Goal: Task Accomplishment & Management: Manage account settings

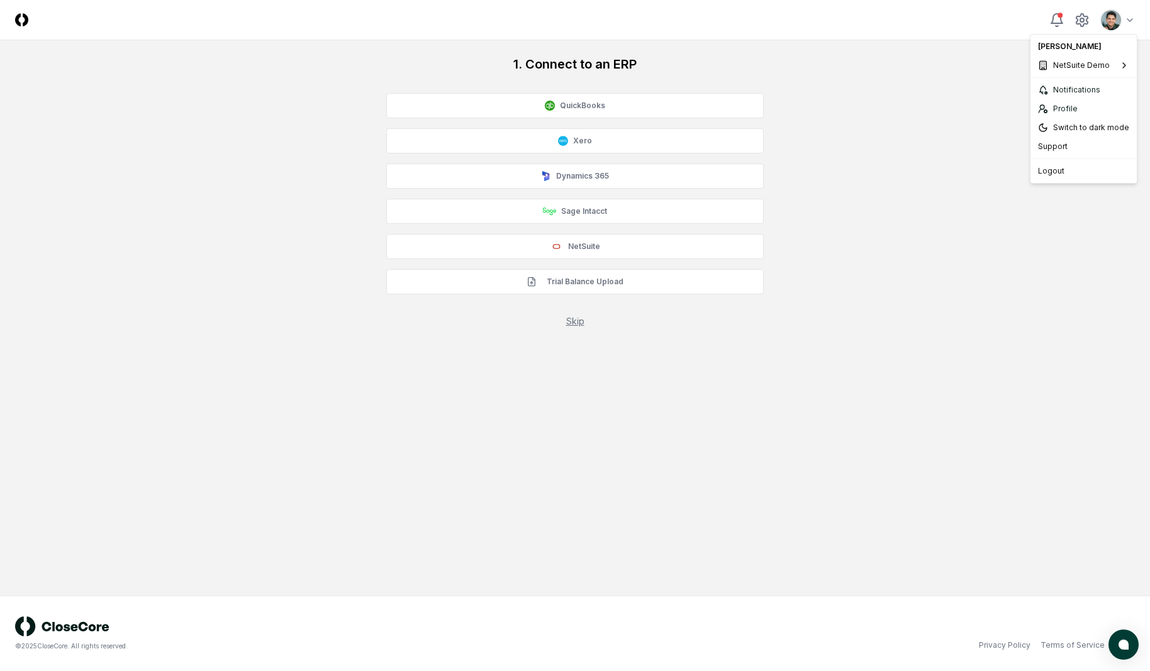
click at [1117, 21] on html "CloseCore Toggle navigation menu Toggle user menu 1. Connect to an ERP QuickBoo…" at bounding box center [575, 335] width 1150 height 671
click at [966, 121] on span "Sage Intacct Demo" at bounding box center [973, 125] width 70 height 11
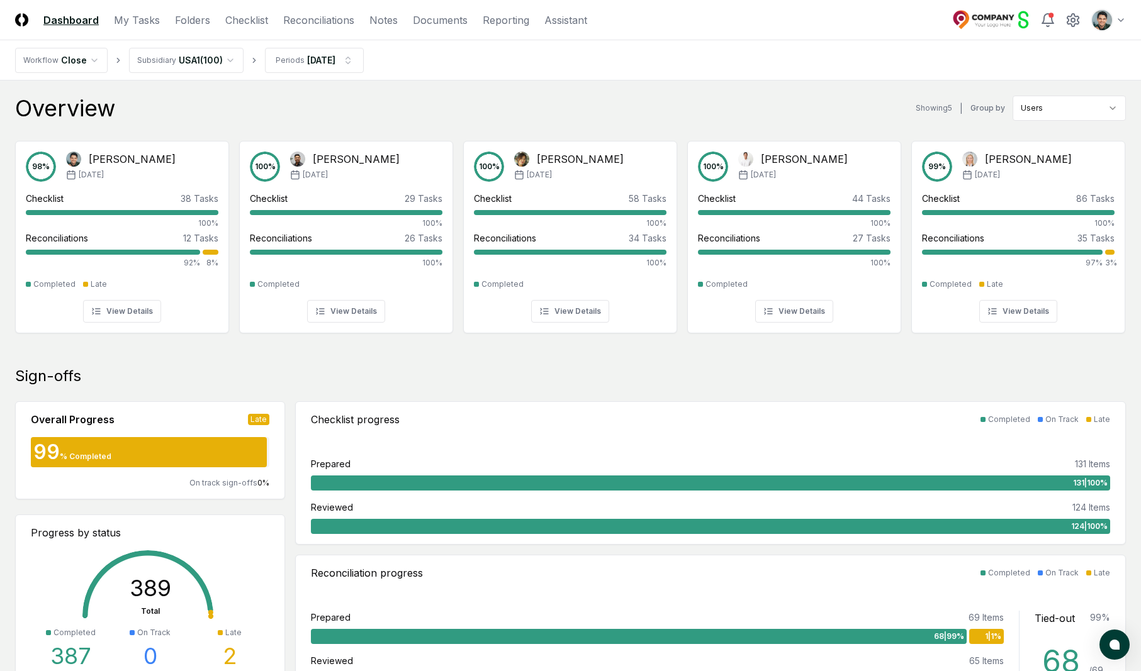
click at [354, 114] on div "Overview Showing 5 | Group by Users" at bounding box center [570, 108] width 1110 height 25
click at [203, 21] on link "Folders" at bounding box center [192, 20] width 35 height 15
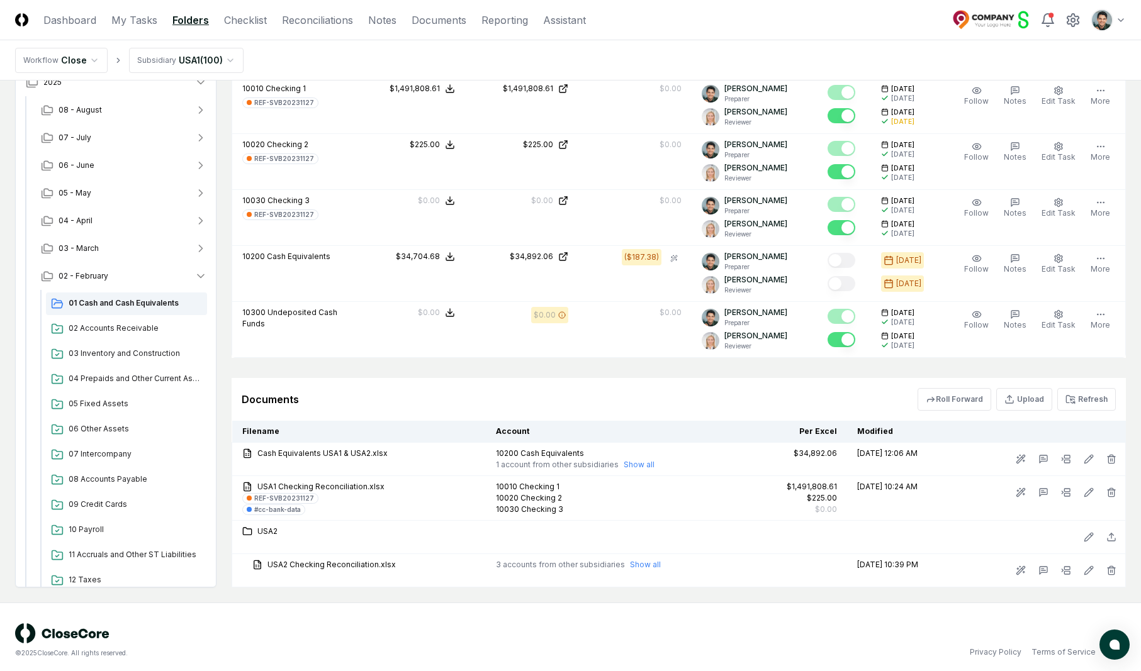
scroll to position [1034, 0]
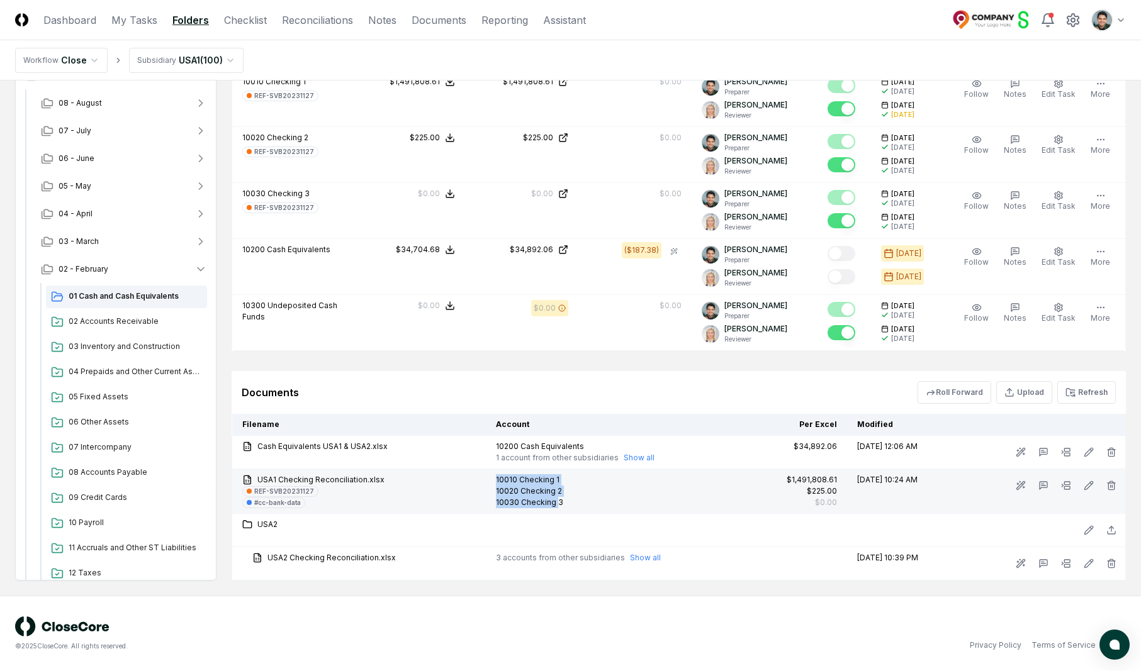
drag, startPoint x: 491, startPoint y: 479, endPoint x: 549, endPoint y: 503, distance: 63.2
click at [549, 503] on td "10010 Checking 1 10020 Checking 2 10030 Checking 3" at bounding box center [610, 491] width 248 height 45
click at [549, 503] on div "10030 Checking 3" at bounding box center [610, 502] width 228 height 11
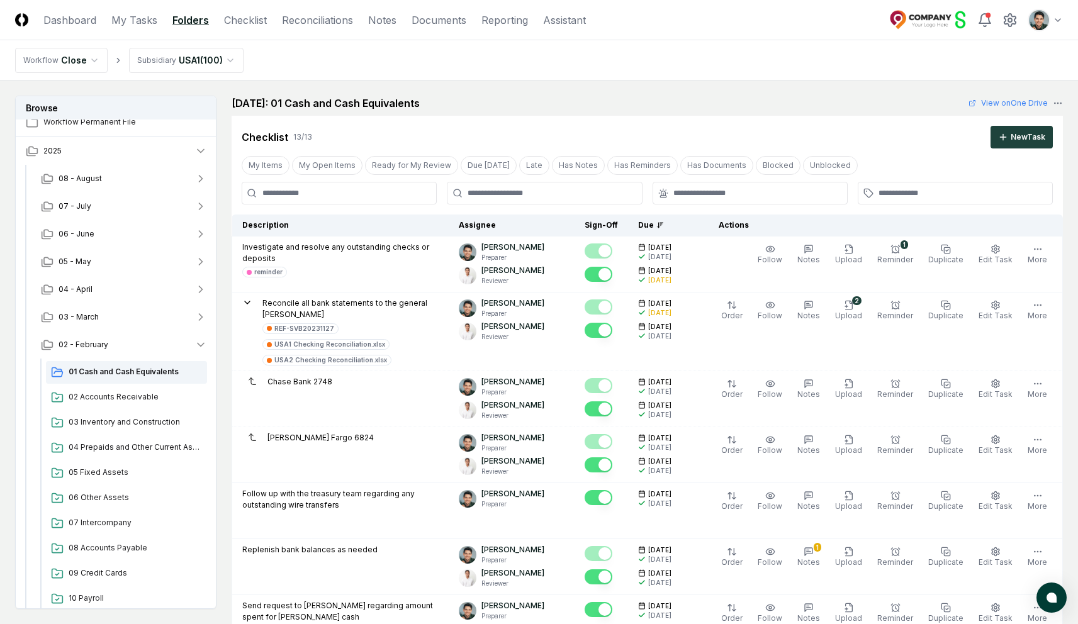
scroll to position [11, 0]
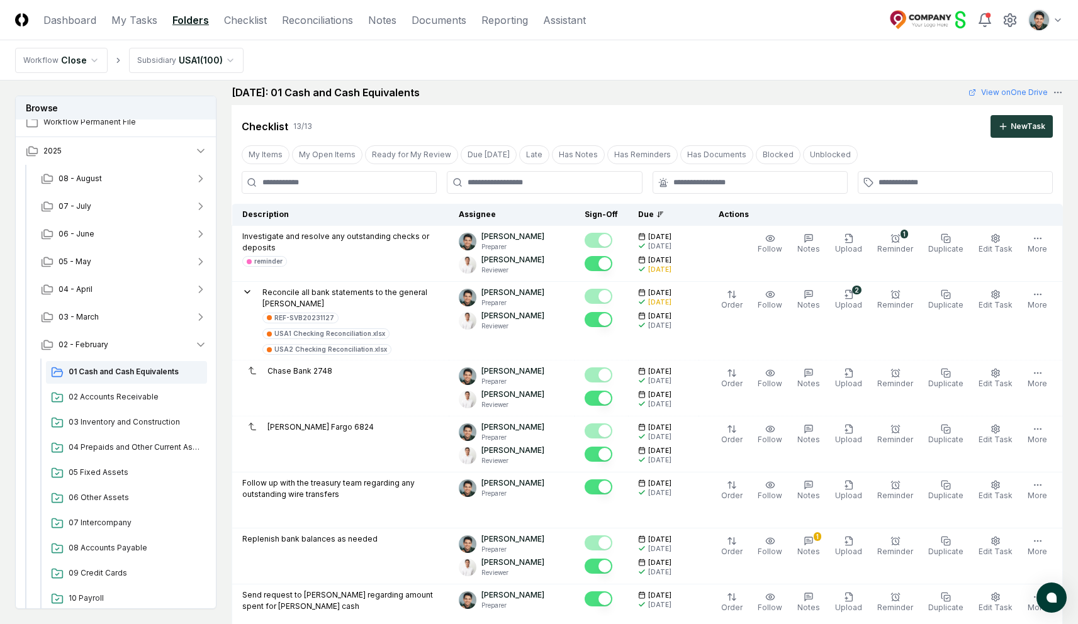
click at [622, 70] on nav "Workflow Close Subsidiary USA1 ( 100 )" at bounding box center [539, 60] width 1078 height 40
click at [69, 20] on link "Dashboard" at bounding box center [69, 20] width 53 height 15
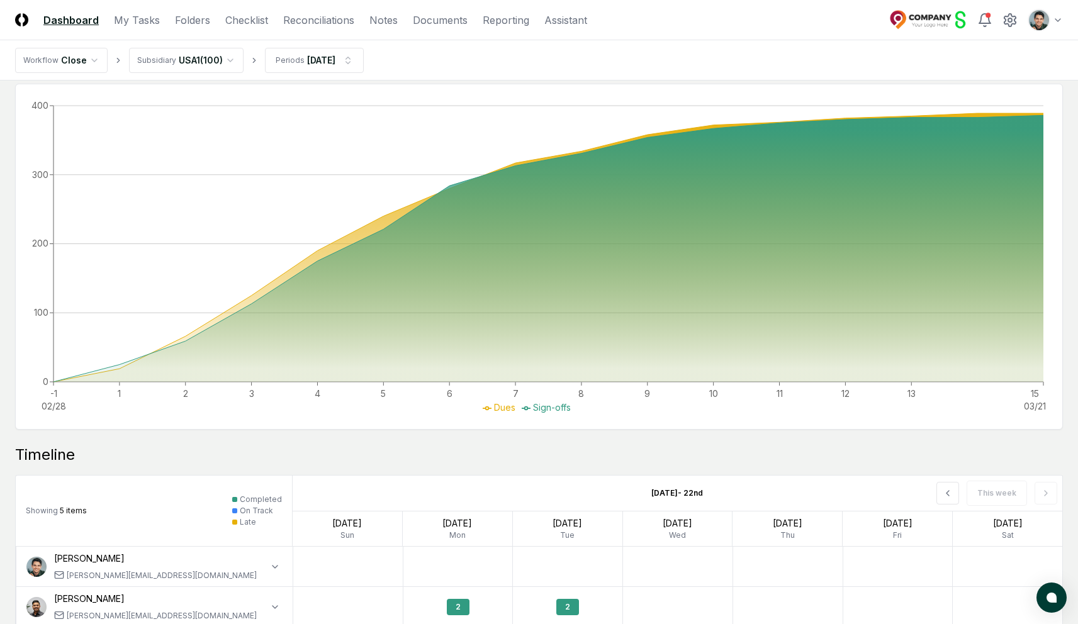
scroll to position [846, 0]
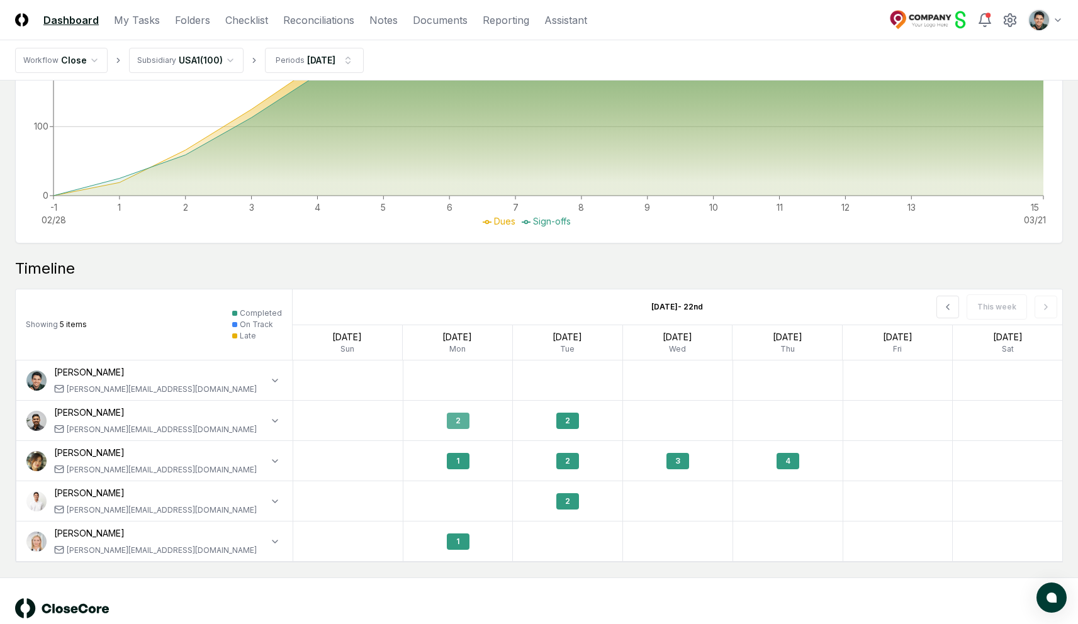
click at [466, 428] on div "2" at bounding box center [458, 421] width 23 height 16
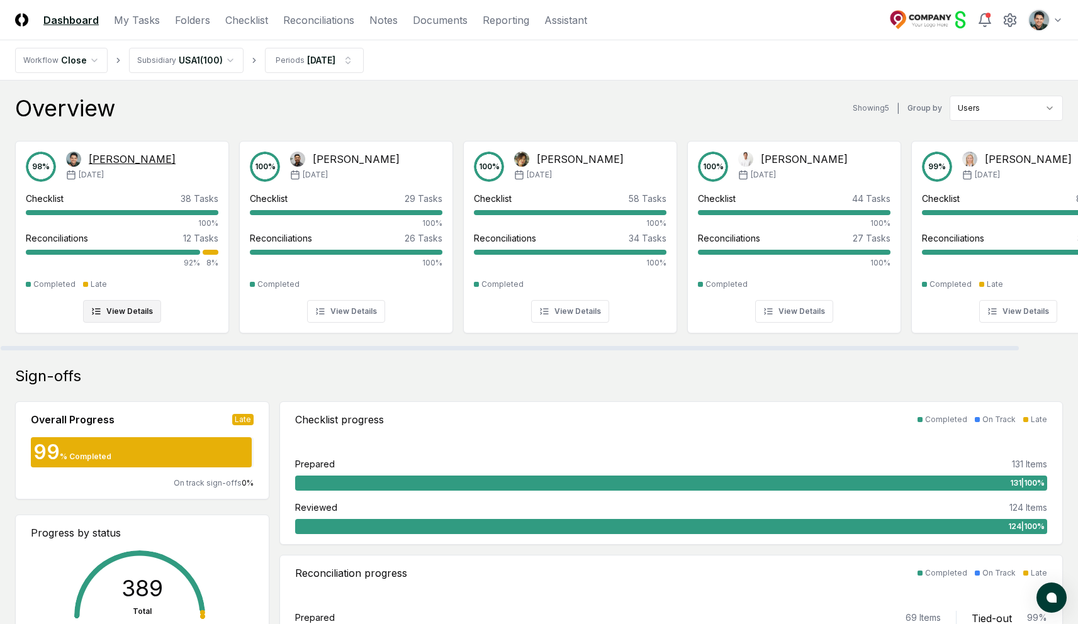
scroll to position [0, 0]
click at [159, 173] on div "98 % [PERSON_NAME] [DATE]" at bounding box center [122, 167] width 193 height 30
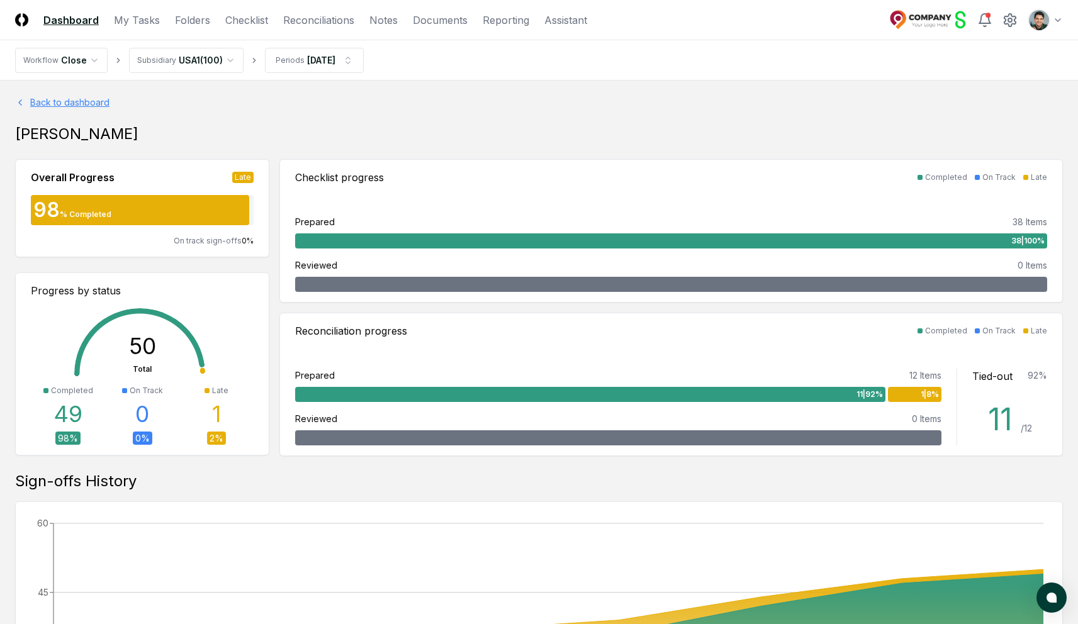
click at [81, 99] on link "Back to dashboard" at bounding box center [538, 102] width 1047 height 13
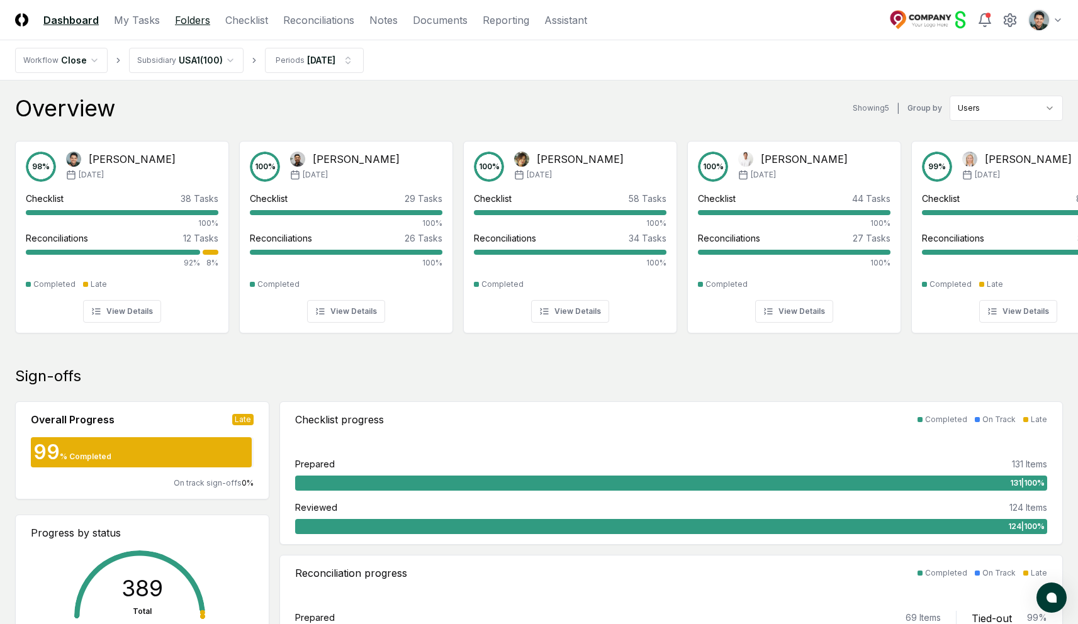
click at [188, 18] on link "Folders" at bounding box center [192, 20] width 35 height 15
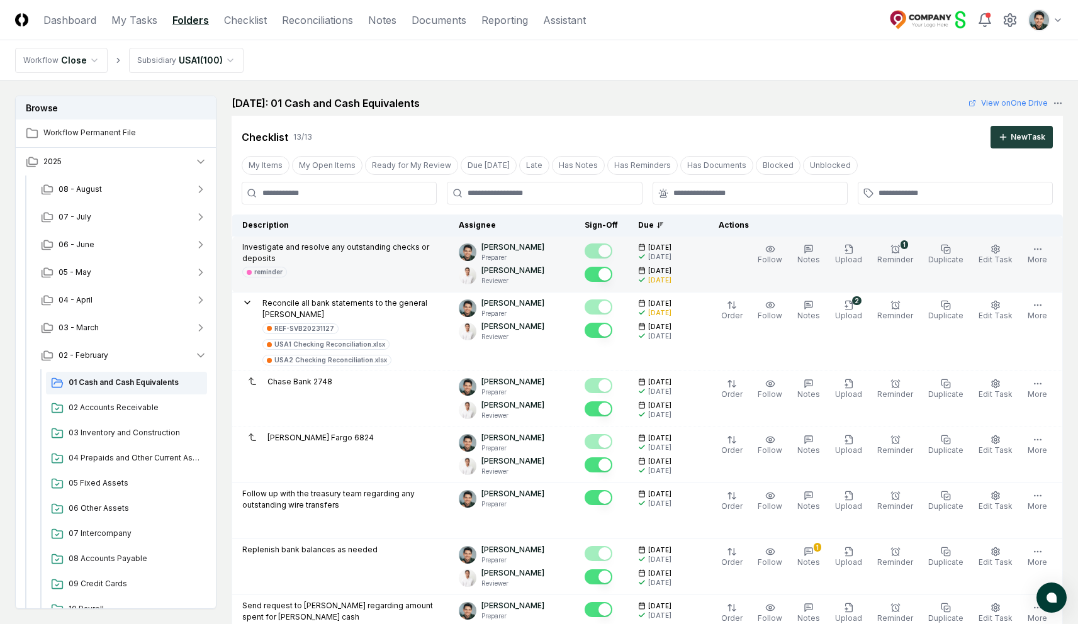
click at [1051, 253] on div "Follow Notes Upload 1 Reminder Duplicate Edit Task More" at bounding box center [902, 264] width 315 height 45
click at [1042, 252] on icon "button" at bounding box center [1037, 249] width 10 height 10
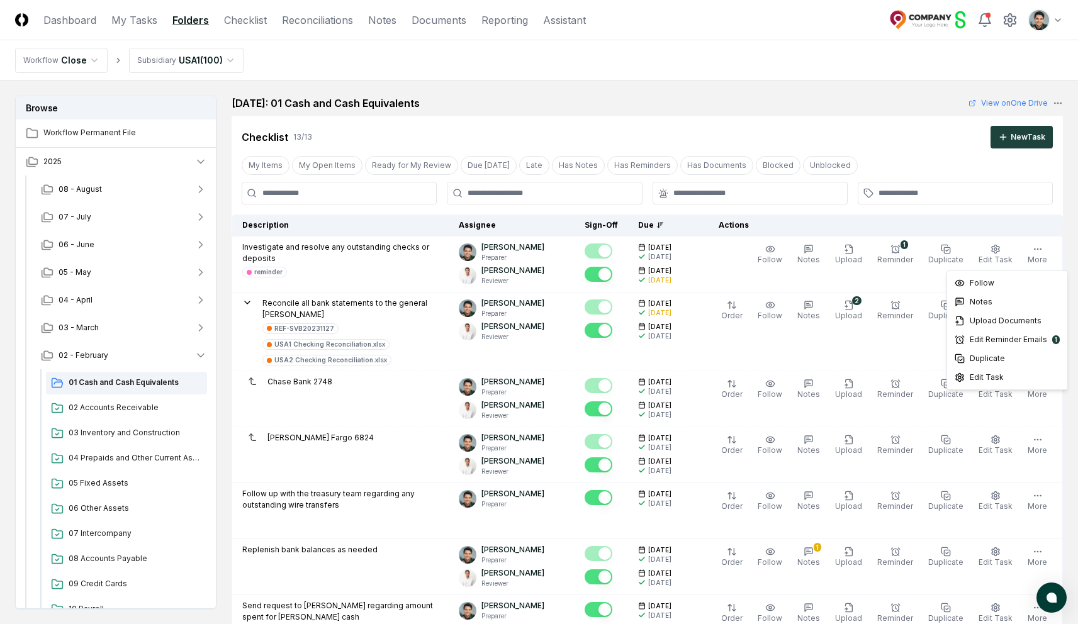
click at [951, 199] on div at bounding box center [954, 193] width 195 height 23
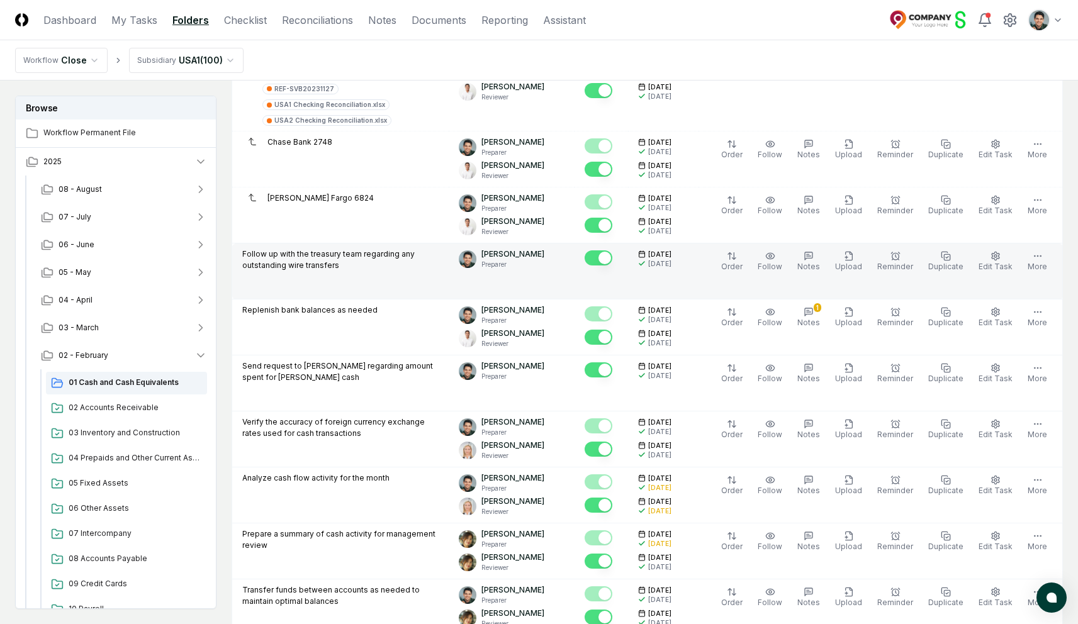
scroll to position [230, 0]
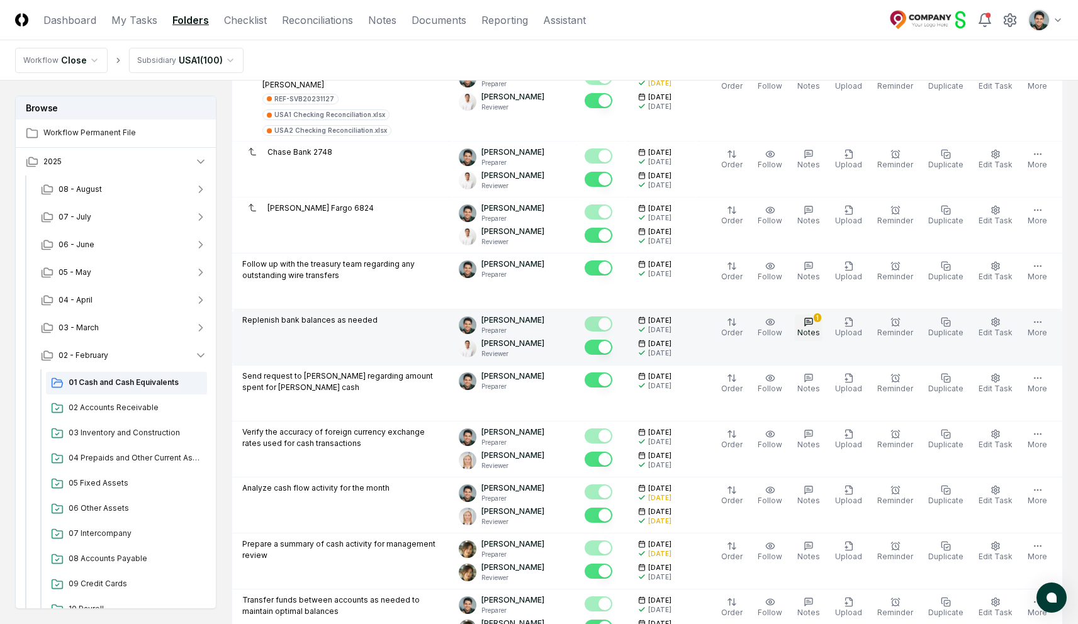
click at [822, 315] on button "1 Notes" at bounding box center [809, 328] width 28 height 26
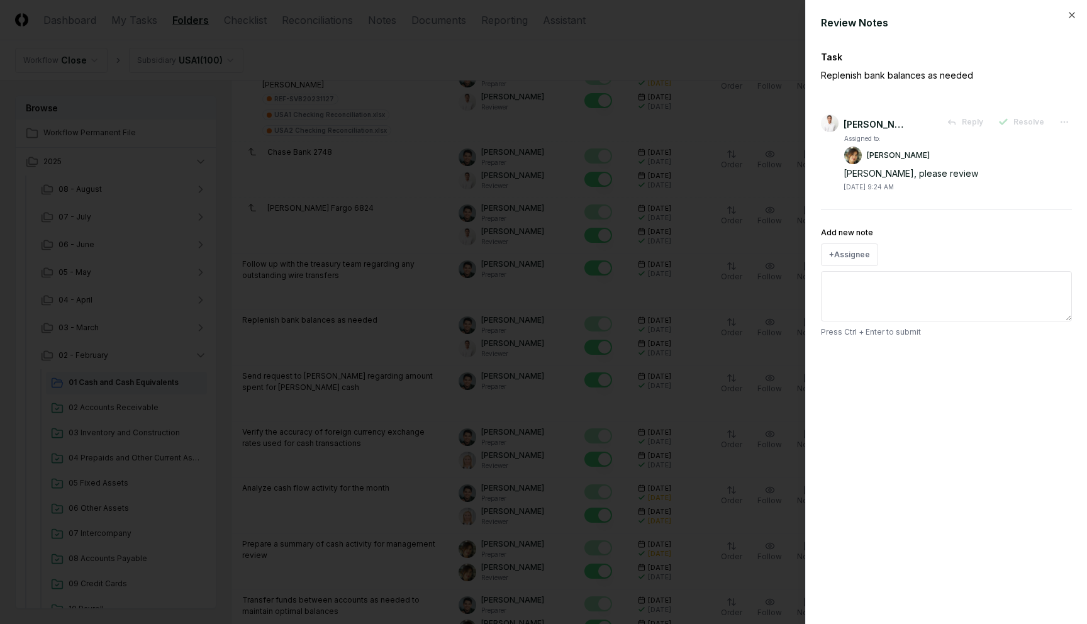
click at [376, 60] on div at bounding box center [543, 312] width 1087 height 624
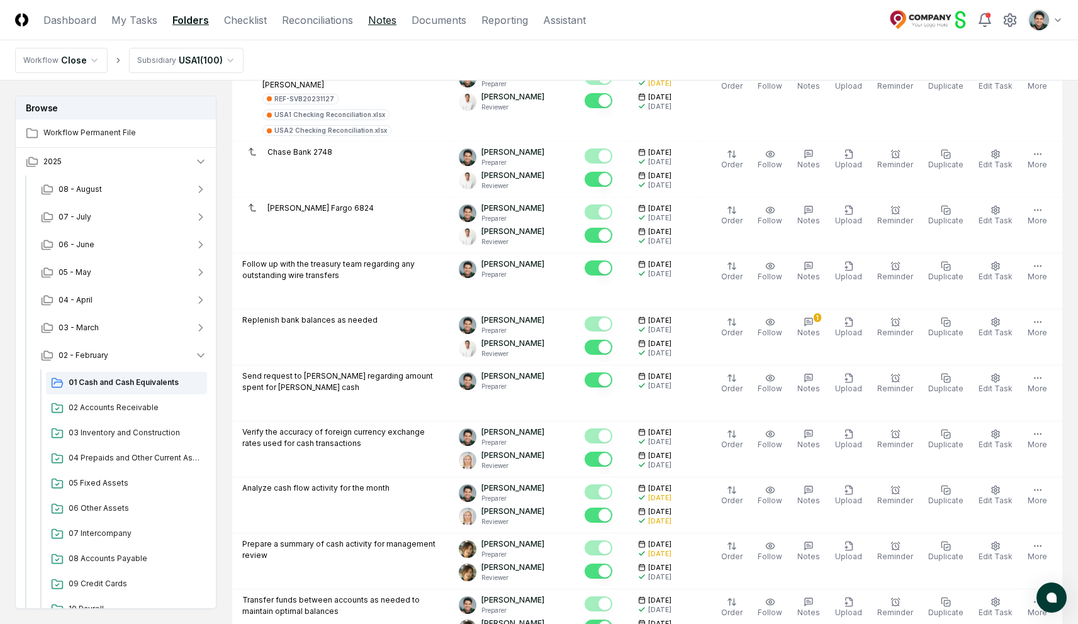
click at [382, 16] on link "Notes" at bounding box center [382, 20] width 28 height 15
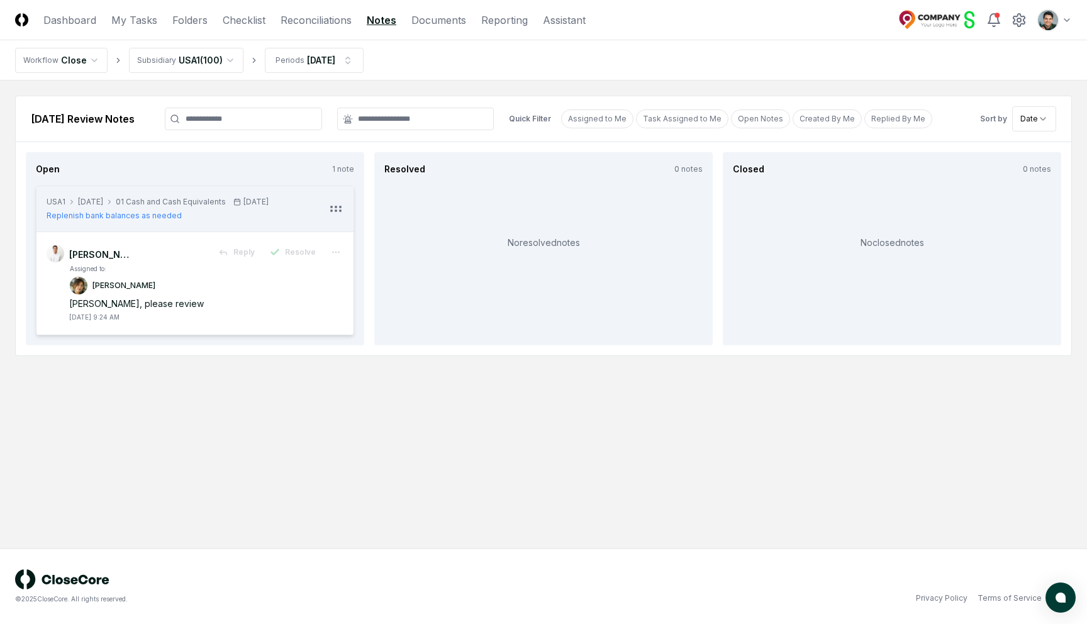
click at [248, 28] on header "CloseCore Dashboard My Tasks Folders Checklist Reconciliations Notes Documents …" at bounding box center [543, 20] width 1087 height 40
click at [249, 25] on link "Checklist" at bounding box center [244, 20] width 43 height 15
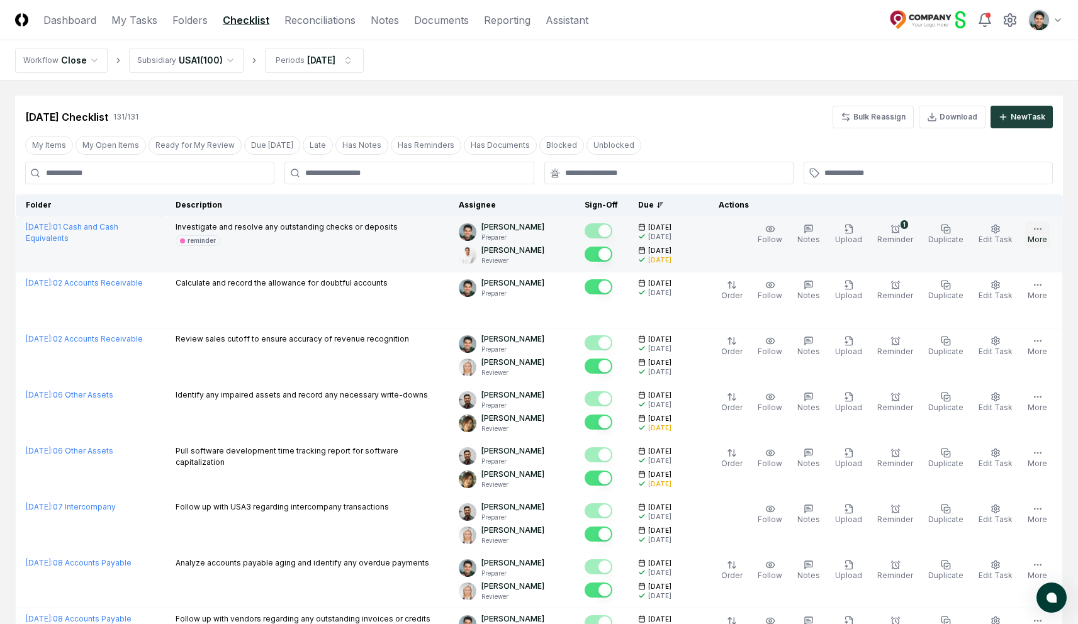
click at [1031, 234] on button "More" at bounding box center [1037, 234] width 25 height 26
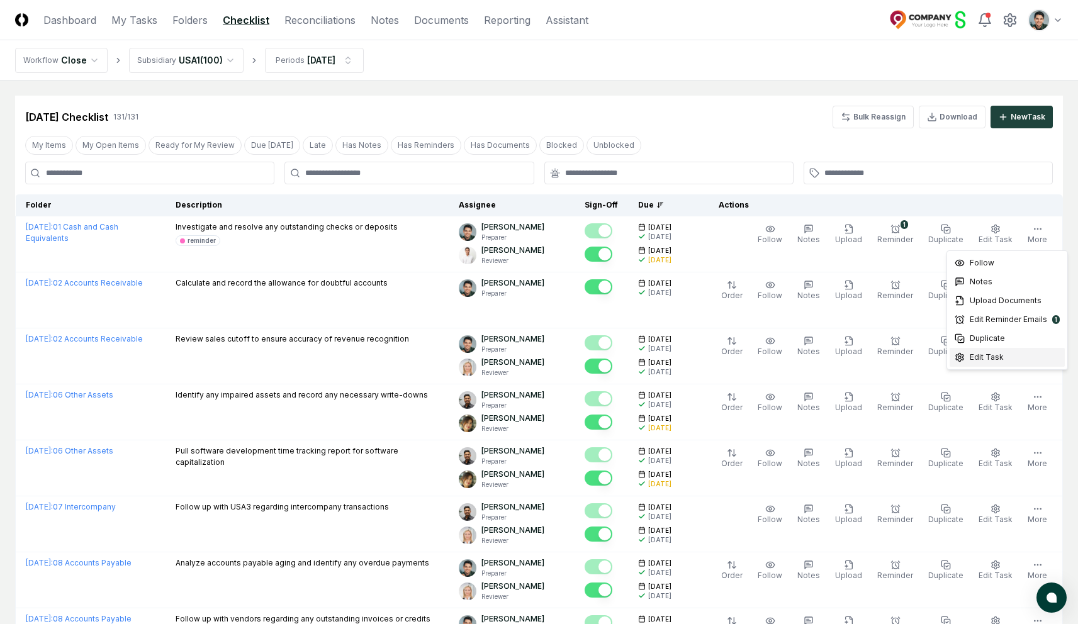
click at [1005, 361] on div "Edit Task" at bounding box center [1006, 357] width 115 height 19
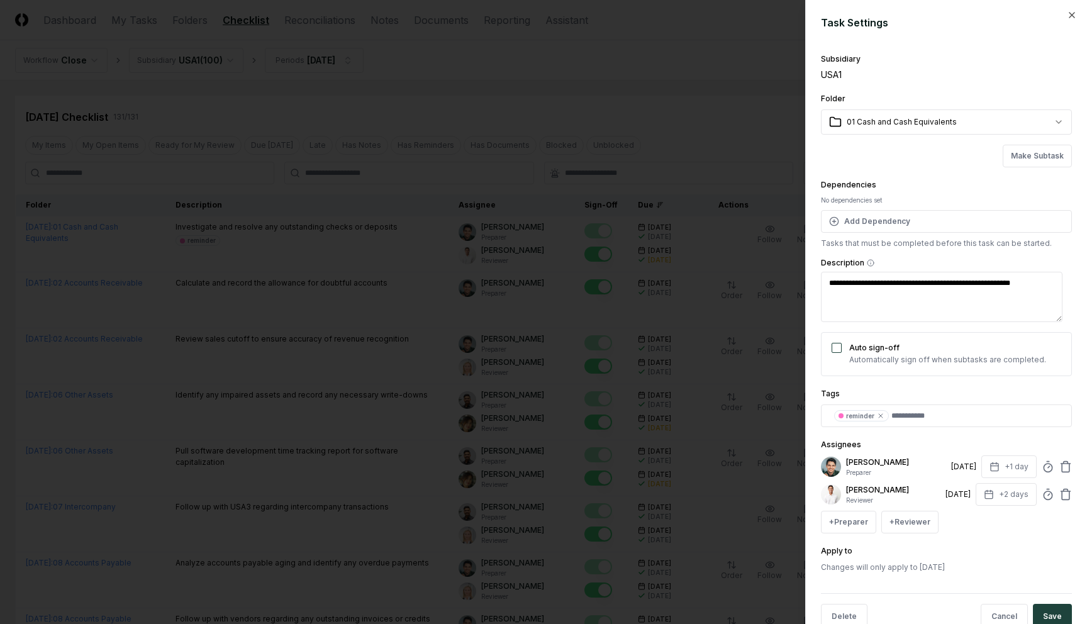
type textarea "*"
click at [926, 176] on div "**********" at bounding box center [946, 311] width 251 height 523
click at [871, 227] on button "Add Dependency" at bounding box center [946, 221] width 251 height 23
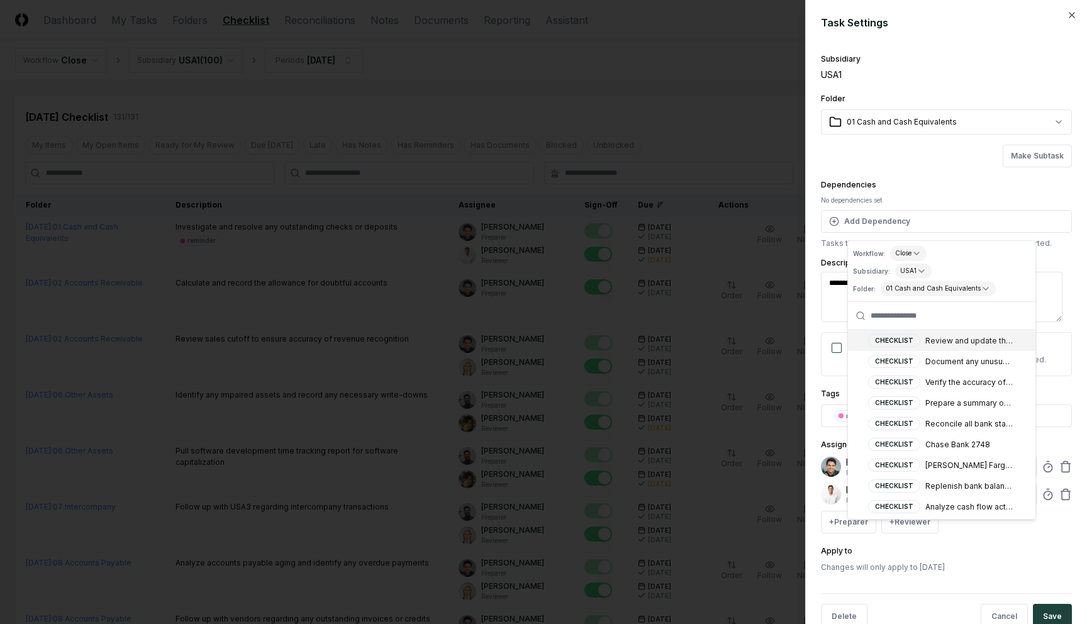
click at [921, 182] on div "**********" at bounding box center [946, 213] width 251 height 72
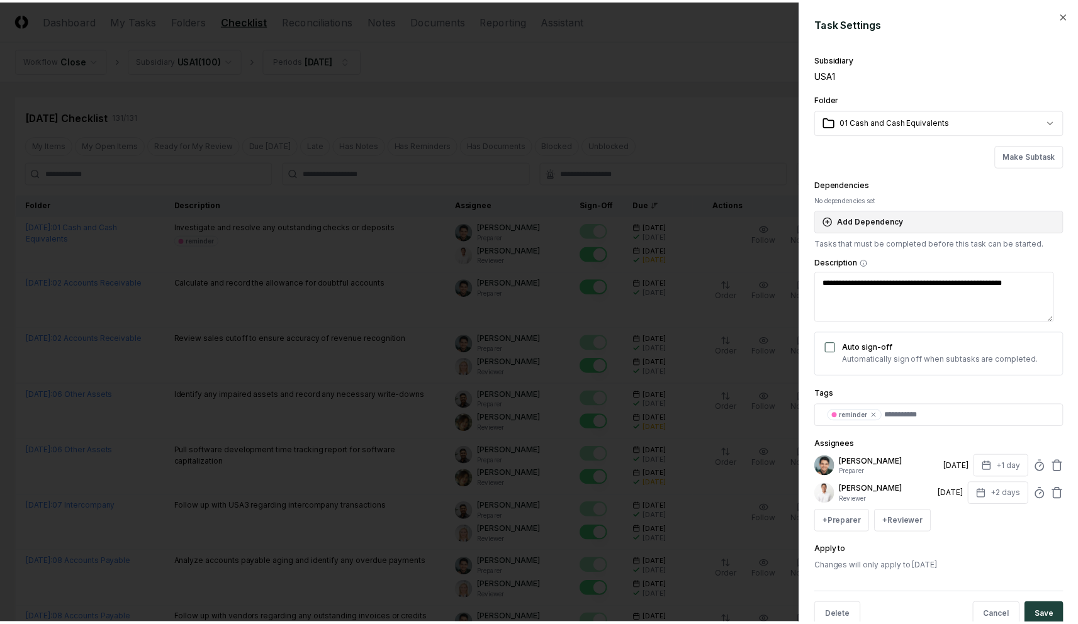
scroll to position [30, 0]
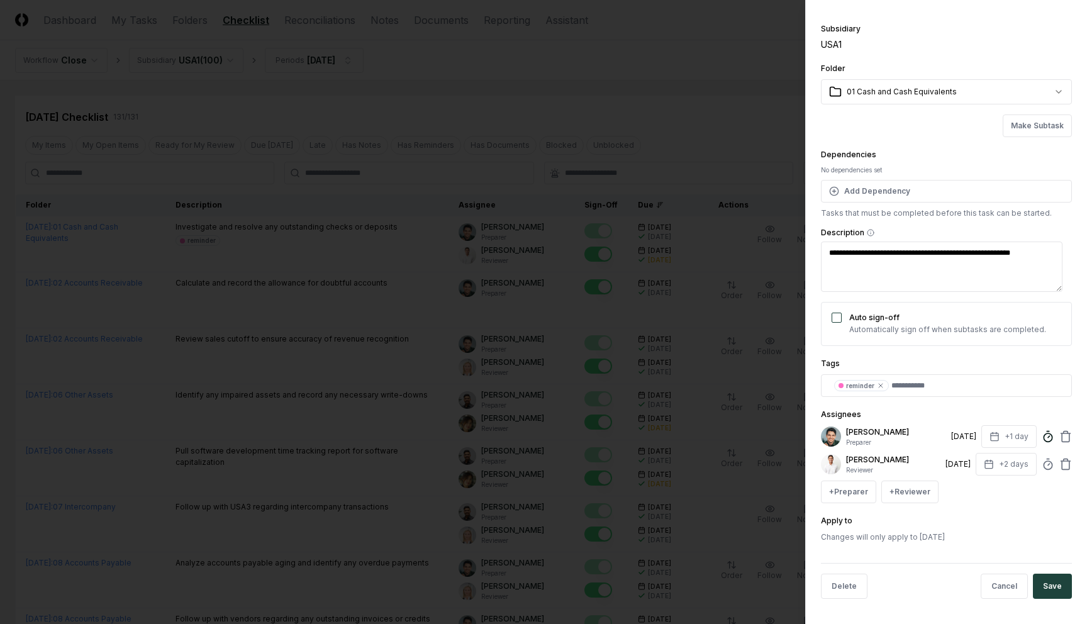
click at [1042, 439] on icon at bounding box center [1048, 436] width 13 height 13
type input "*****"
click at [964, 415] on div "Assignees [PERSON_NAME] Preparer [DATE] +1 day Estimated Time (Optional) Enter …" at bounding box center [946, 455] width 251 height 96
type textarea "*"
click at [702, 94] on div at bounding box center [543, 312] width 1087 height 624
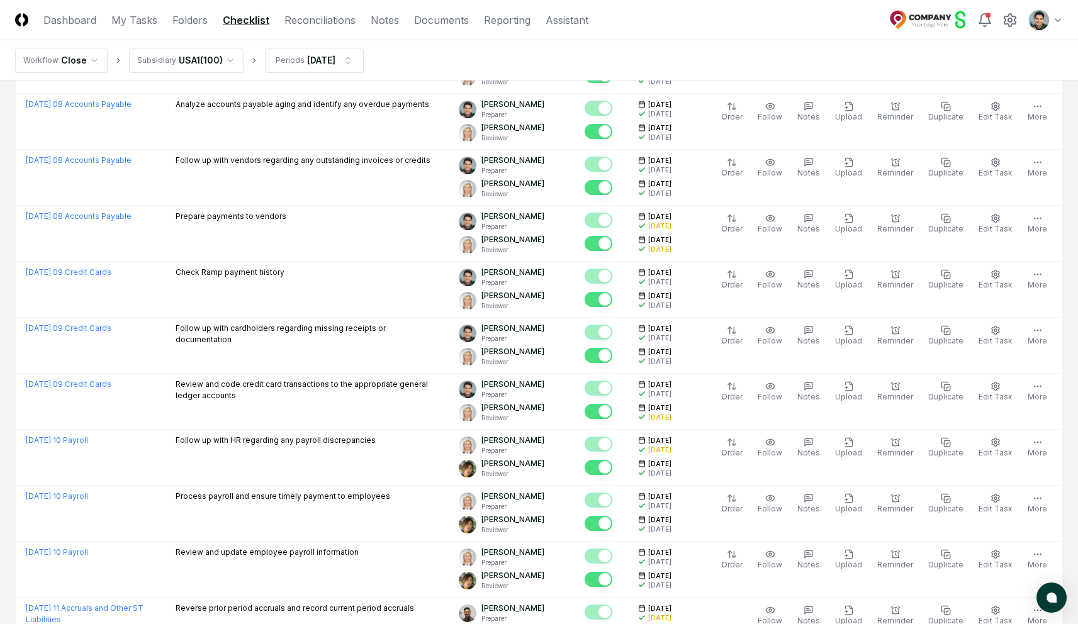
scroll to position [0, 0]
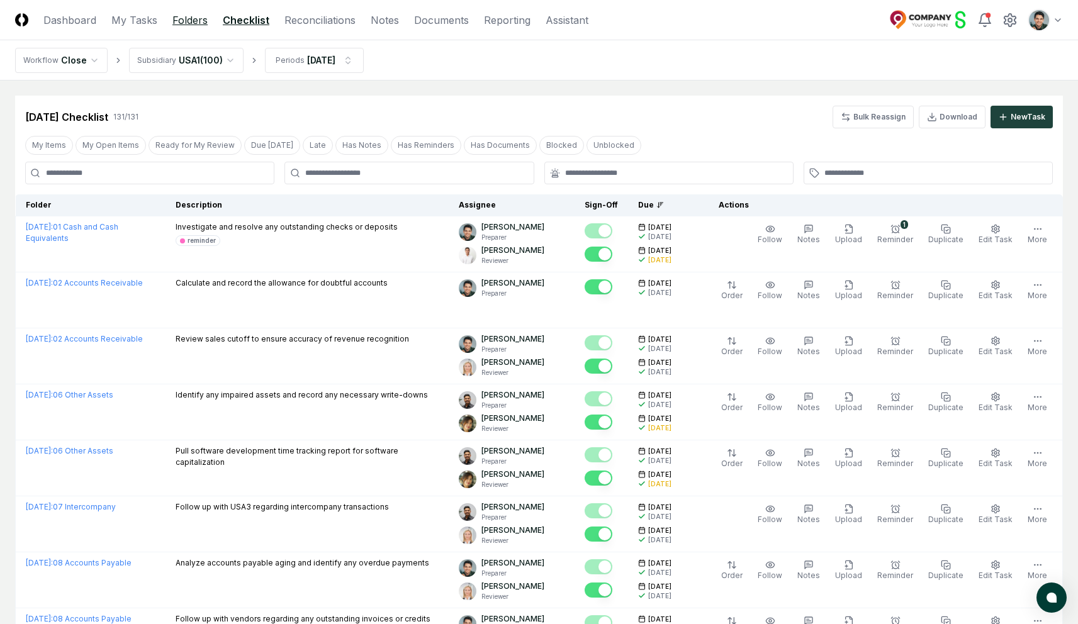
click at [200, 19] on link "Folders" at bounding box center [189, 20] width 35 height 15
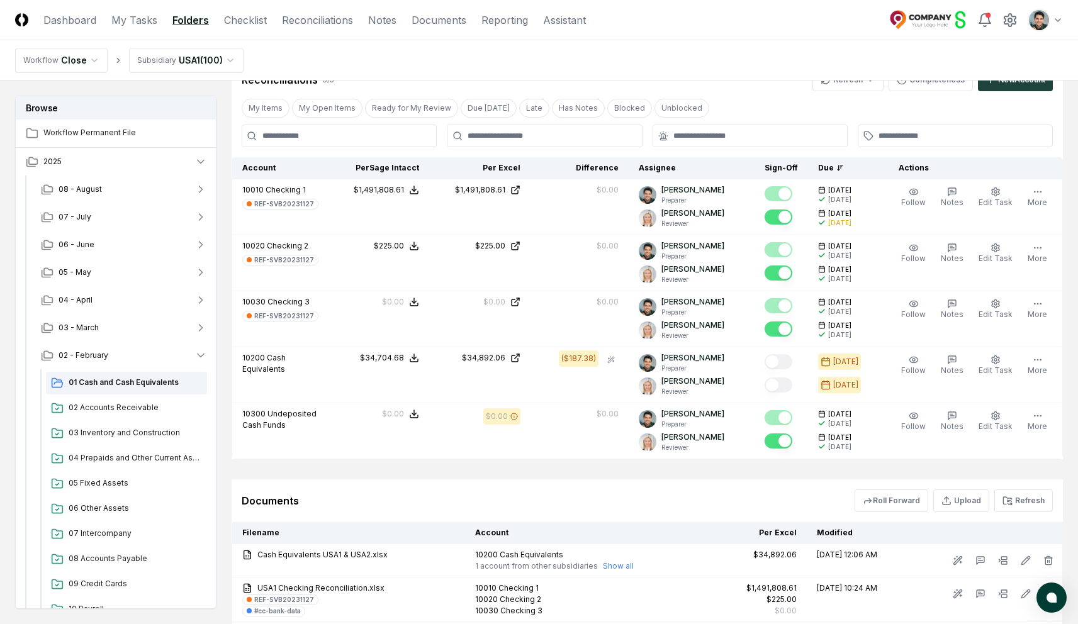
scroll to position [1093, 0]
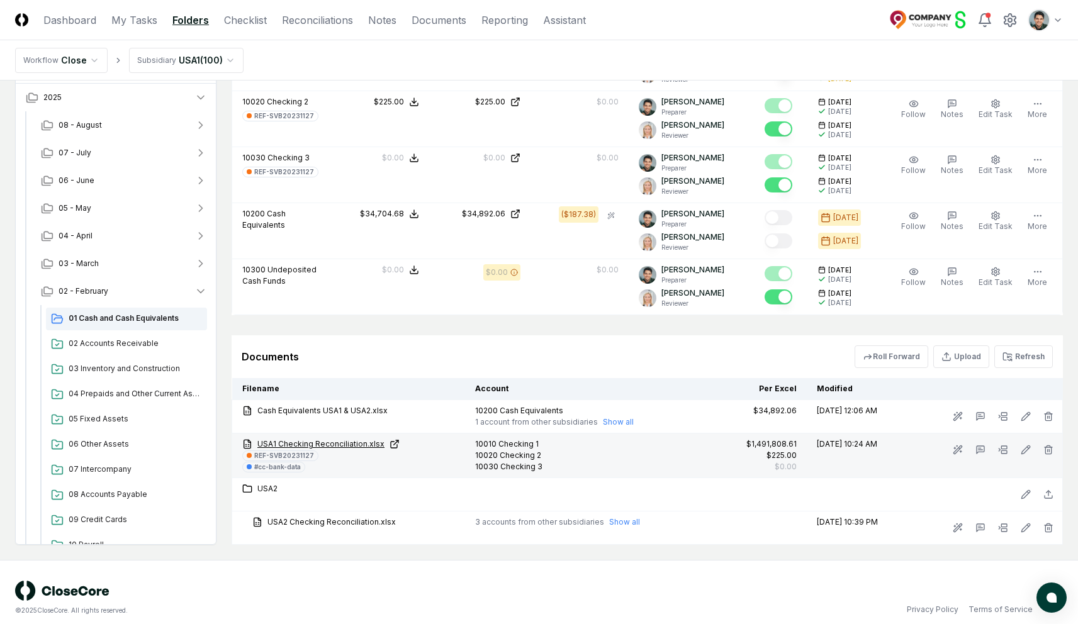
click at [347, 438] on link "USA1 Checking Reconciliation.xlsx" at bounding box center [348, 443] width 213 height 11
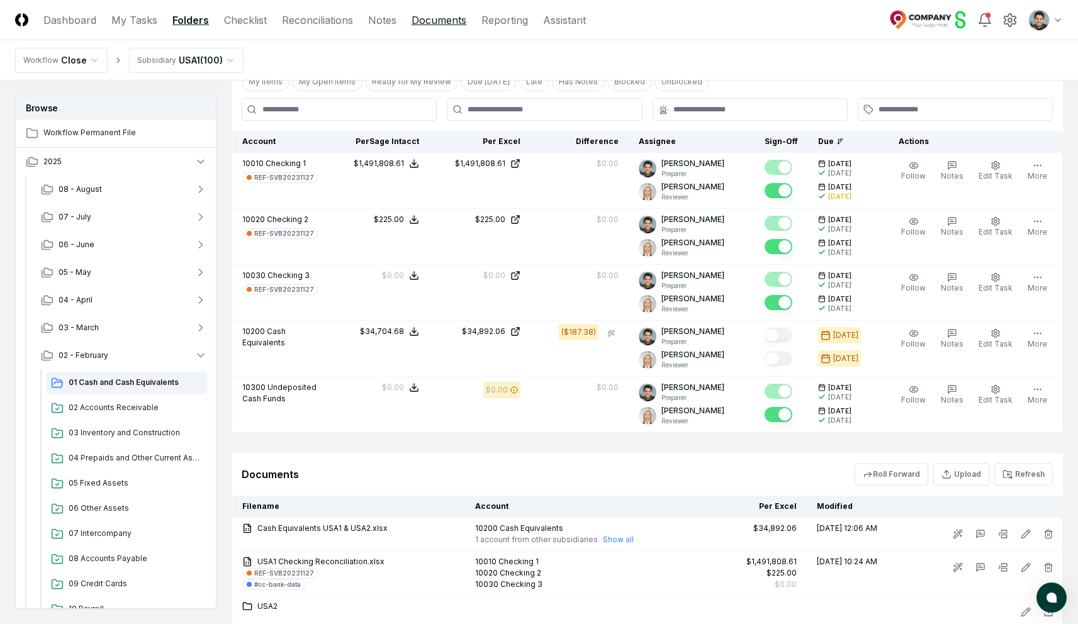
scroll to position [974, 0]
click at [423, 13] on link "Documents" at bounding box center [438, 20] width 55 height 15
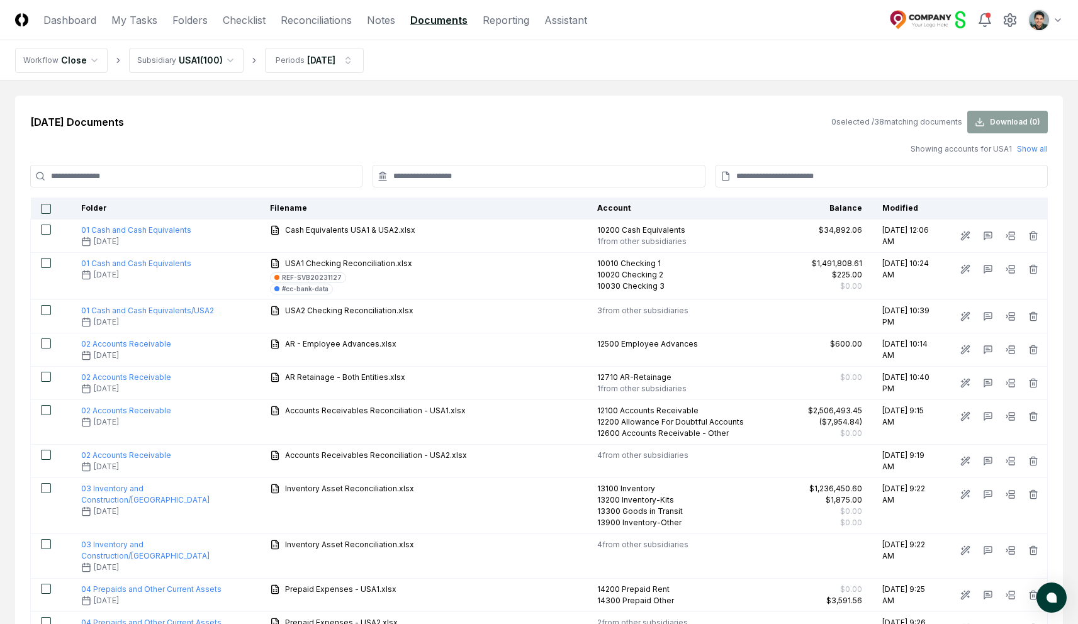
click at [922, 183] on input at bounding box center [881, 176] width 332 height 23
paste input "**********"
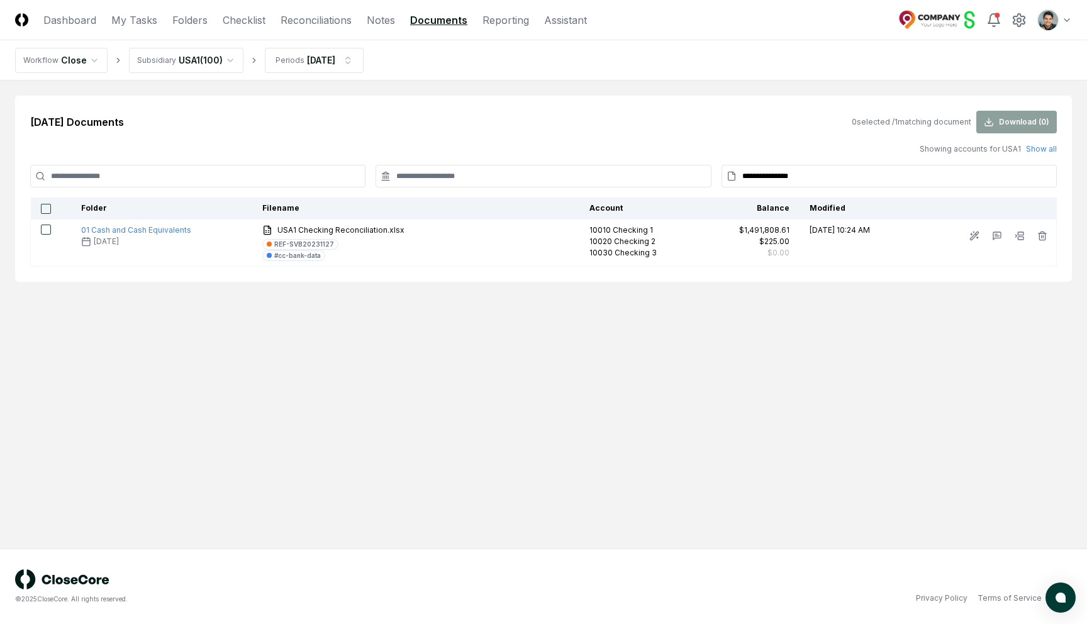
type input "**********"
drag, startPoint x: 528, startPoint y: 337, endPoint x: 512, endPoint y: 304, distance: 35.7
click at [528, 337] on main "**********" at bounding box center [543, 315] width 1087 height 468
click at [833, 176] on input "**********" at bounding box center [889, 176] width 335 height 23
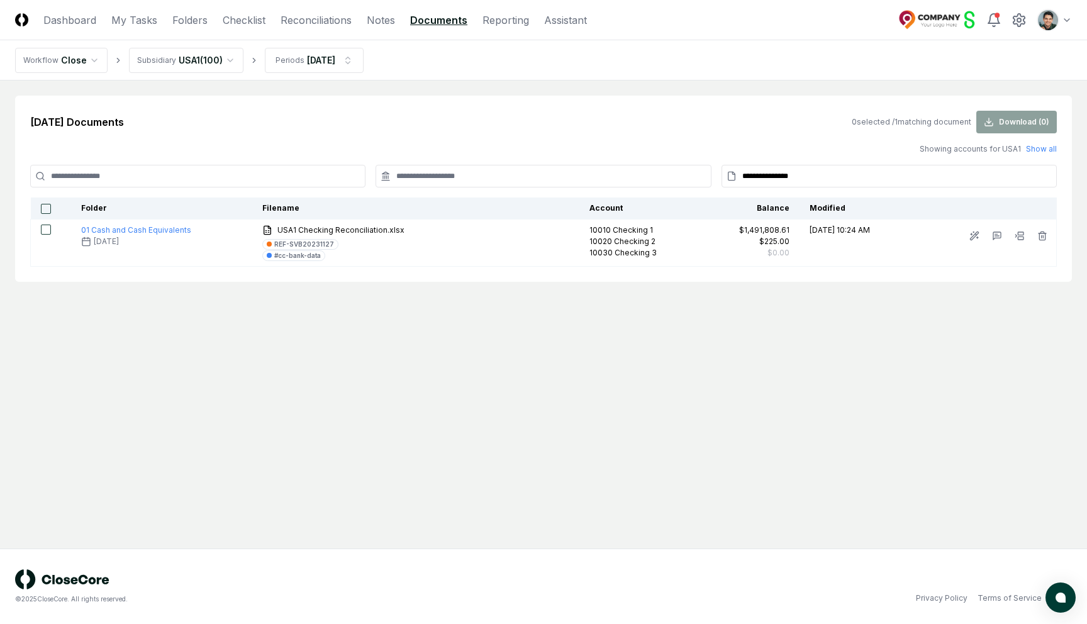
click at [833, 176] on input "**********" at bounding box center [889, 176] width 335 height 23
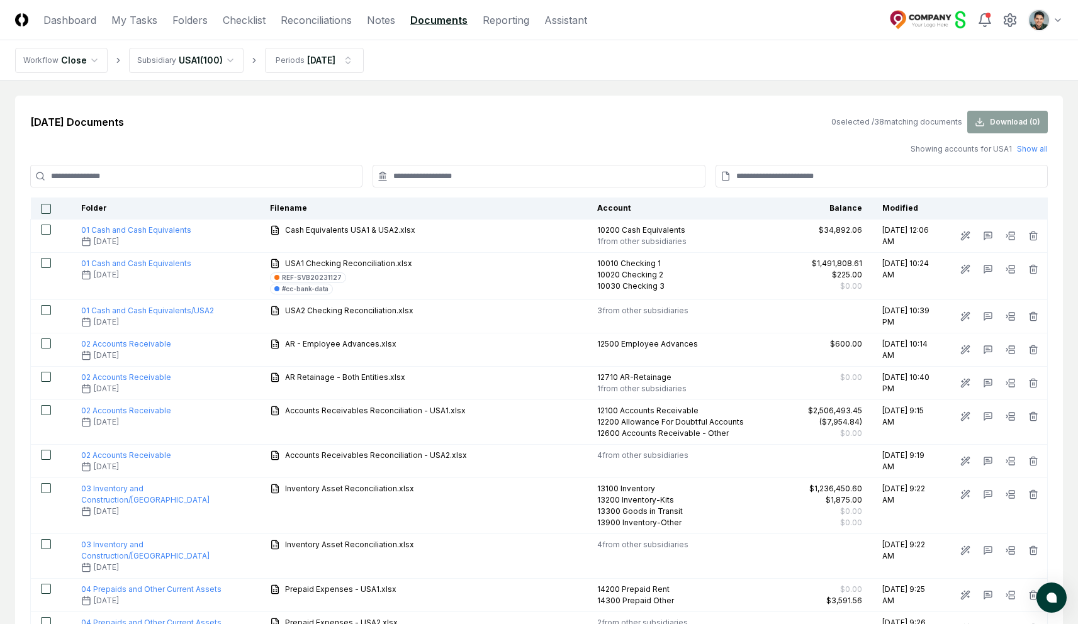
click at [424, 124] on div "[DATE] Documents 0 selected / 38 matching documents Download ( 0 )" at bounding box center [538, 122] width 1017 height 23
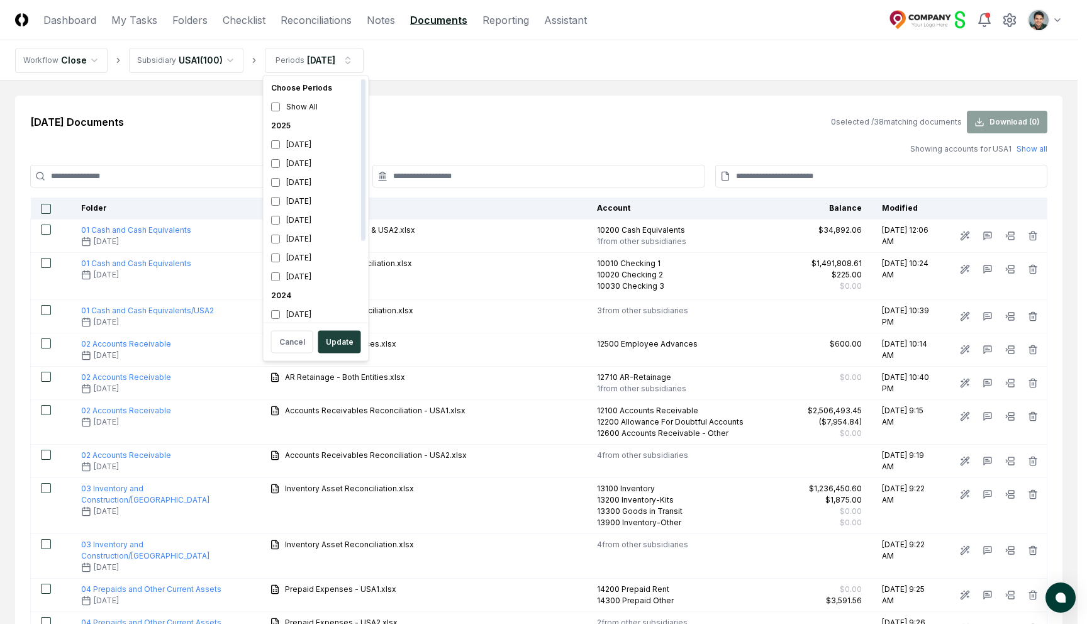
scroll to position [117, 0]
click at [274, 172] on div "2024" at bounding box center [316, 178] width 100 height 19
click at [340, 337] on button "Update" at bounding box center [339, 342] width 43 height 23
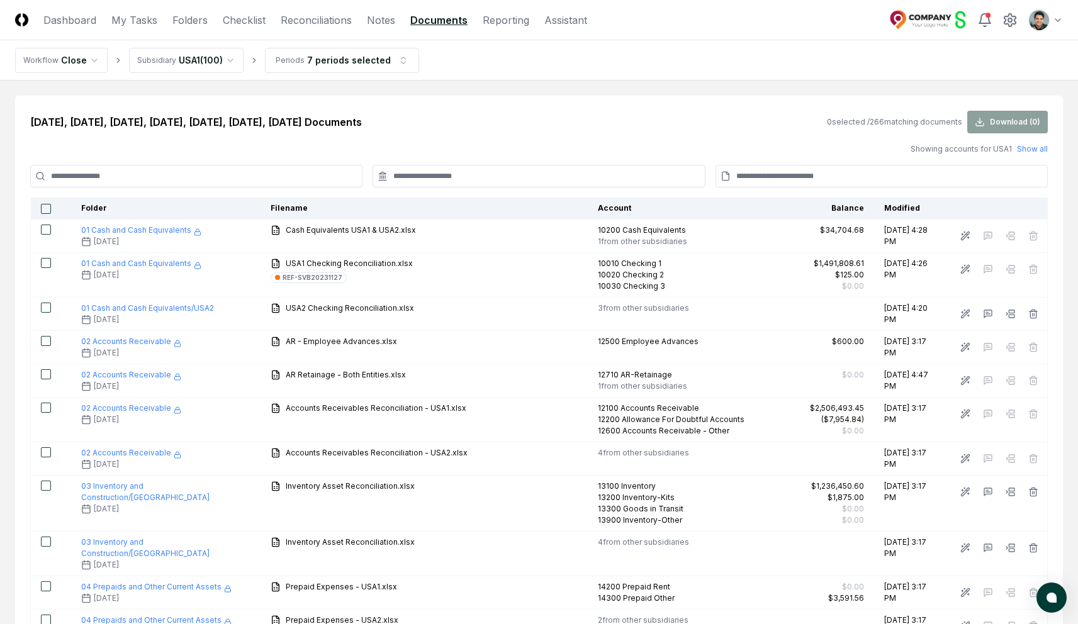
click at [287, 174] on input at bounding box center [196, 176] width 332 height 23
drag, startPoint x: 52, startPoint y: 123, endPoint x: 325, endPoint y: 121, distance: 273.0
click at [324, 121] on h2 "[DATE], [DATE], [DATE], [DATE], [DATE], [DATE], [DATE] Documents" at bounding box center [196, 121] width 332 height 15
click at [326, 121] on h2 "[DATE], [DATE], [DATE], [DATE], [DATE], [DATE], [DATE] Documents" at bounding box center [196, 121] width 332 height 15
click at [274, 169] on input at bounding box center [196, 176] width 332 height 23
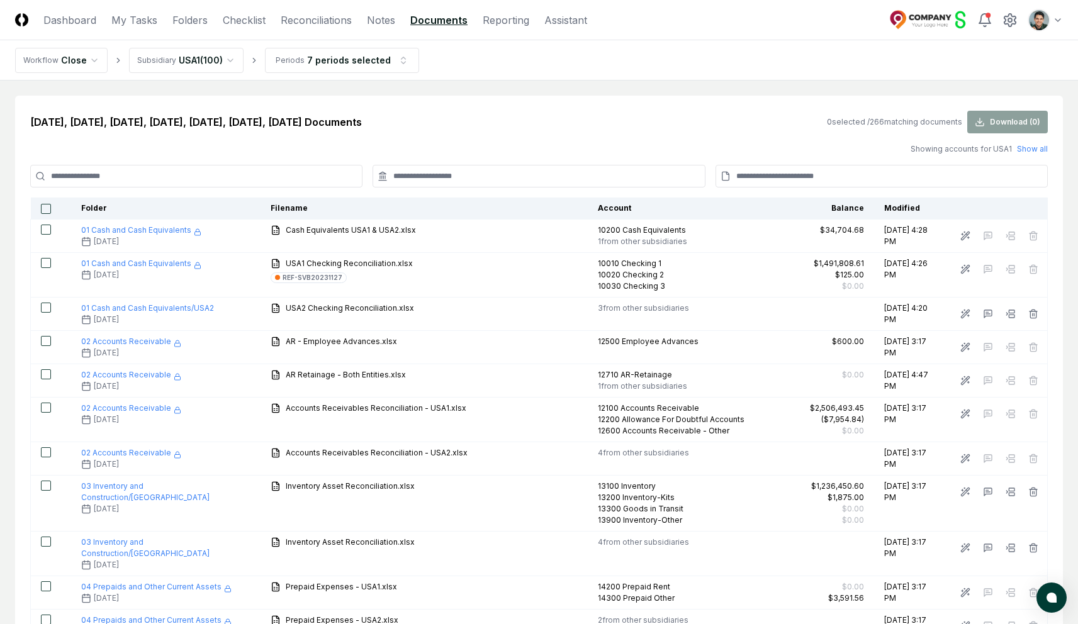
click at [378, 174] on icon at bounding box center [382, 176] width 10 height 10
click at [427, 178] on input at bounding box center [538, 176] width 332 height 23
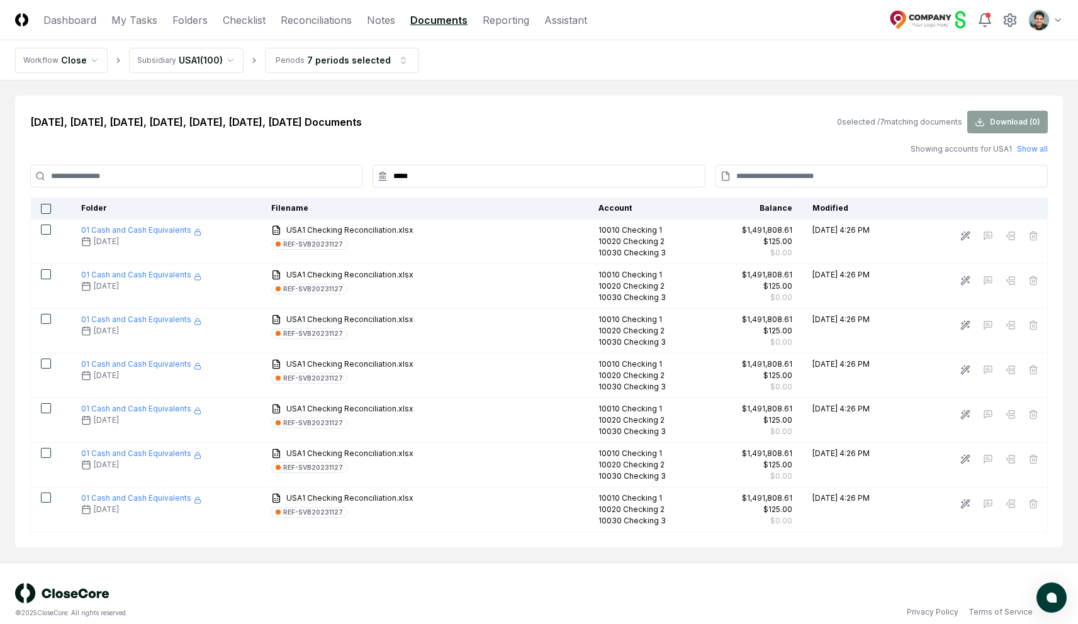
type input "*****"
click at [46, 204] on button "button" at bounding box center [46, 209] width 10 height 10
click at [1003, 128] on button "Download ( 7 )" at bounding box center [1007, 122] width 81 height 23
click at [673, 64] on nav "Workflow Close Subsidiary USA1 ( 100 ) Periods 7 periods selected" at bounding box center [539, 60] width 1078 height 40
click at [47, 208] on button "button" at bounding box center [46, 209] width 10 height 10
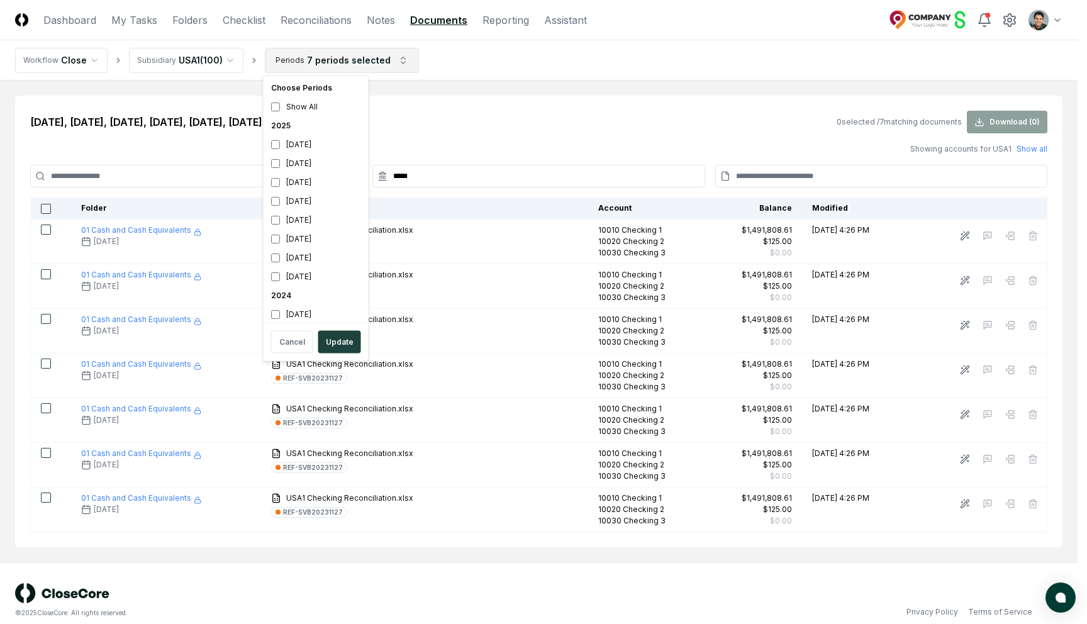
click at [312, 62] on html "CloseCore Dashboard My Tasks Folders Checklist Reconciliations Notes Documents …" at bounding box center [543, 319] width 1087 height 638
click at [295, 250] on div "[DATE]" at bounding box center [316, 254] width 100 height 19
click at [281, 296] on div "2024" at bounding box center [316, 291] width 100 height 19
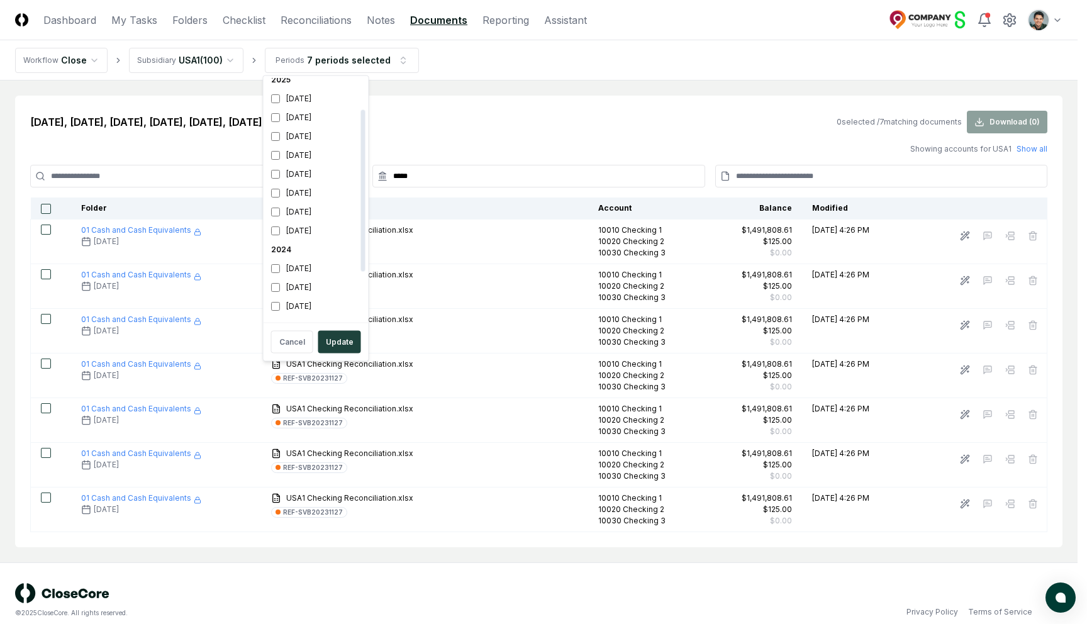
click at [278, 257] on div "2024" at bounding box center [316, 249] width 100 height 19
click at [282, 252] on div "2024" at bounding box center [316, 249] width 100 height 19
click at [276, 262] on div "[DATE]" at bounding box center [316, 268] width 100 height 19
click at [342, 339] on button "Update" at bounding box center [339, 342] width 43 height 23
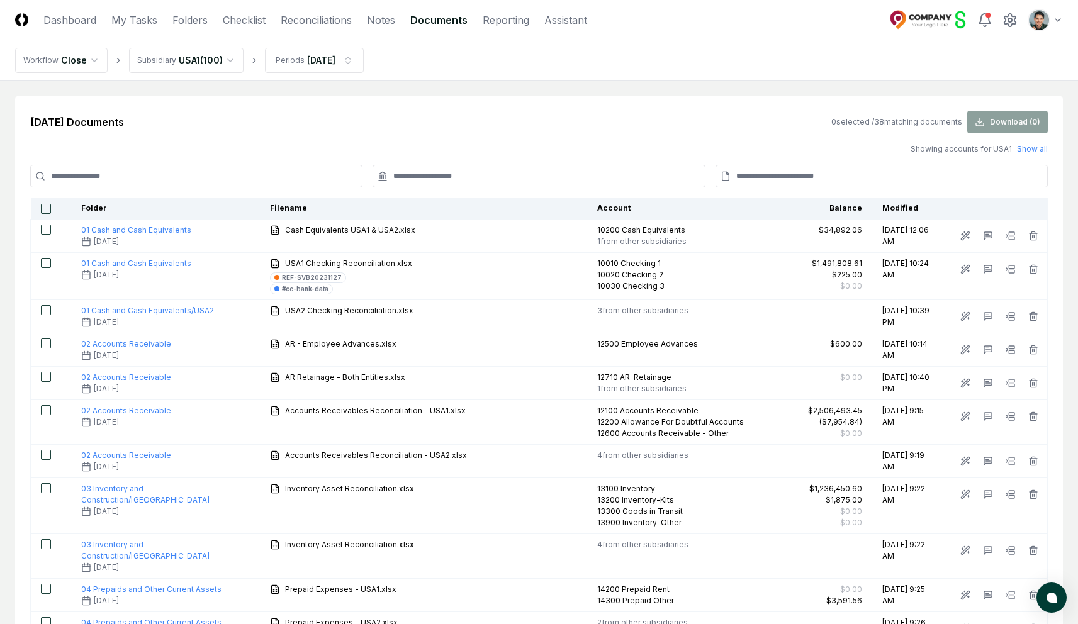
click at [386, 20] on link "Notes" at bounding box center [381, 20] width 28 height 15
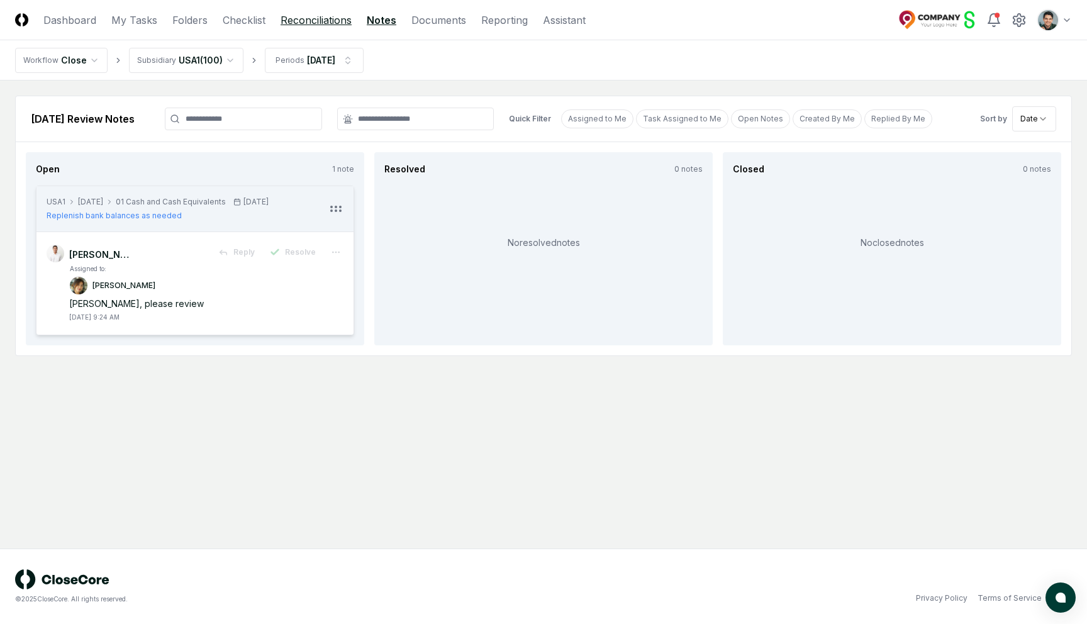
click at [326, 20] on link "Reconciliations" at bounding box center [316, 20] width 71 height 15
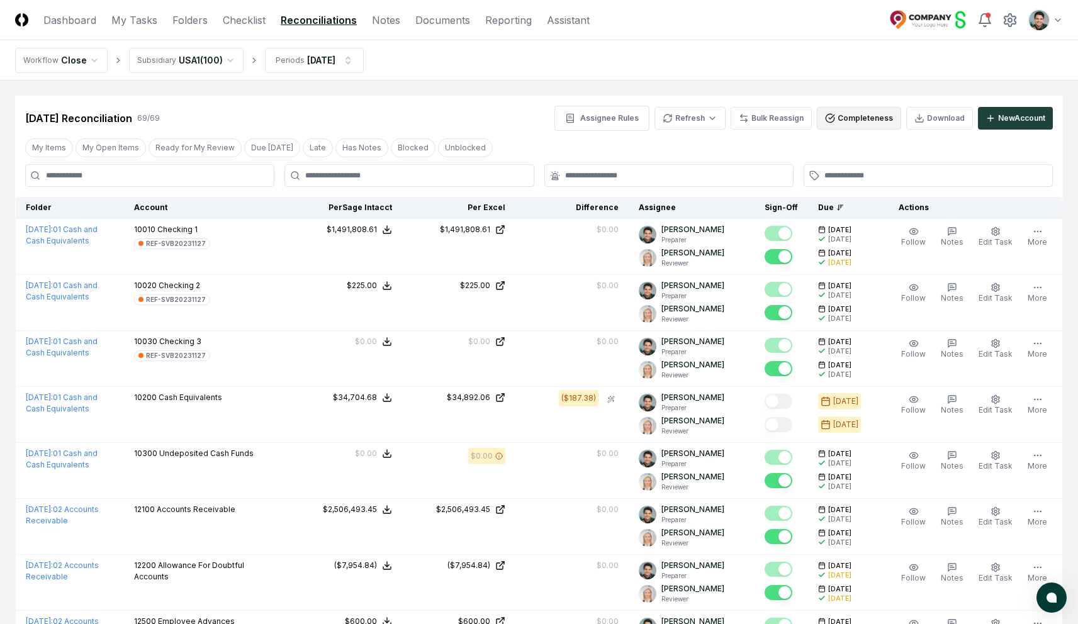
click at [865, 120] on button "Completeness" at bounding box center [859, 118] width 84 height 23
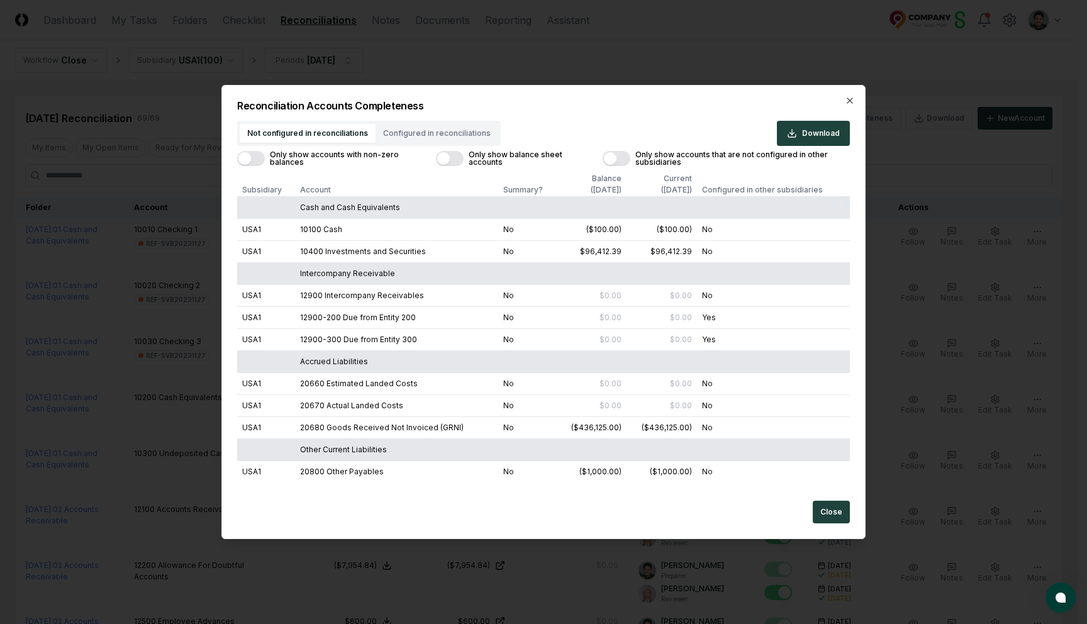
click at [451, 152] on button "Only show balance sheet accounts" at bounding box center [450, 158] width 28 height 15
click at [251, 160] on button "Only show accounts with non-zero balances" at bounding box center [251, 158] width 28 height 15
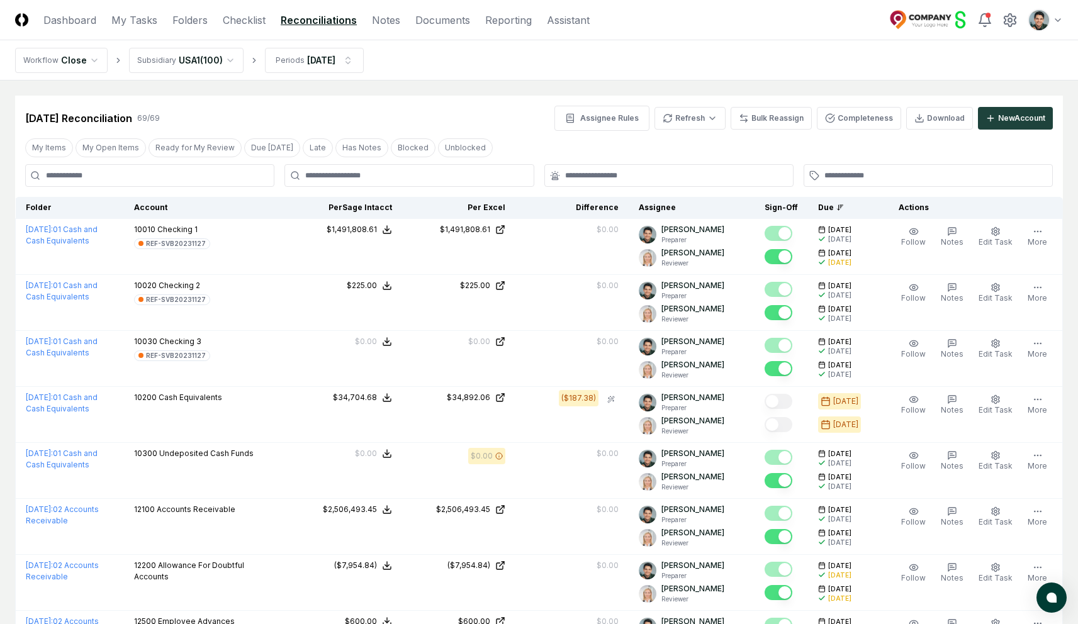
click at [435, 99] on div "[DATE] Reconciliation 69 / 69 Assignee Rules Refresh Bulk Reassign Completeness…" at bounding box center [538, 113] width 1047 height 35
click at [615, 112] on button "Assignee Rules" at bounding box center [601, 118] width 95 height 25
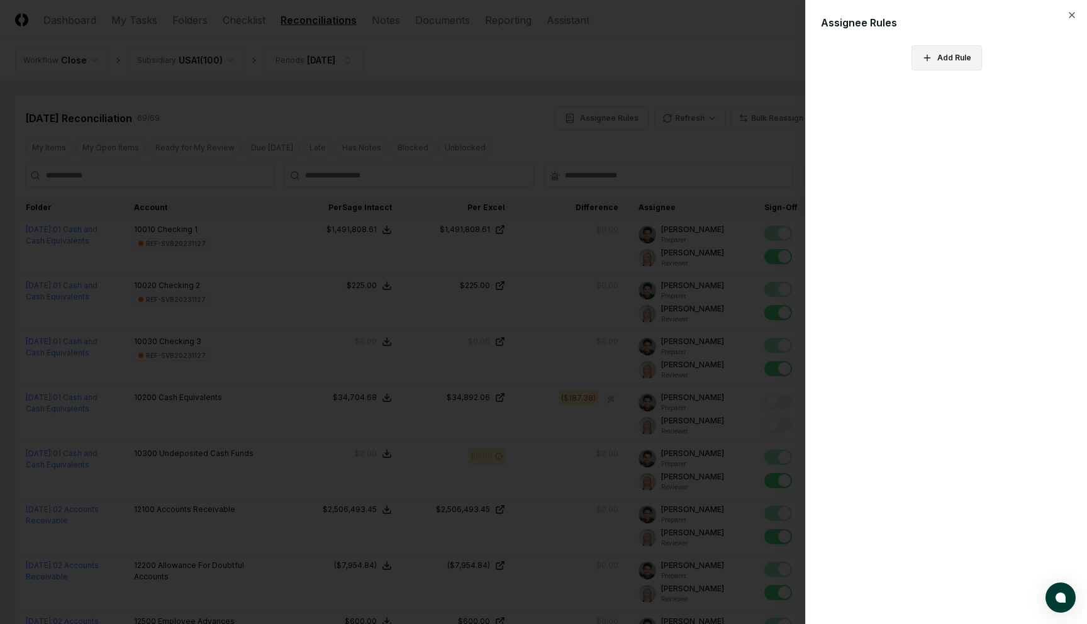
click at [957, 53] on button "Add Rule" at bounding box center [947, 57] width 70 height 25
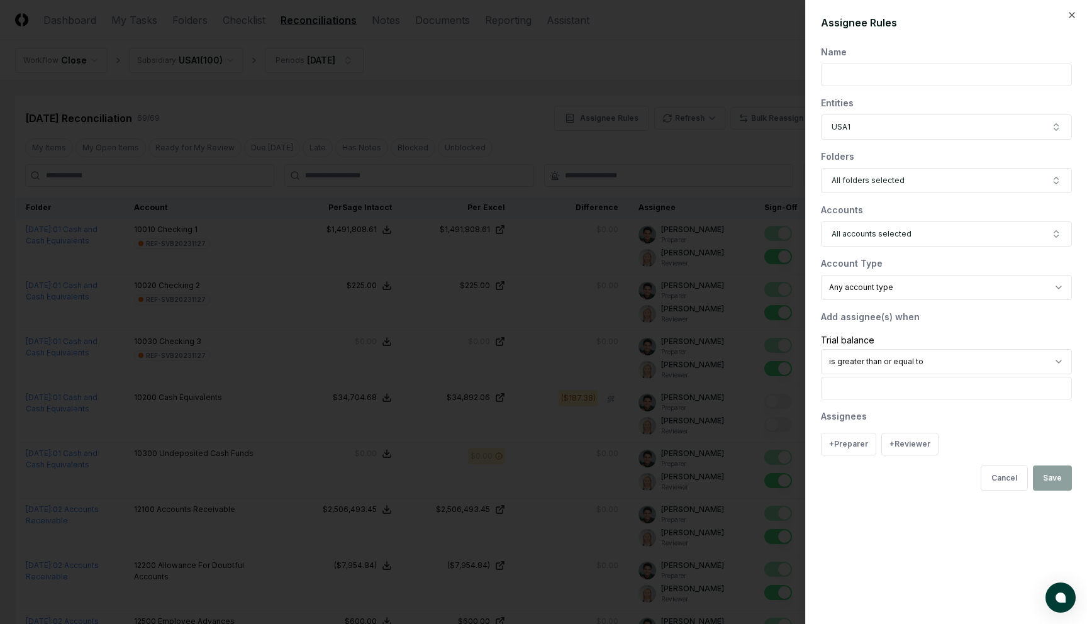
click at [944, 68] on input "text" at bounding box center [946, 75] width 251 height 23
click at [905, 233] on span "All accounts selected" at bounding box center [872, 233] width 80 height 11
click at [917, 203] on div "Accounts" at bounding box center [946, 209] width 251 height 13
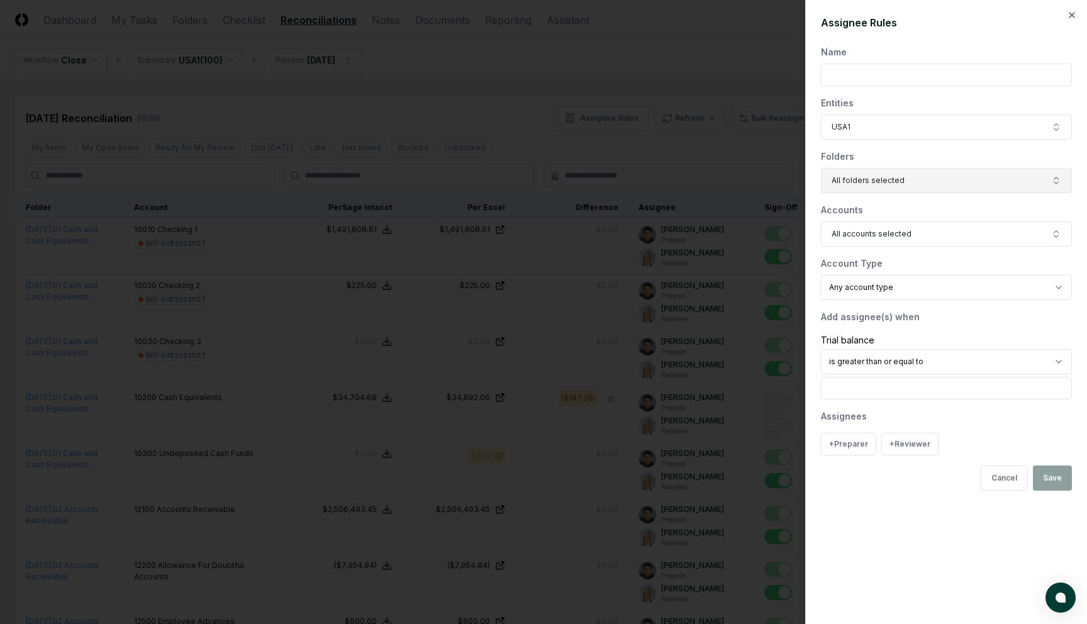
click at [901, 172] on button "All folders selected" at bounding box center [946, 180] width 251 height 25
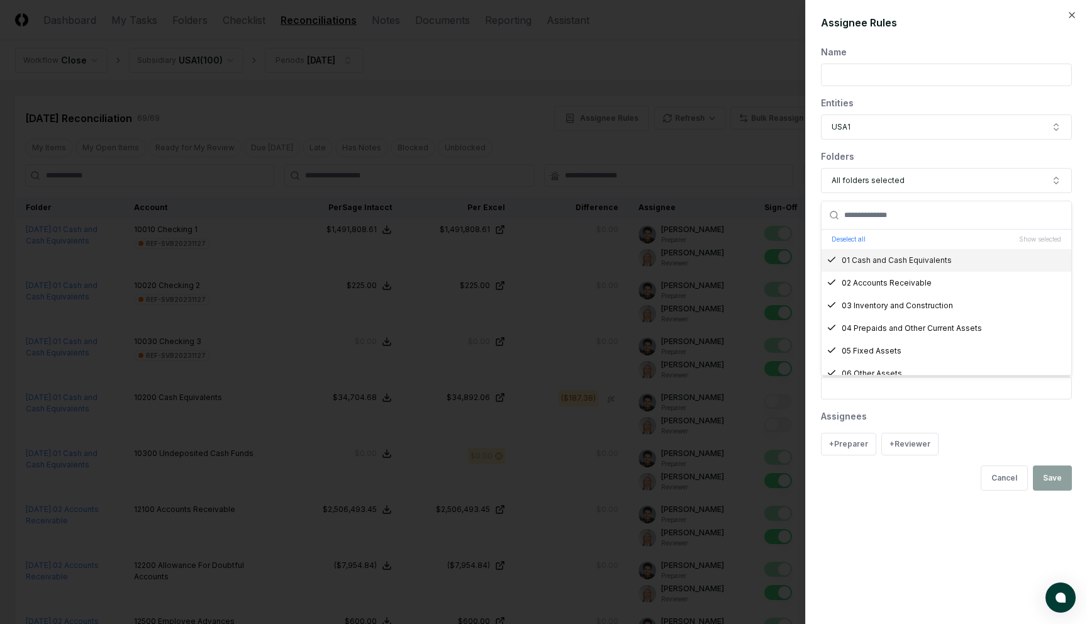
click at [915, 157] on div "Folders" at bounding box center [946, 156] width 251 height 13
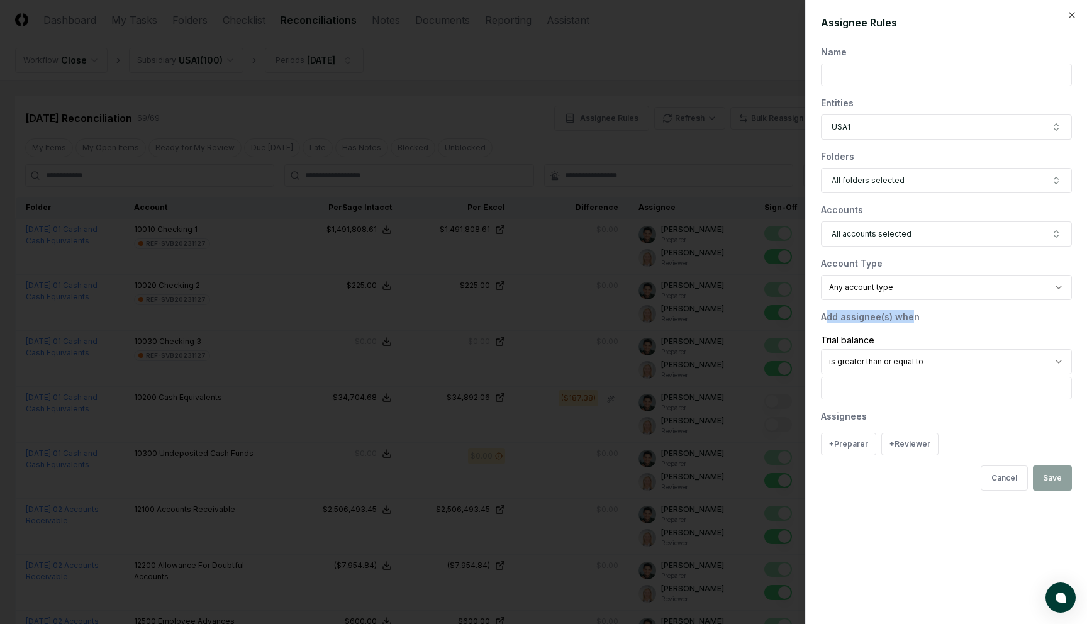
drag, startPoint x: 837, startPoint y: 318, endPoint x: 908, endPoint y: 316, distance: 71.7
click at [908, 316] on div "Add assignee(s) when" at bounding box center [946, 316] width 251 height 13
click at [457, 87] on div at bounding box center [543, 312] width 1087 height 624
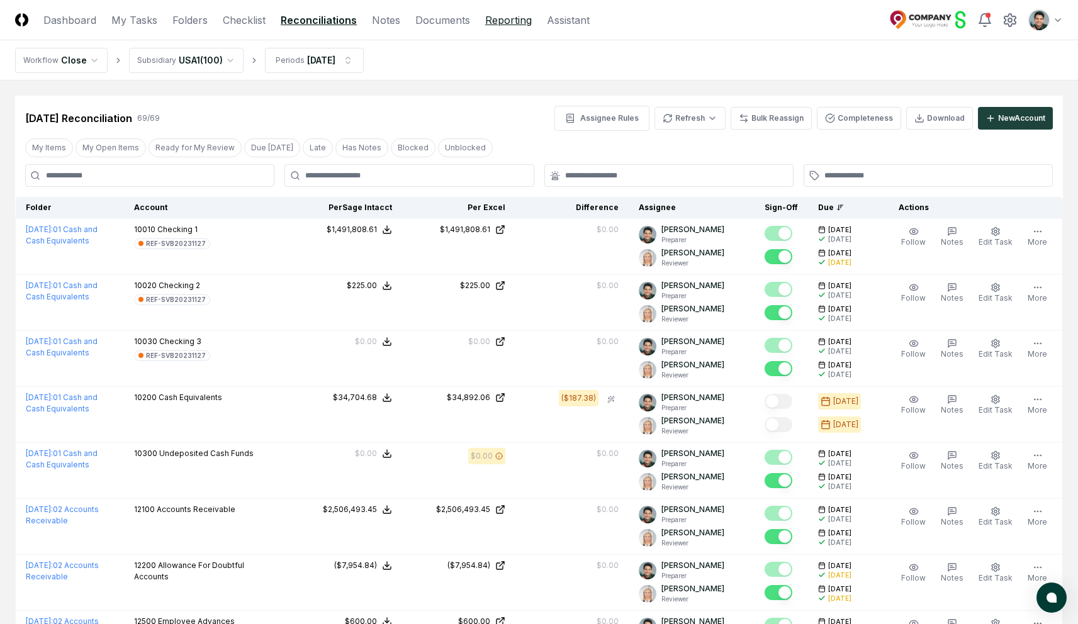
click at [514, 21] on link "Reporting" at bounding box center [508, 20] width 47 height 15
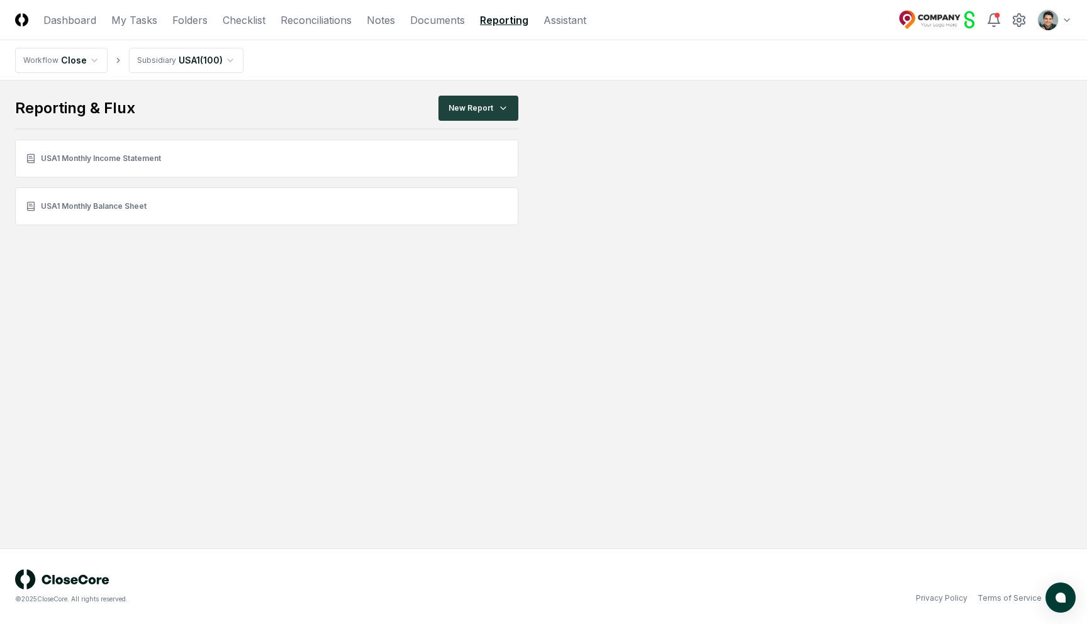
click at [713, 127] on main "Reporting & Flux New Report USA1 Monthly Income Statement [GEOGRAPHIC_DATA] Mon…" at bounding box center [543, 161] width 1057 height 130
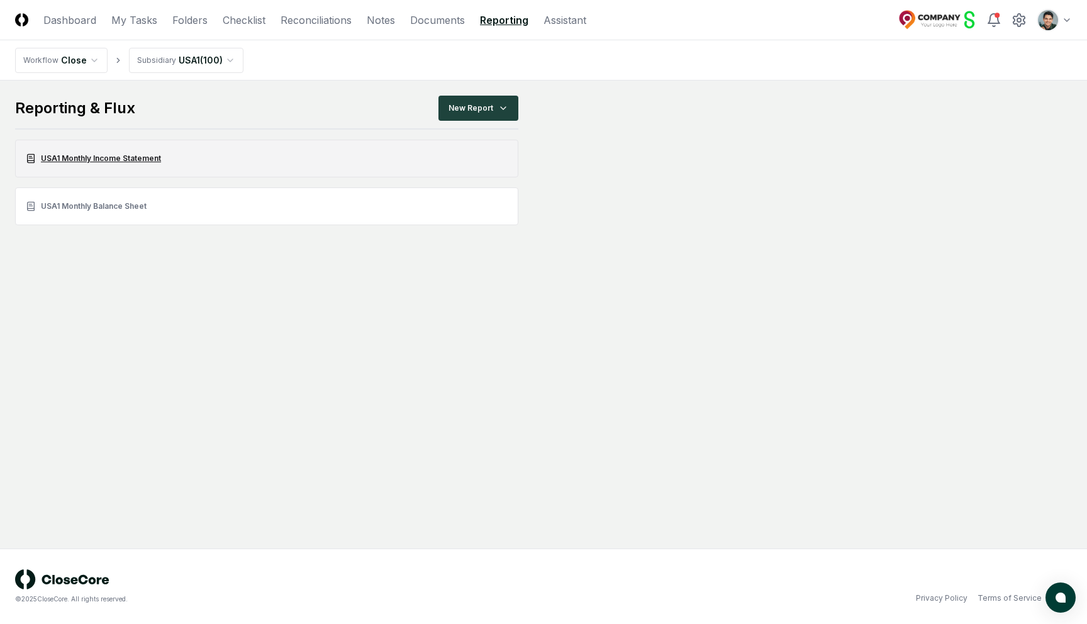
click at [107, 153] on link "USA1 Monthly Income Statement" at bounding box center [266, 159] width 503 height 38
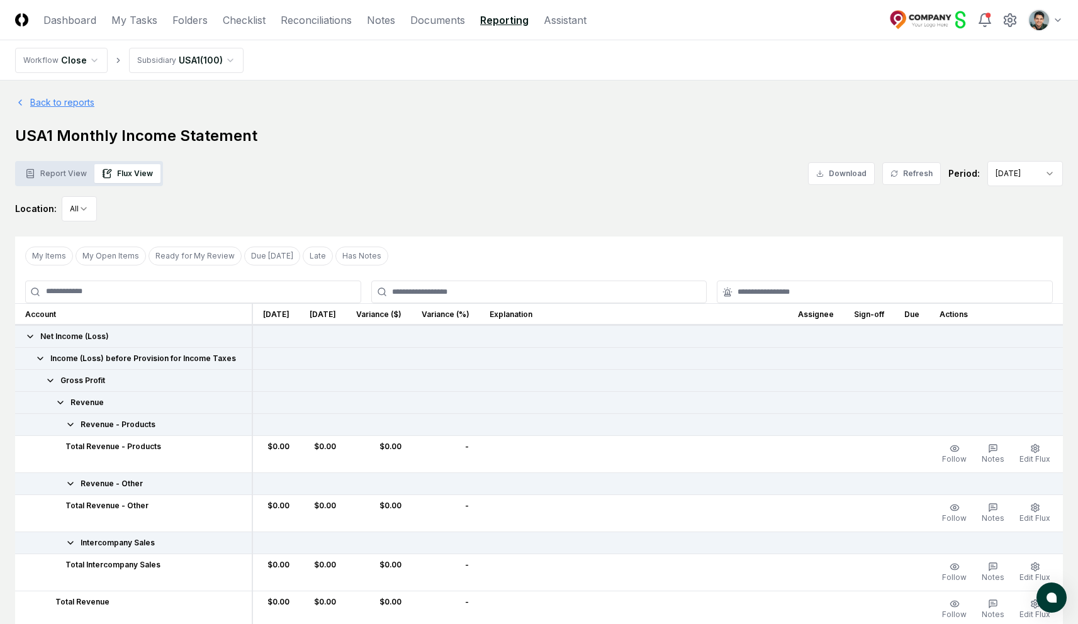
click at [36, 104] on link "Back to reports" at bounding box center [54, 102] width 79 height 13
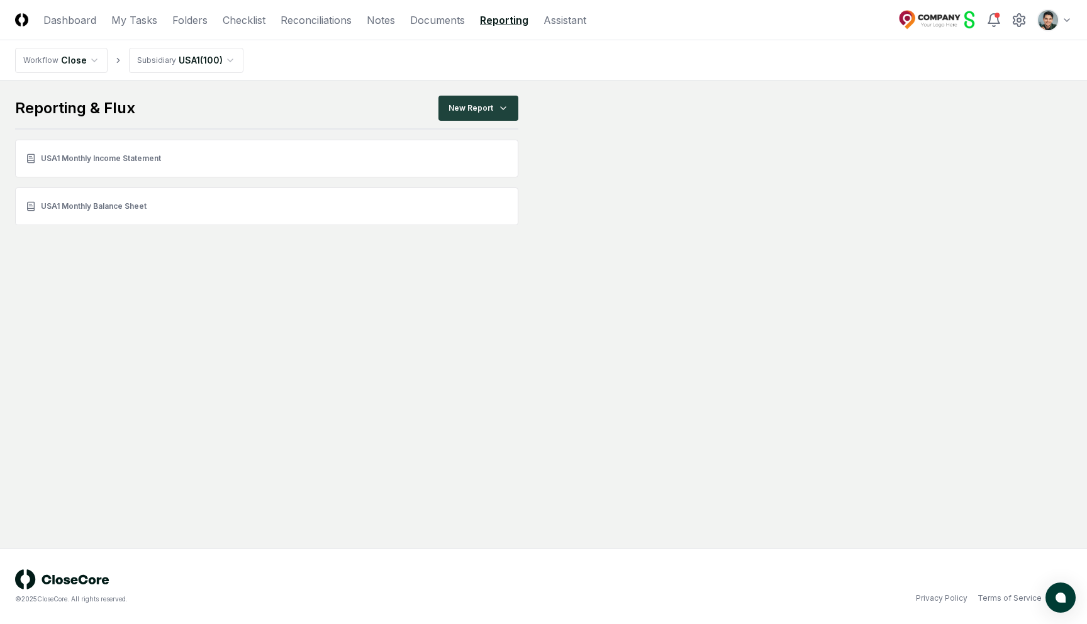
click at [635, 204] on main "Reporting & Flux New Report USA1 Monthly Income Statement [GEOGRAPHIC_DATA] Mon…" at bounding box center [543, 161] width 1057 height 130
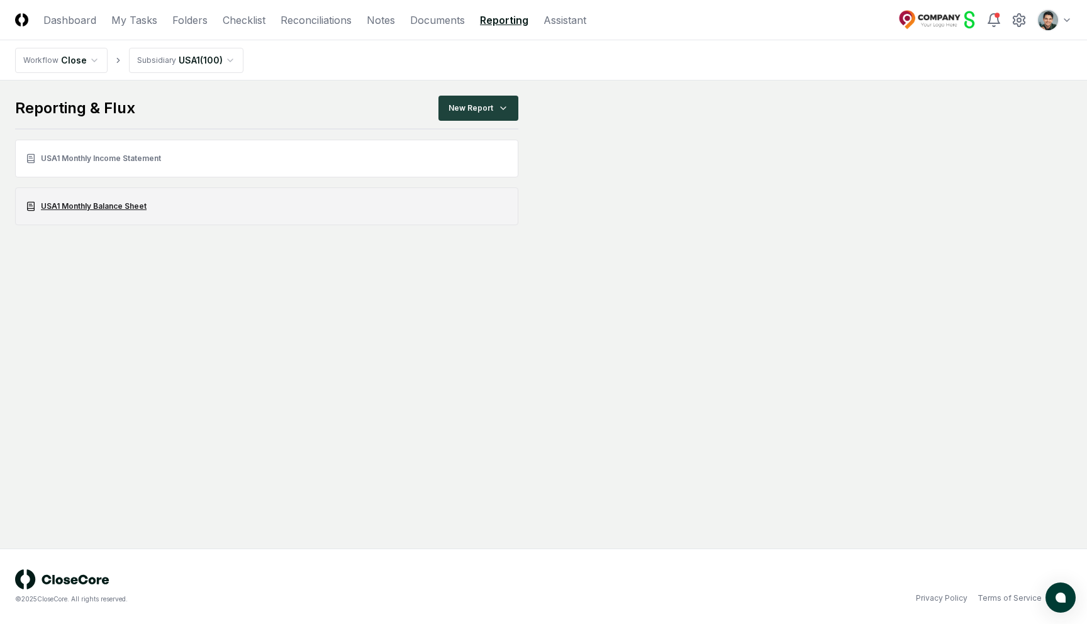
click at [113, 204] on link "USA1 Monthly Balance Sheet" at bounding box center [266, 206] width 503 height 38
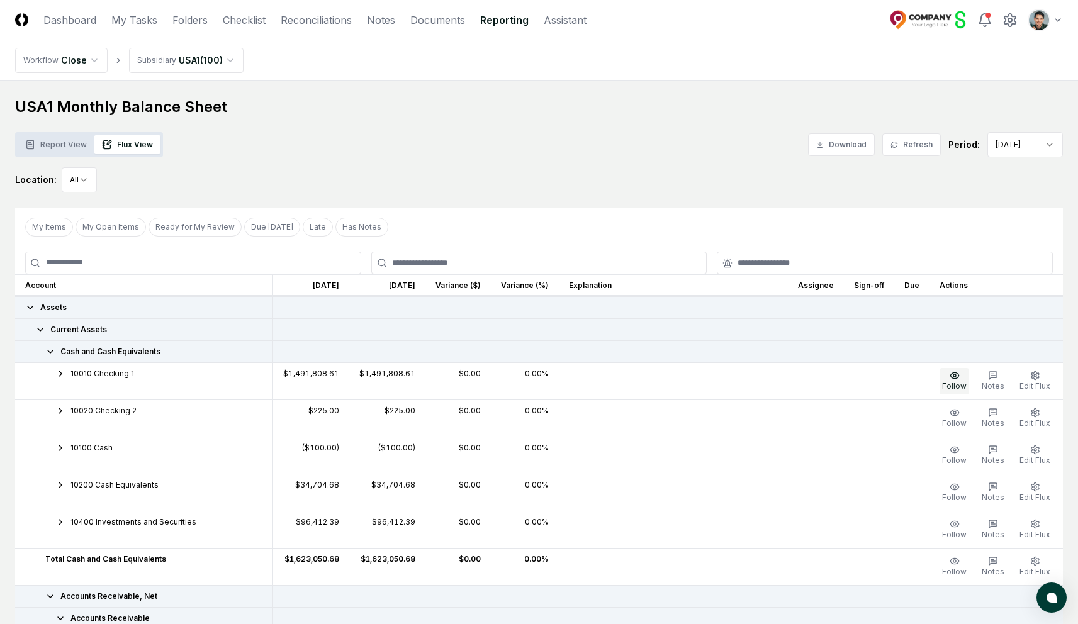
scroll to position [40, 0]
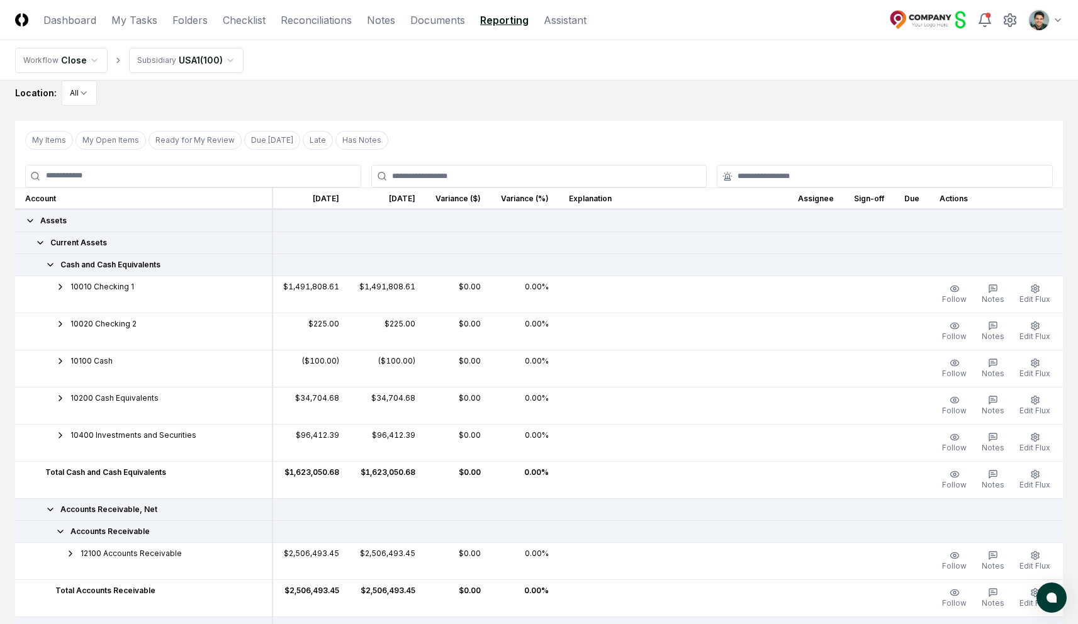
scroll to position [22, 0]
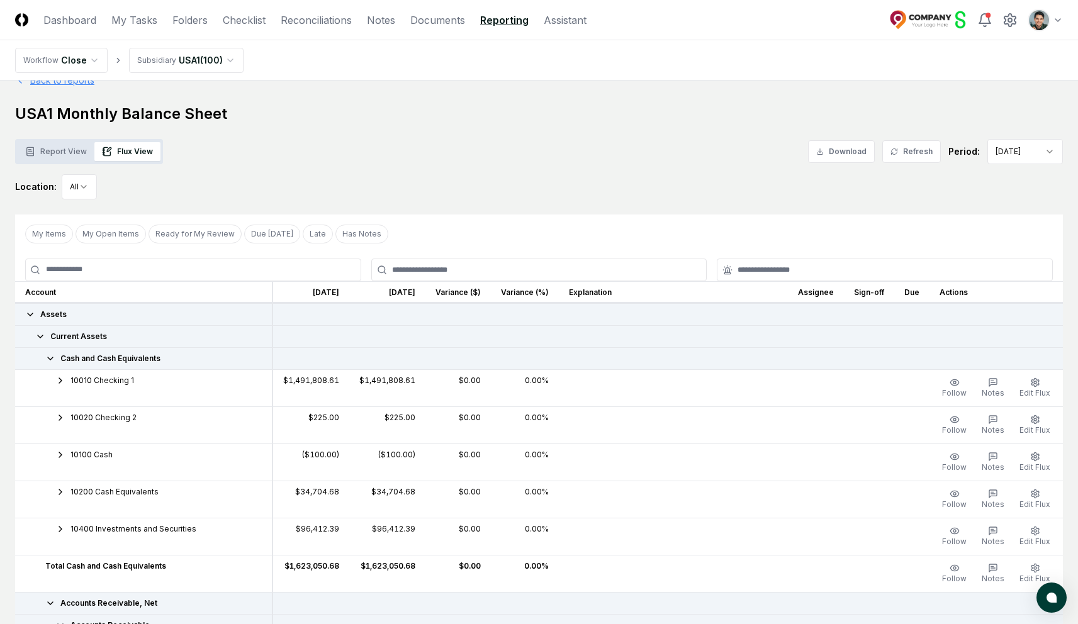
click at [64, 84] on link "Back to reports" at bounding box center [54, 80] width 79 height 13
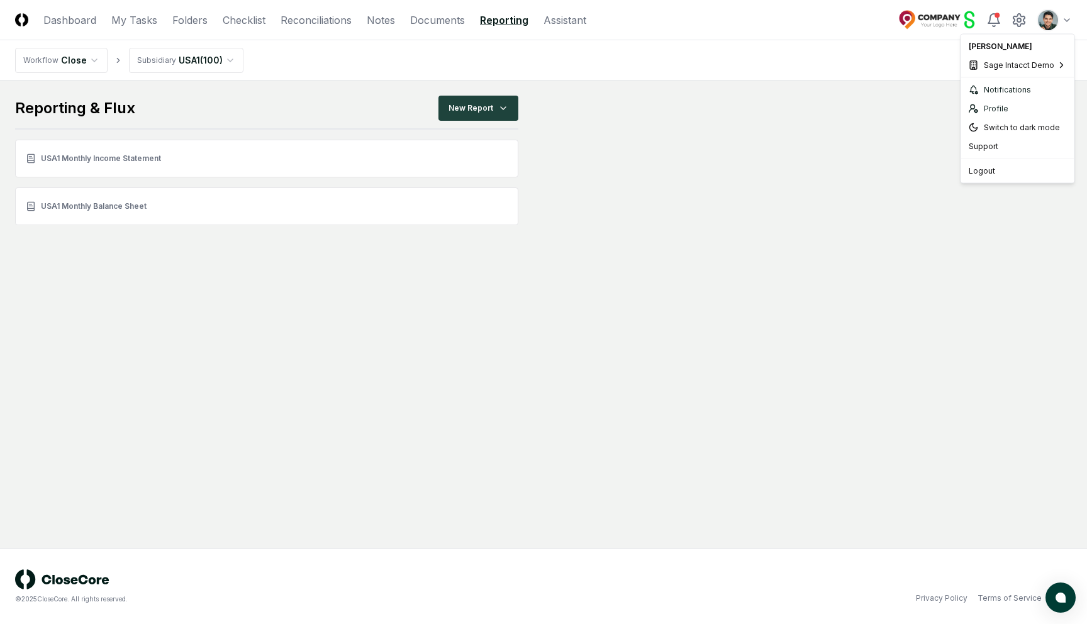
click at [1046, 18] on html "CloseCore Dashboard My Tasks Folders Checklist Reconciliations Notes Documents …" at bounding box center [543, 312] width 1087 height 624
click at [889, 70] on span "CloseCore Demo" at bounding box center [901, 68] width 65 height 11
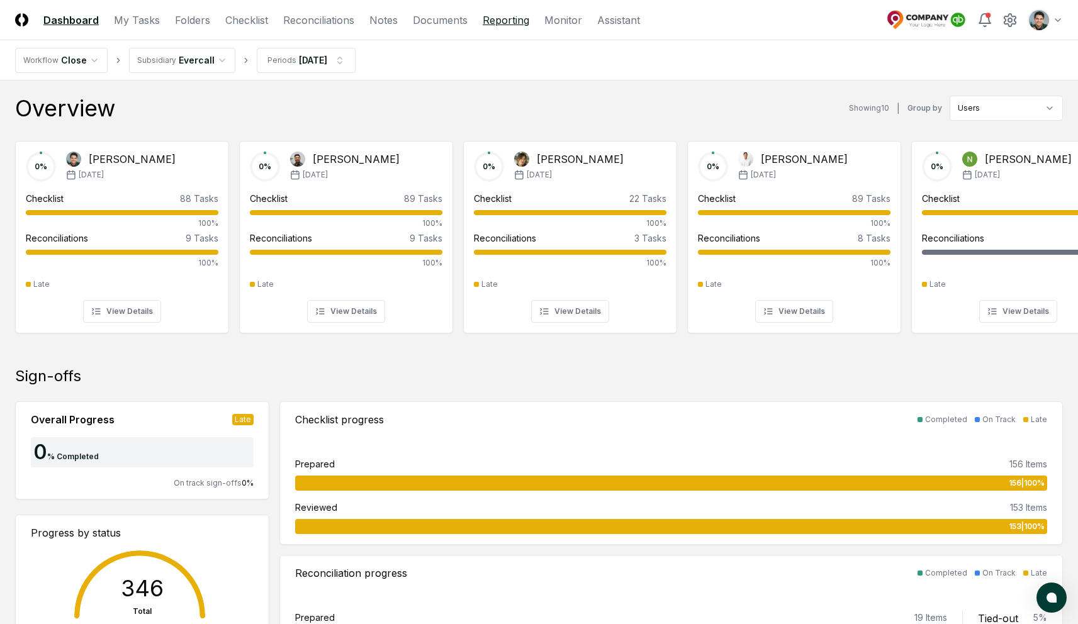
click at [500, 23] on link "Reporting" at bounding box center [506, 20] width 47 height 15
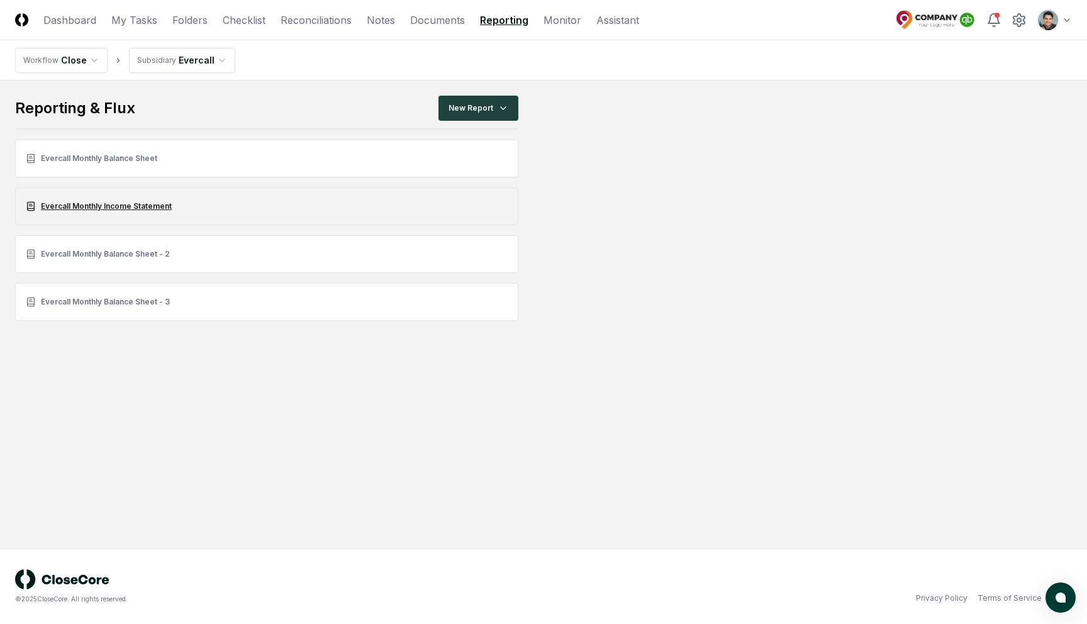
click at [87, 204] on link "Evercall Monthly Income Statement" at bounding box center [266, 206] width 503 height 38
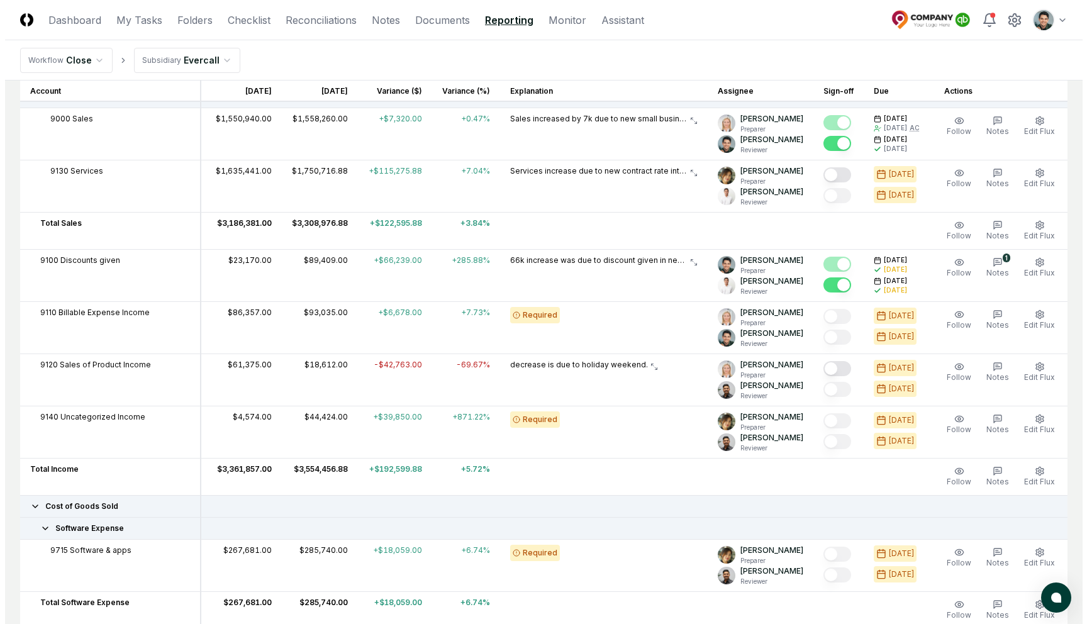
scroll to position [335, 0]
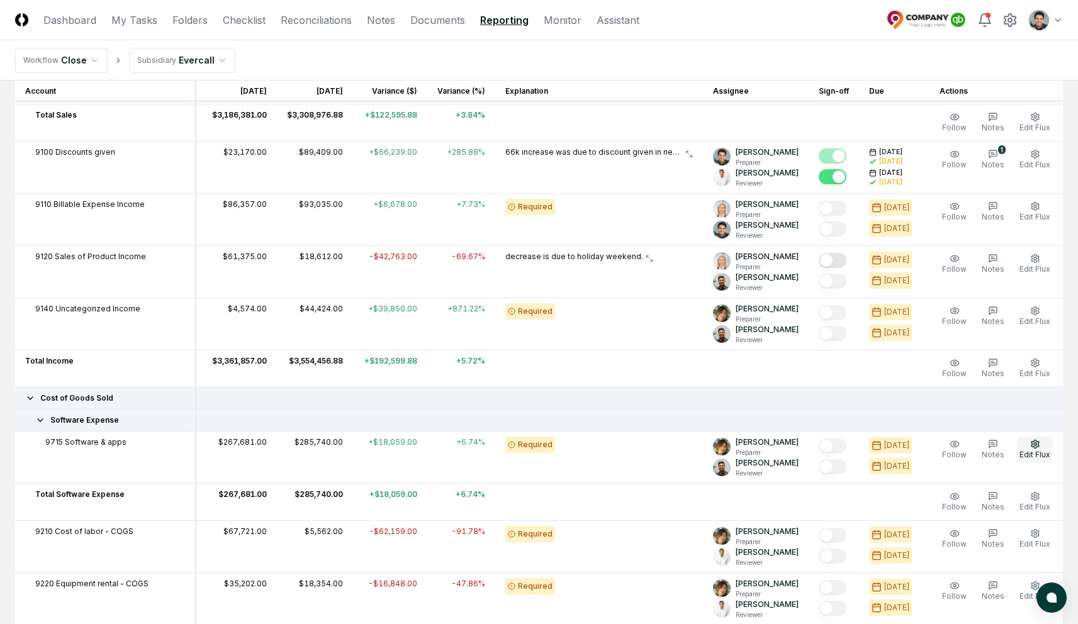
click at [1037, 445] on icon "button" at bounding box center [1035, 444] width 10 height 10
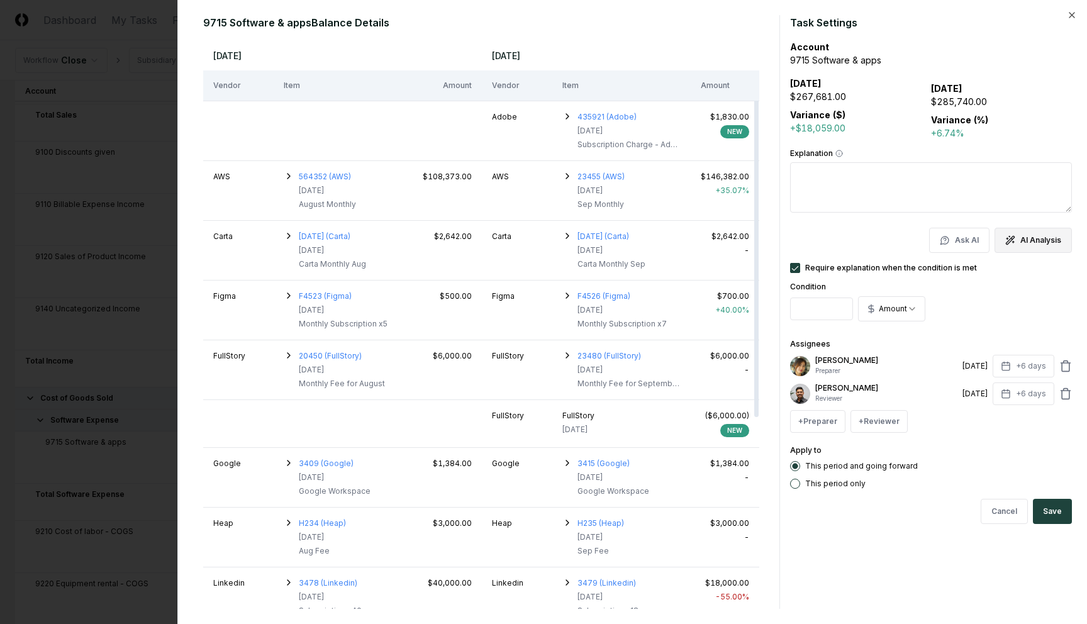
click at [1041, 243] on button "AI Analysis" at bounding box center [1033, 240] width 77 height 25
type textarea "**********"
type textarea "*"
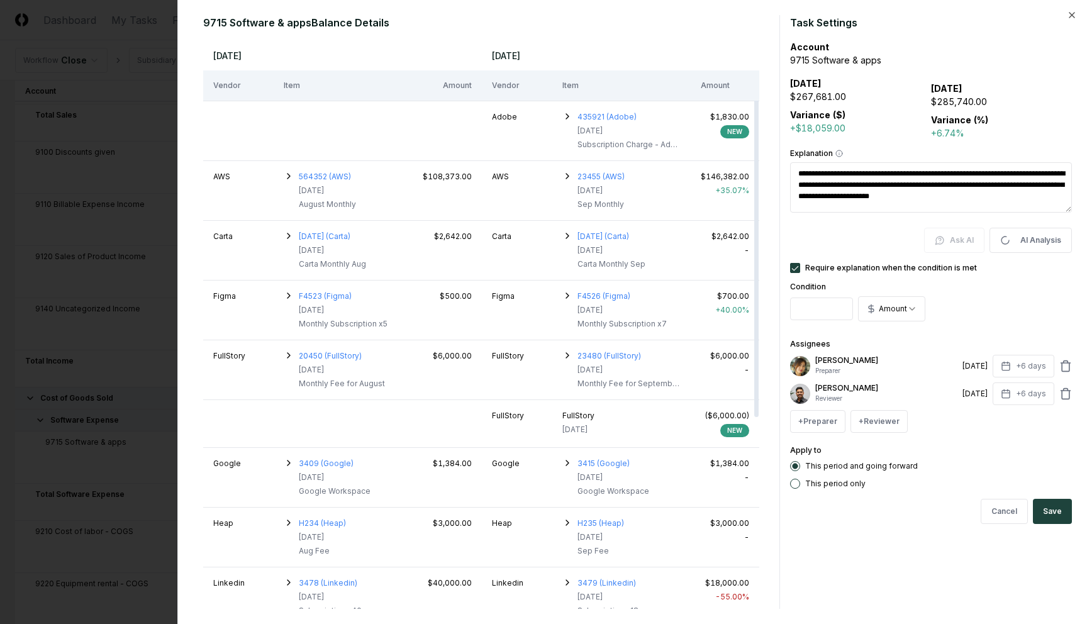
type textarea "**********"
type textarea "*"
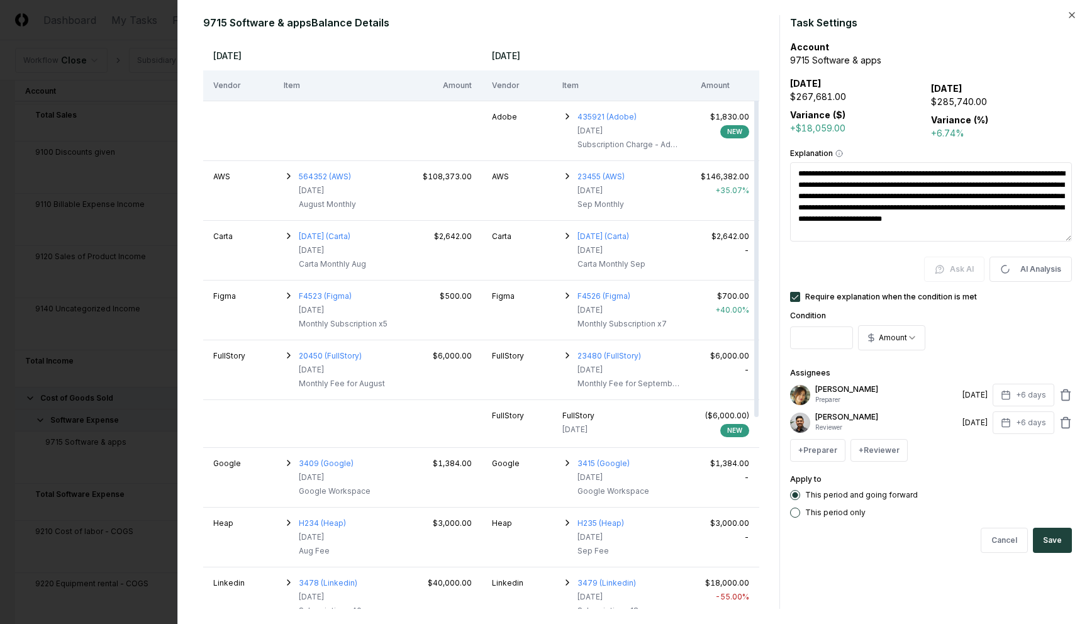
type textarea "**********"
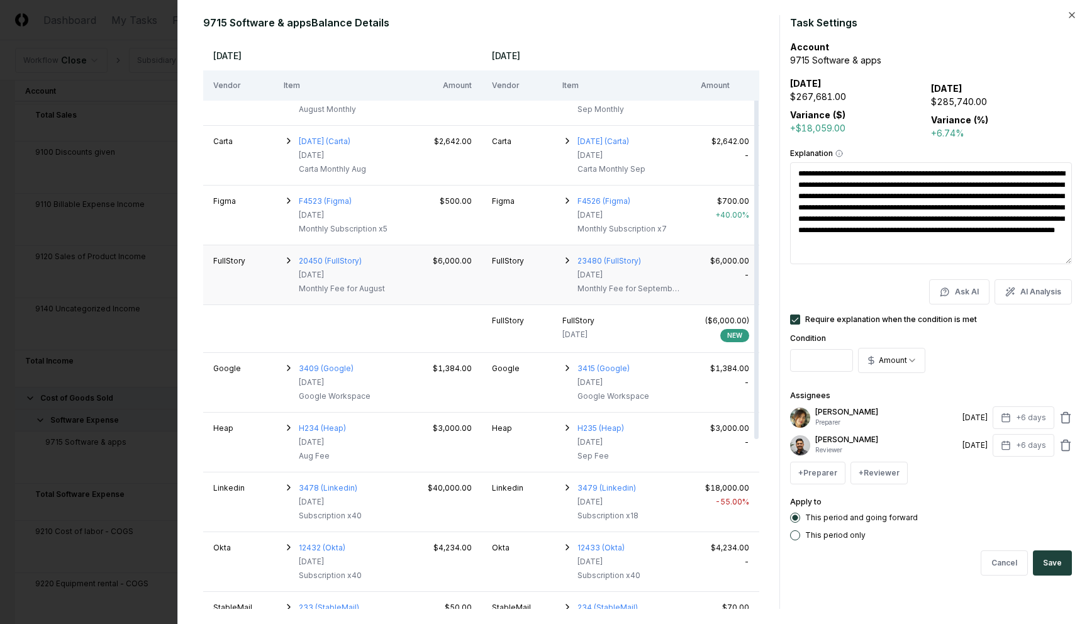
scroll to position [33, 0]
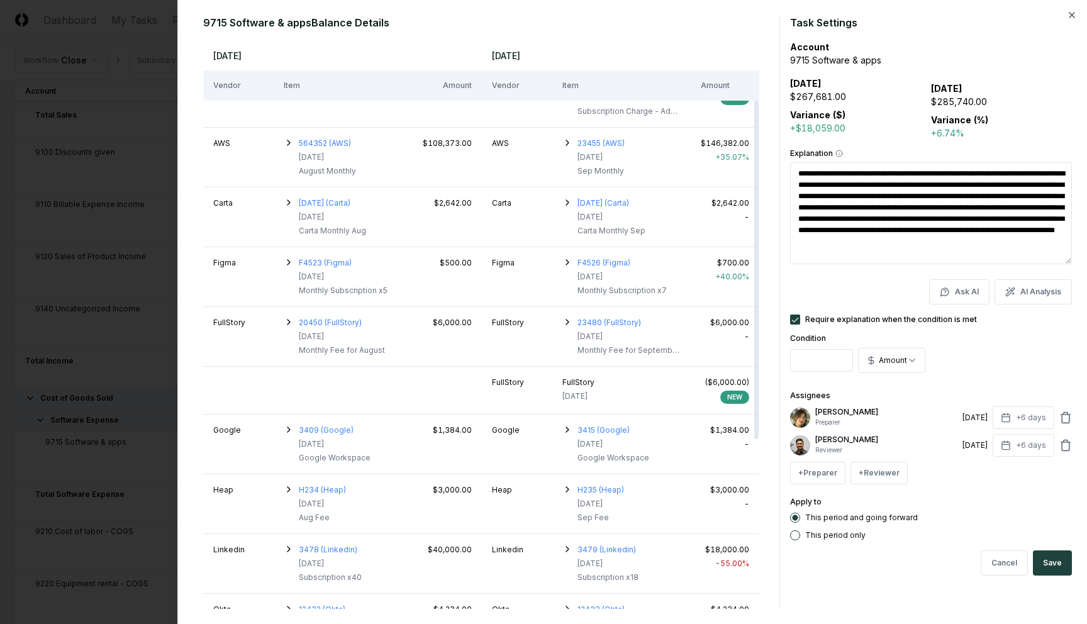
drag, startPoint x: 817, startPoint y: 179, endPoint x: 1023, endPoint y: 198, distance: 207.2
click at [1023, 198] on textarea "**********" at bounding box center [931, 213] width 282 height 102
drag, startPoint x: 1021, startPoint y: 198, endPoint x: 784, endPoint y: 174, distance: 237.7
click at [784, 174] on div "9715 Software & apps Balance Details Aug 2024 Sep 2024 Vendor Item Amount Vendo…" at bounding box center [632, 312] width 879 height 594
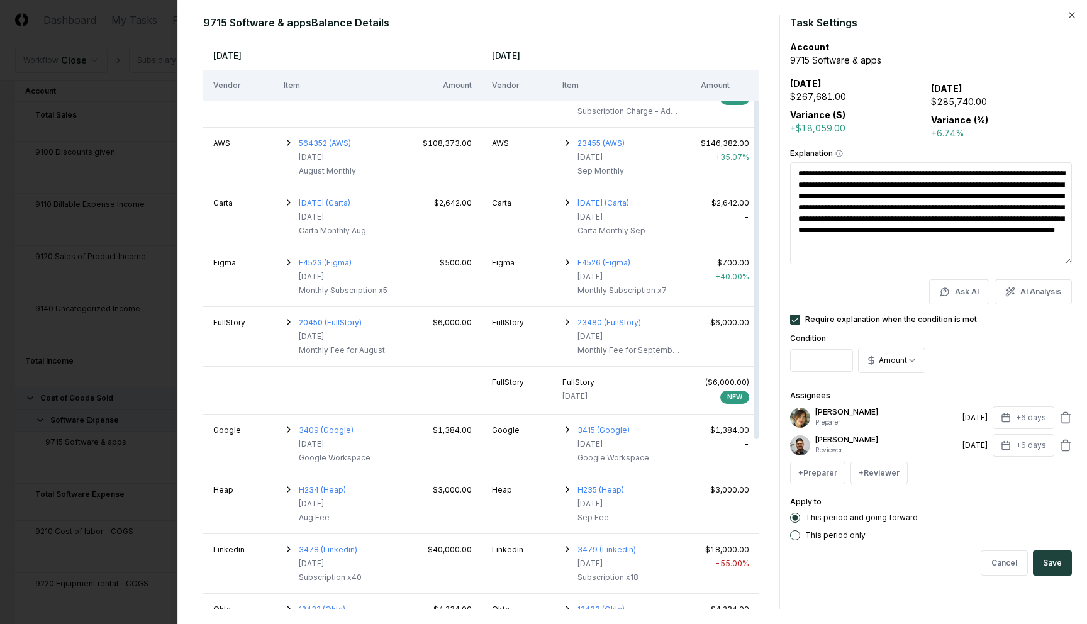
click at [842, 187] on textarea "**********" at bounding box center [931, 213] width 282 height 102
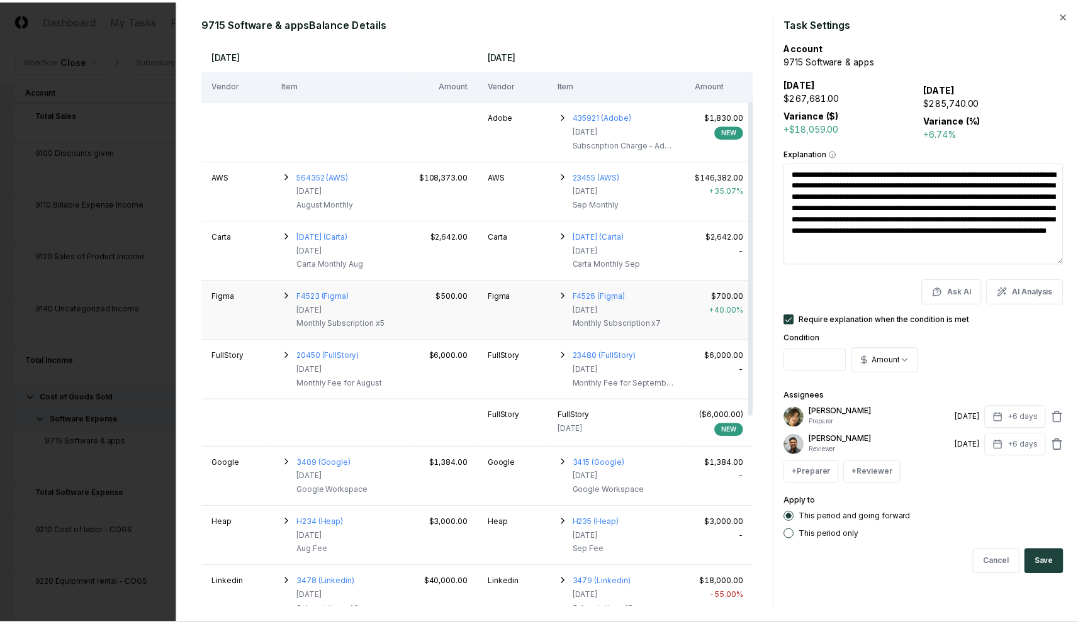
scroll to position [5, 0]
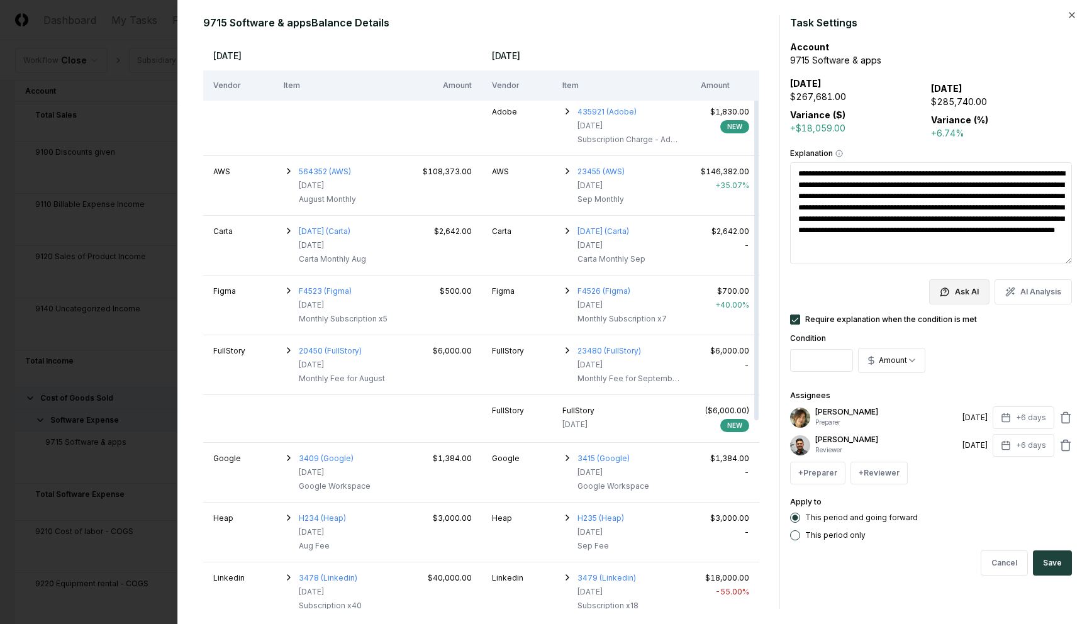
click at [967, 301] on button "Ask AI" at bounding box center [959, 291] width 60 height 25
click at [853, 278] on div at bounding box center [543, 312] width 1087 height 624
drag, startPoint x: 822, startPoint y: 177, endPoint x: 898, endPoint y: 251, distance: 106.3
click at [898, 251] on textarea "**********" at bounding box center [931, 213] width 282 height 102
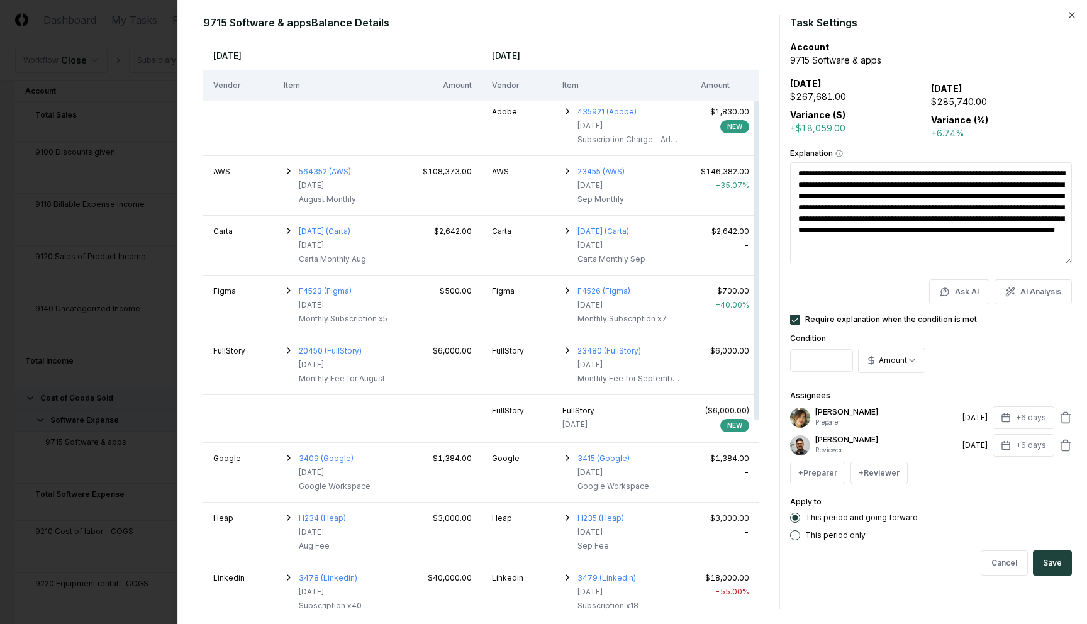
click at [143, 176] on div at bounding box center [543, 312] width 1087 height 624
type textarea "*"
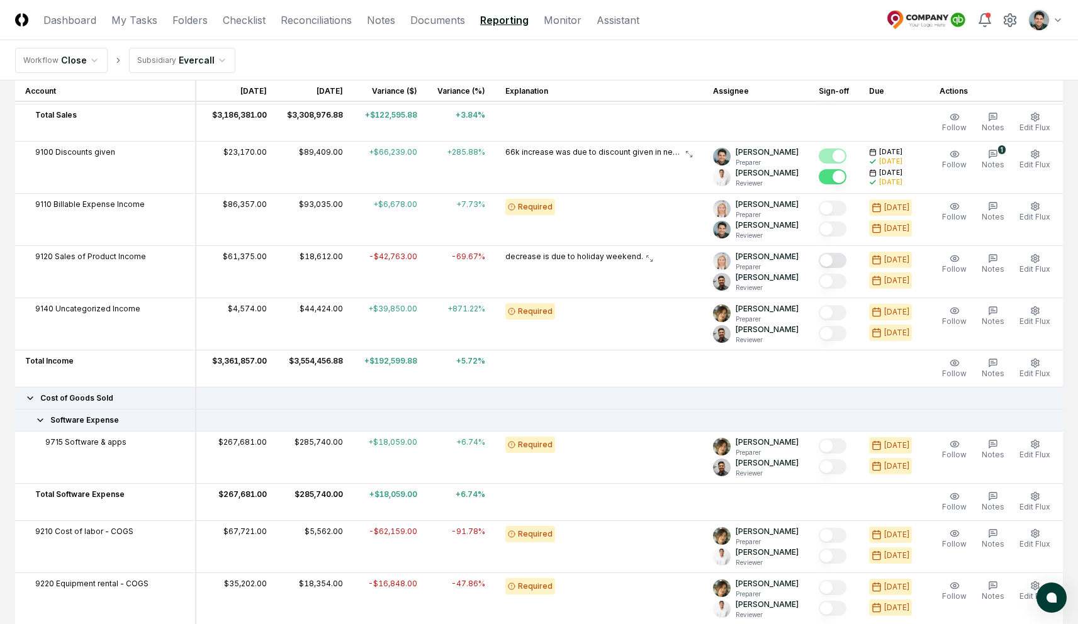
scroll to position [0, 0]
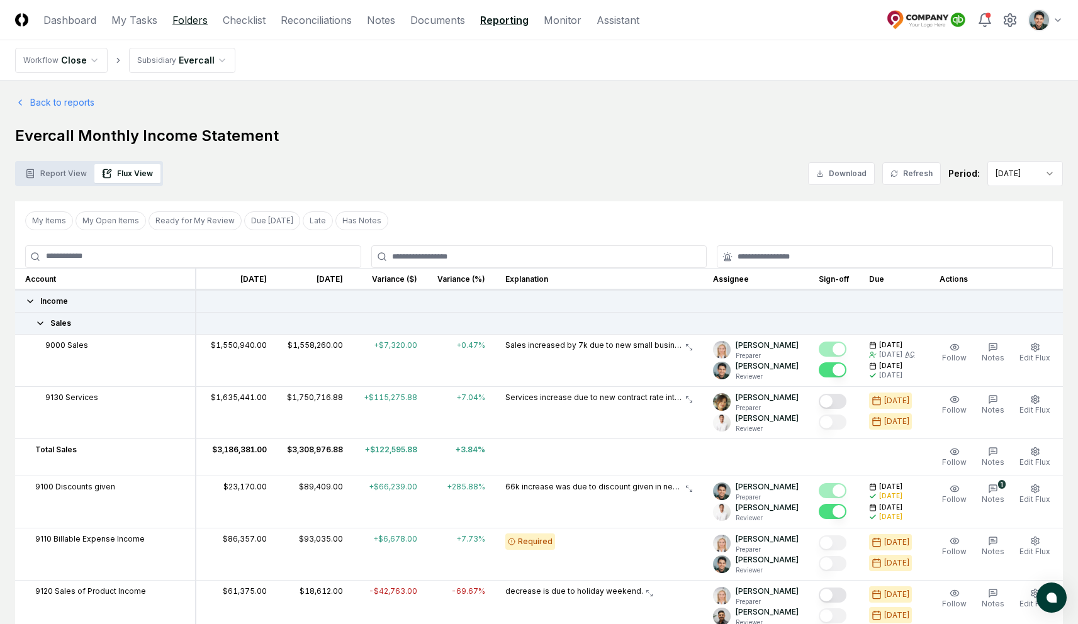
click at [200, 23] on link "Folders" at bounding box center [189, 20] width 35 height 15
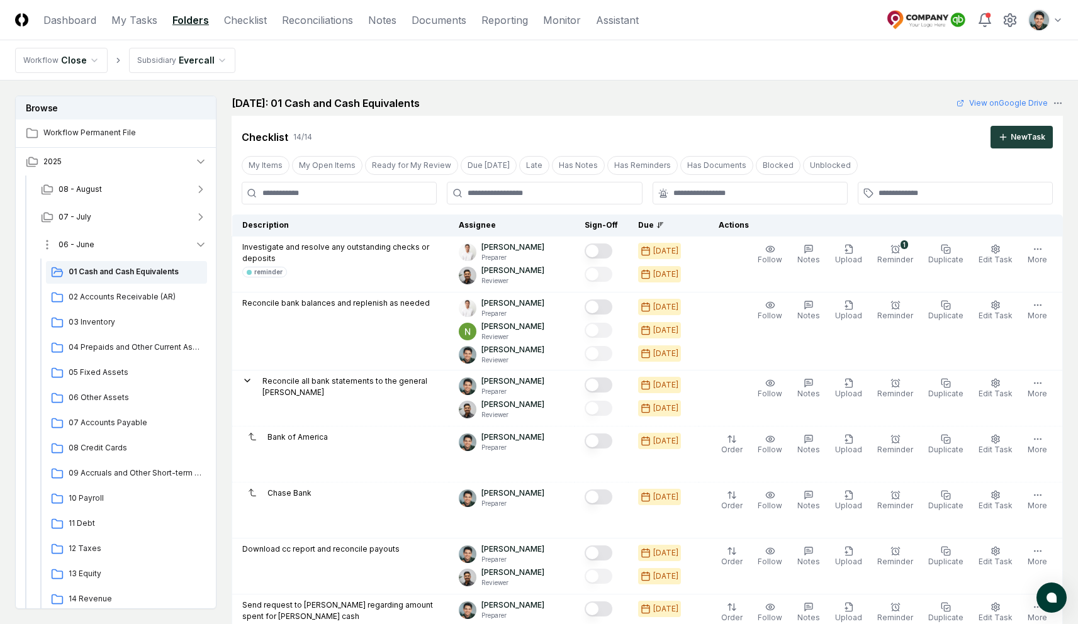
click at [122, 250] on button "06 - June" at bounding box center [124, 245] width 186 height 28
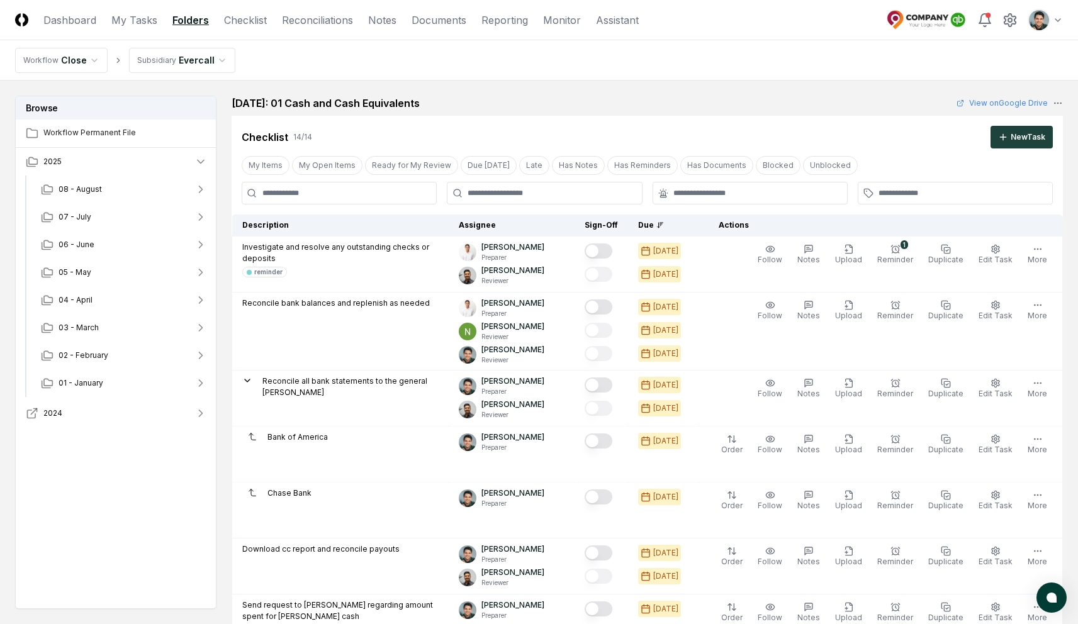
click at [96, 405] on button "2024" at bounding box center [116, 413] width 201 height 28
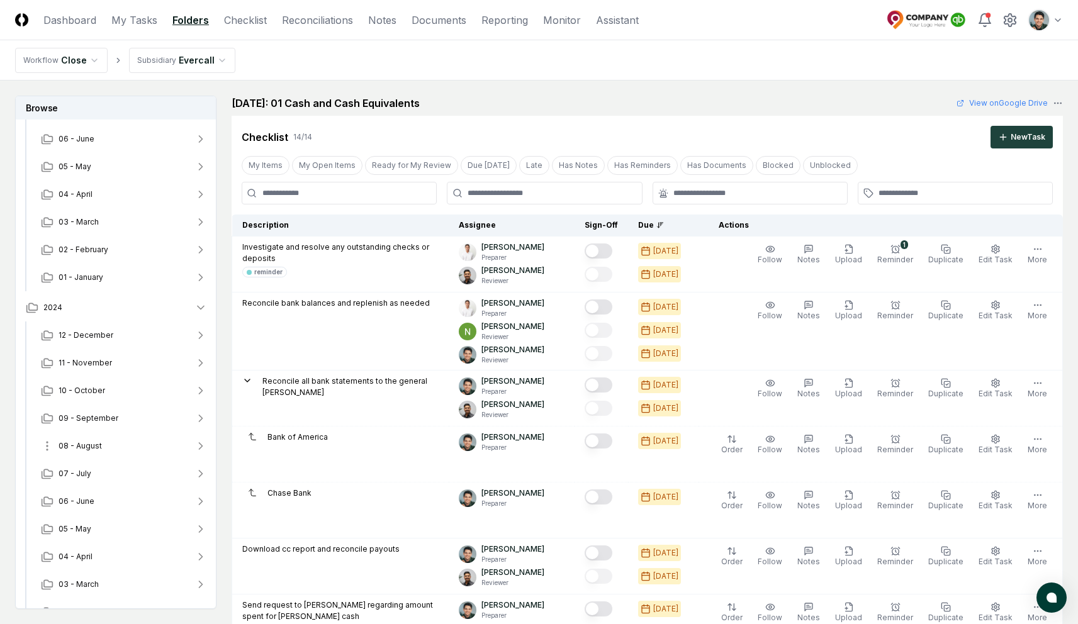
scroll to position [94, 0]
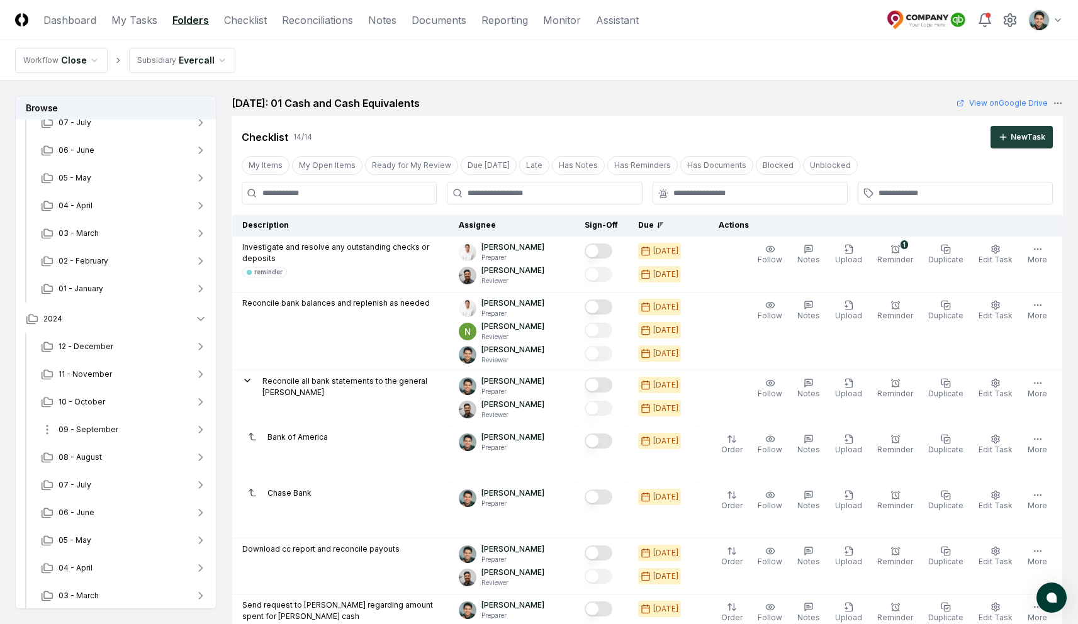
click at [108, 428] on span "09 - September" at bounding box center [89, 429] width 60 height 11
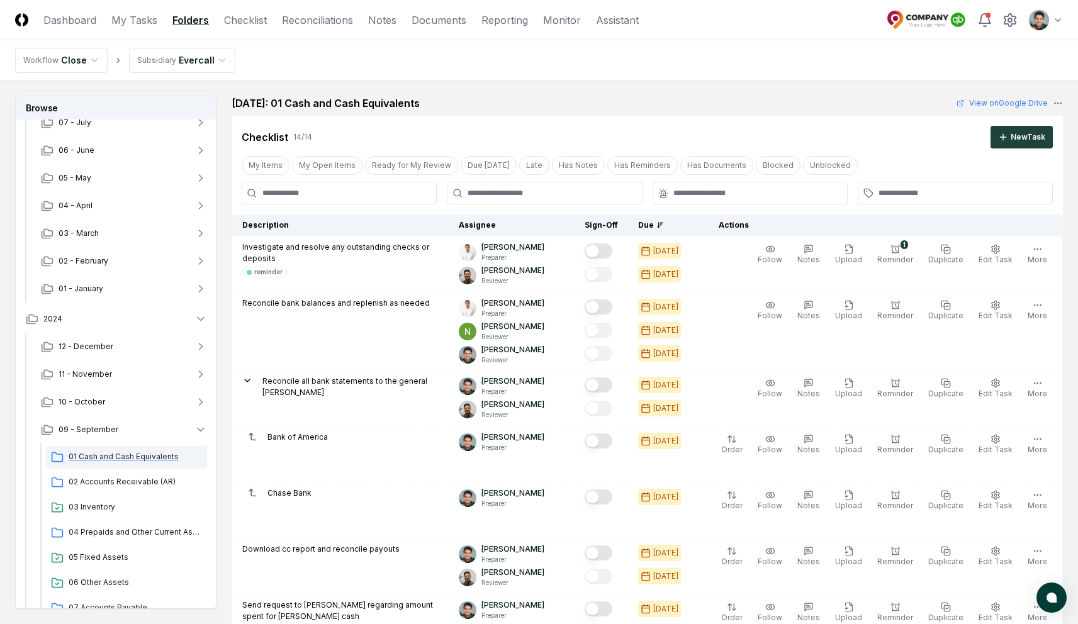
click at [117, 460] on span "01 Cash and Cash Equivalents" at bounding box center [135, 456] width 133 height 11
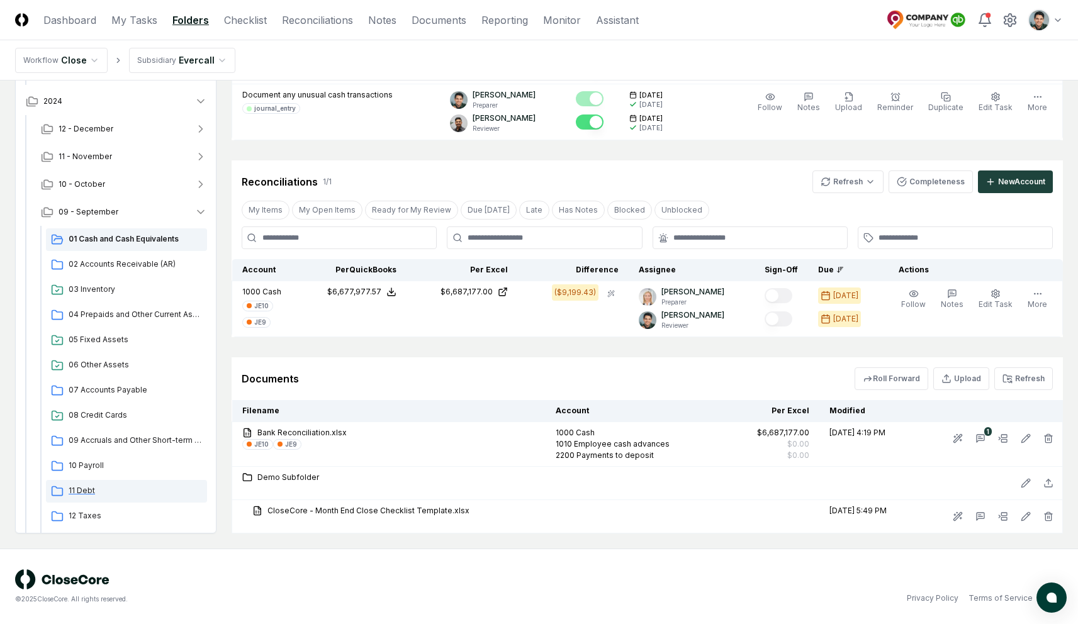
scroll to position [293, 0]
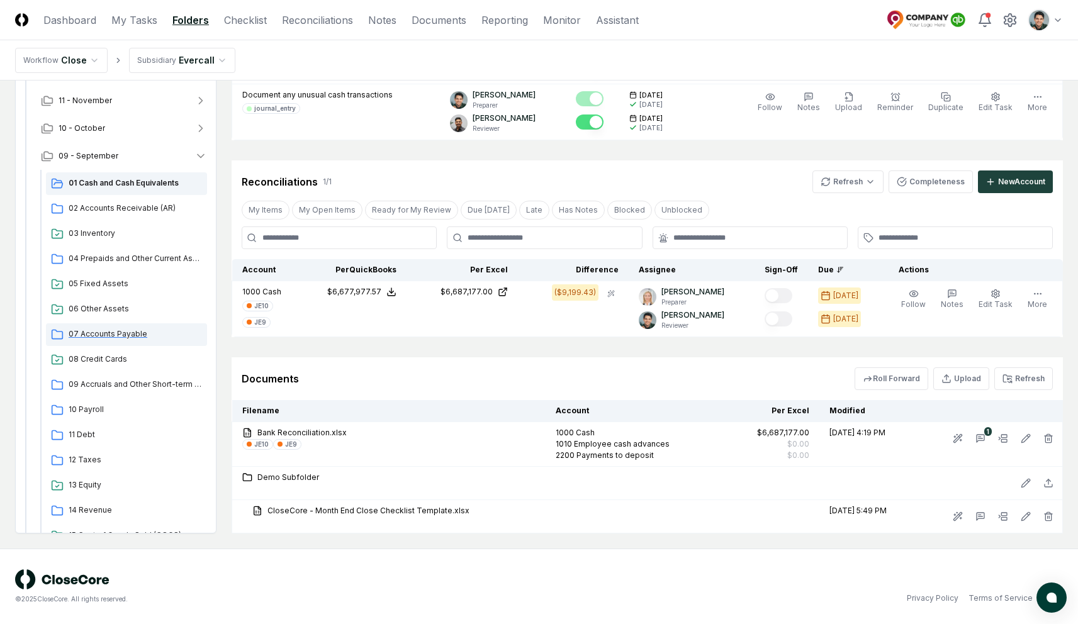
click at [113, 332] on span "07 Accounts Payable" at bounding box center [135, 333] width 133 height 11
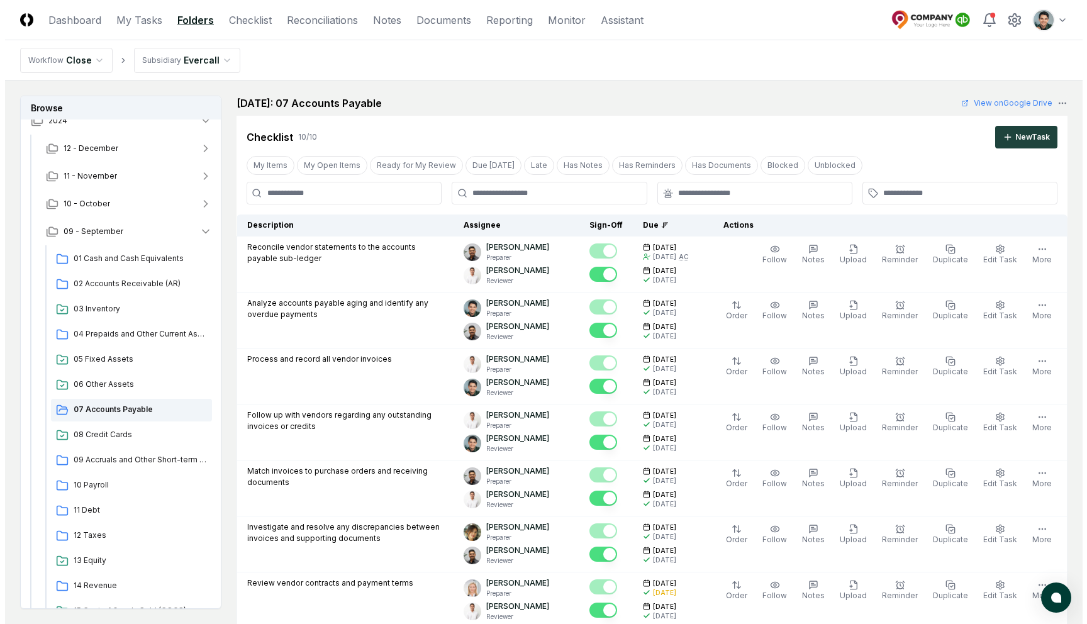
scroll to position [581, 0]
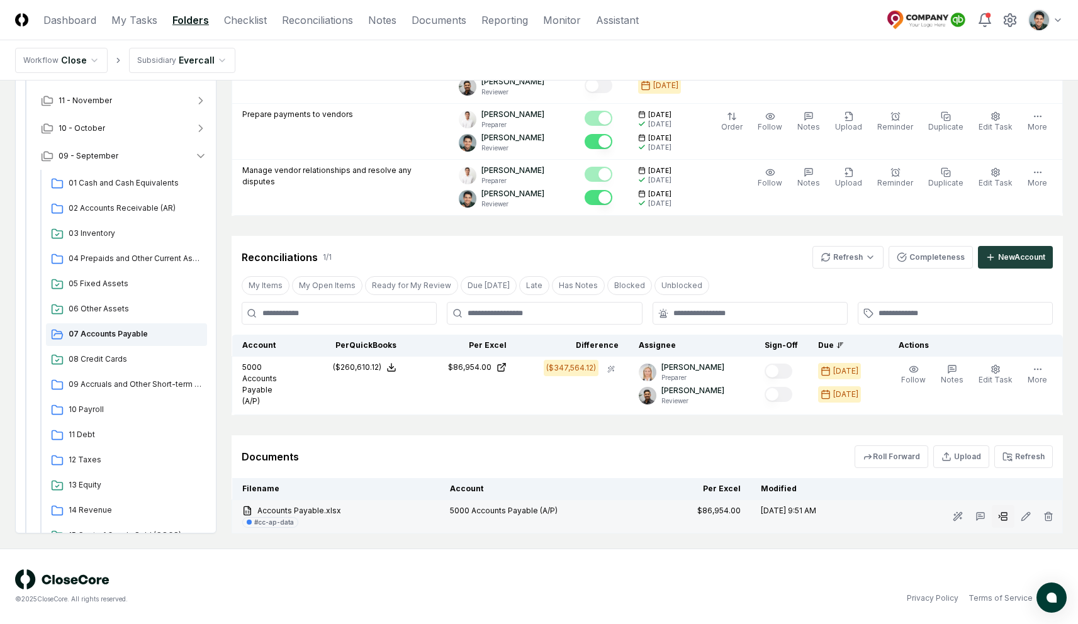
click at [993, 518] on button at bounding box center [1002, 516] width 23 height 23
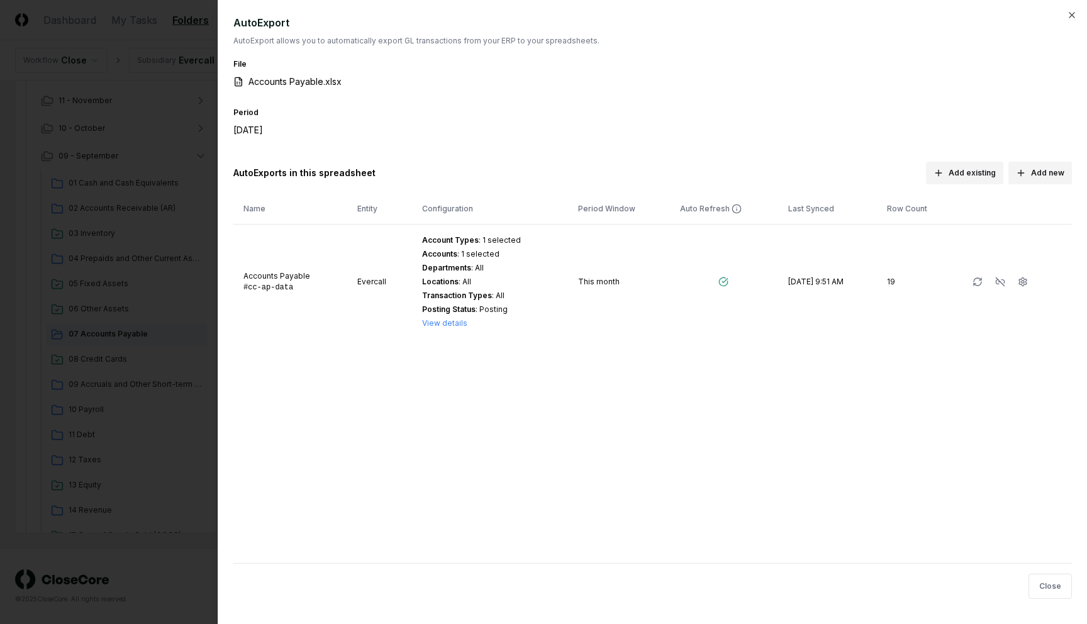
click at [138, 269] on div at bounding box center [543, 312] width 1087 height 624
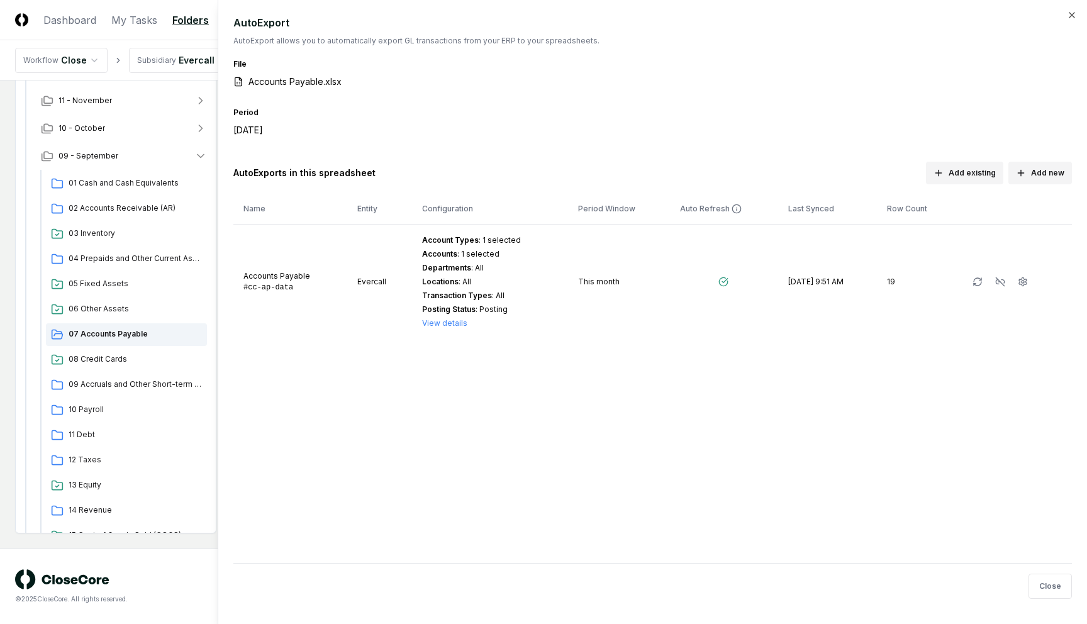
scroll to position [578, 0]
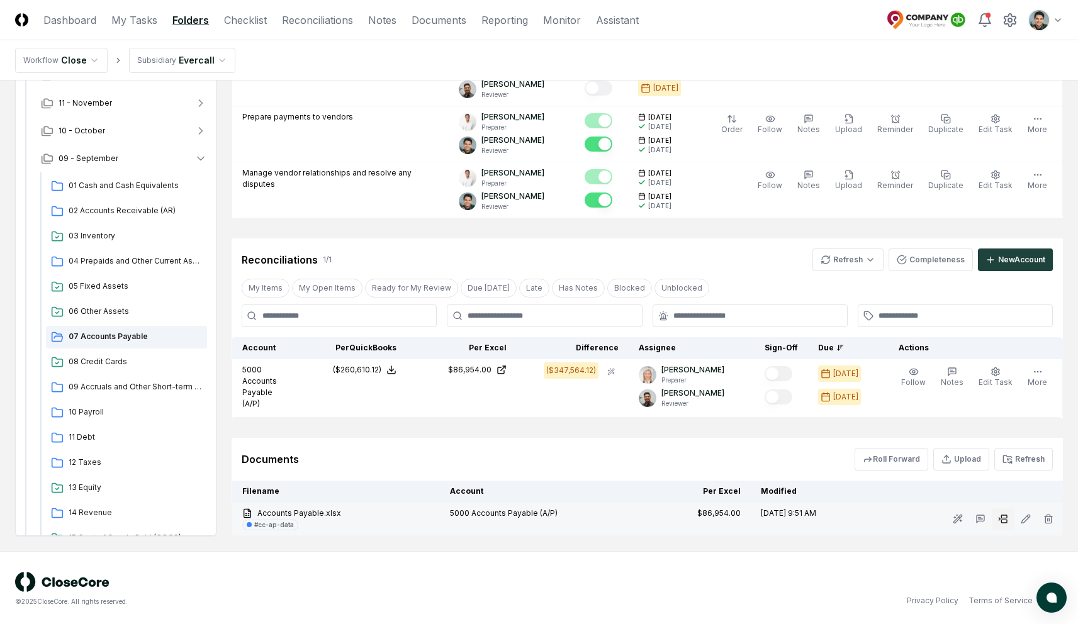
click at [997, 520] on button at bounding box center [1002, 519] width 23 height 23
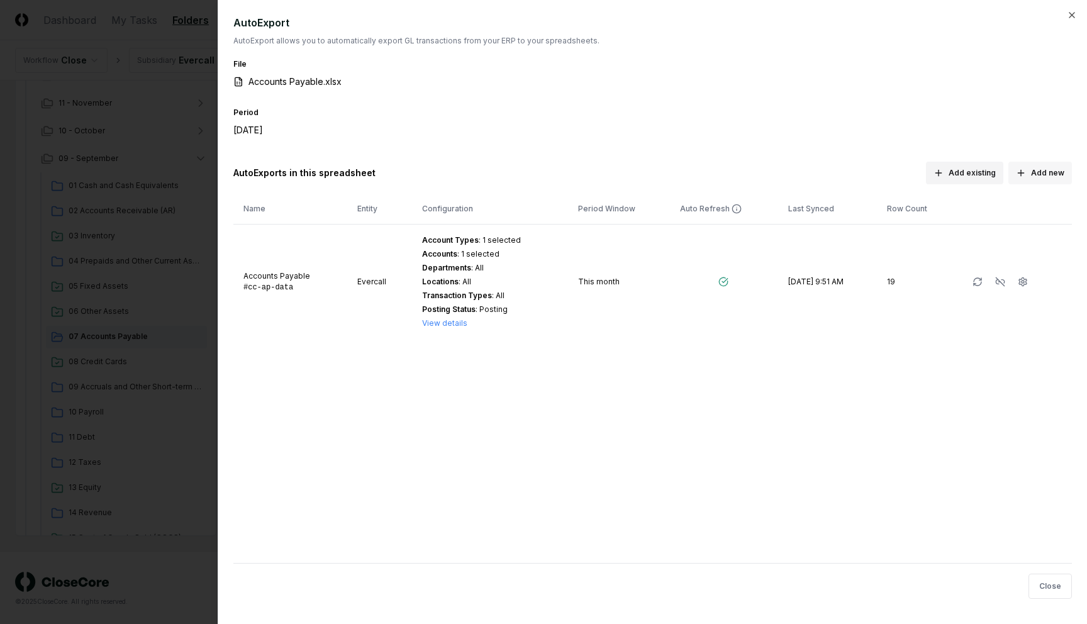
click at [1037, 178] on button "Add new" at bounding box center [1040, 173] width 64 height 23
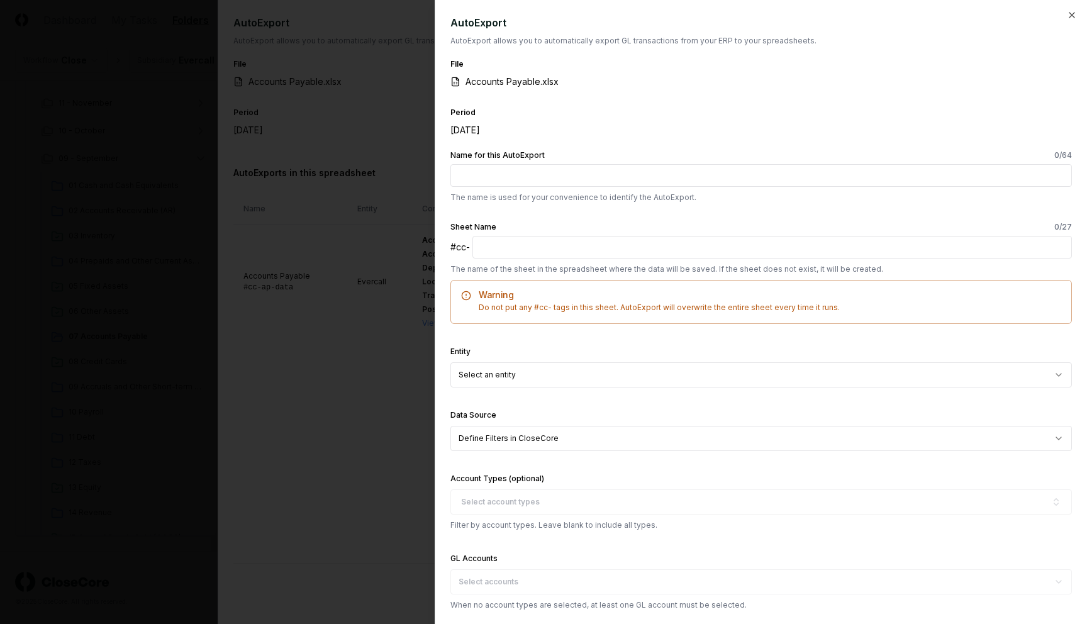
click at [742, 120] on div "Period September 2024" at bounding box center [761, 128] width 622 height 47
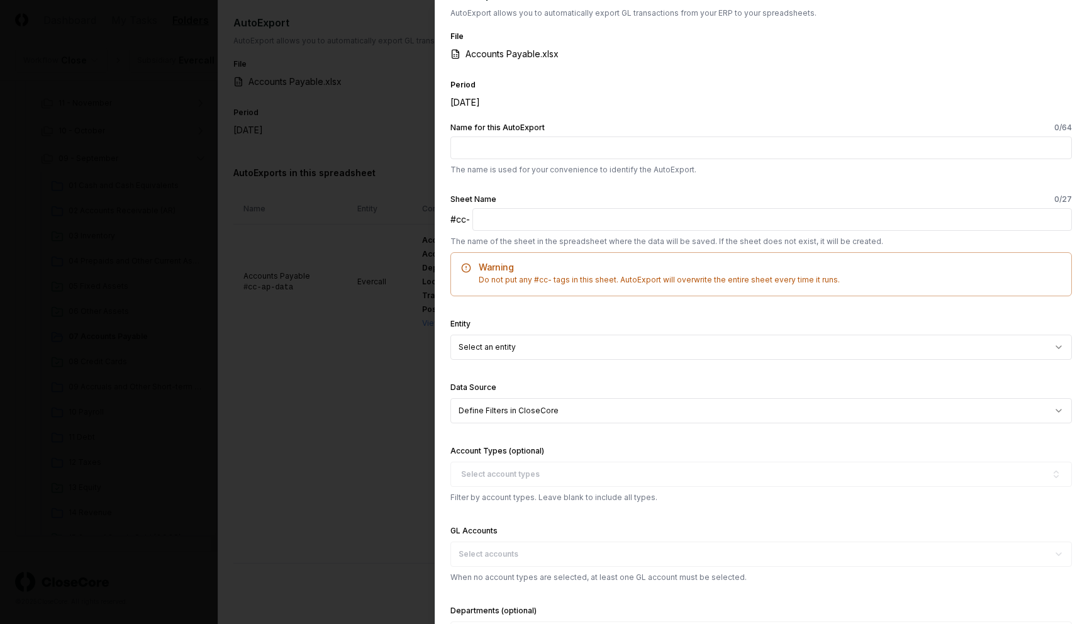
click at [531, 137] on input "Name for this AutoExport 0 /64" at bounding box center [761, 148] width 622 height 23
click at [713, 141] on input "Name for this AutoExport 0 /64" at bounding box center [761, 148] width 622 height 23
click at [783, 164] on p "The name is used for your convenience to identify the AutoExport." at bounding box center [761, 169] width 622 height 11
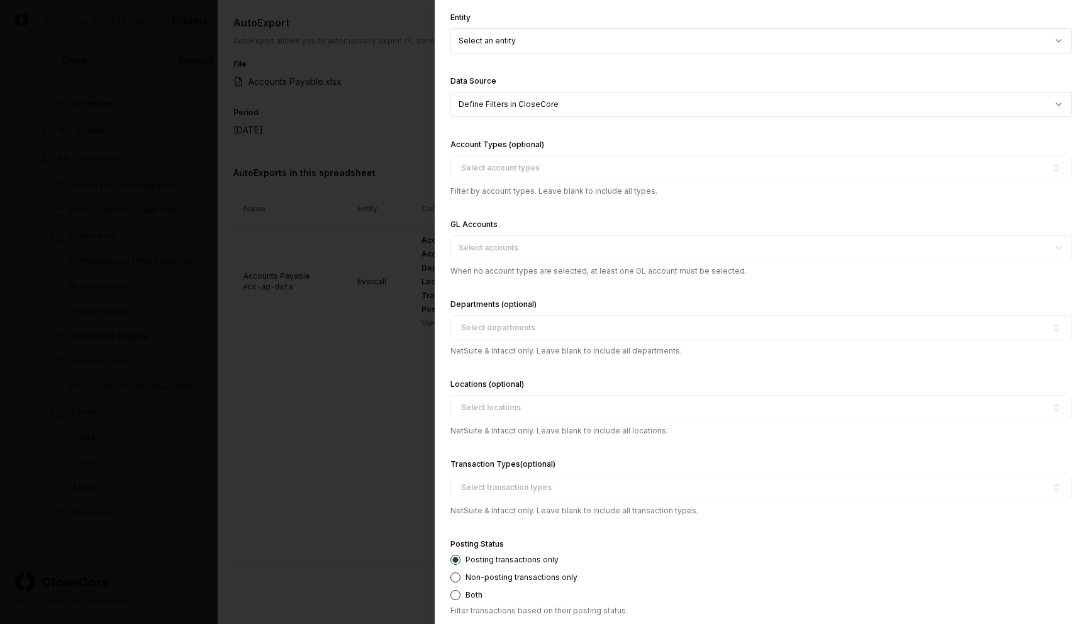
scroll to position [329, 0]
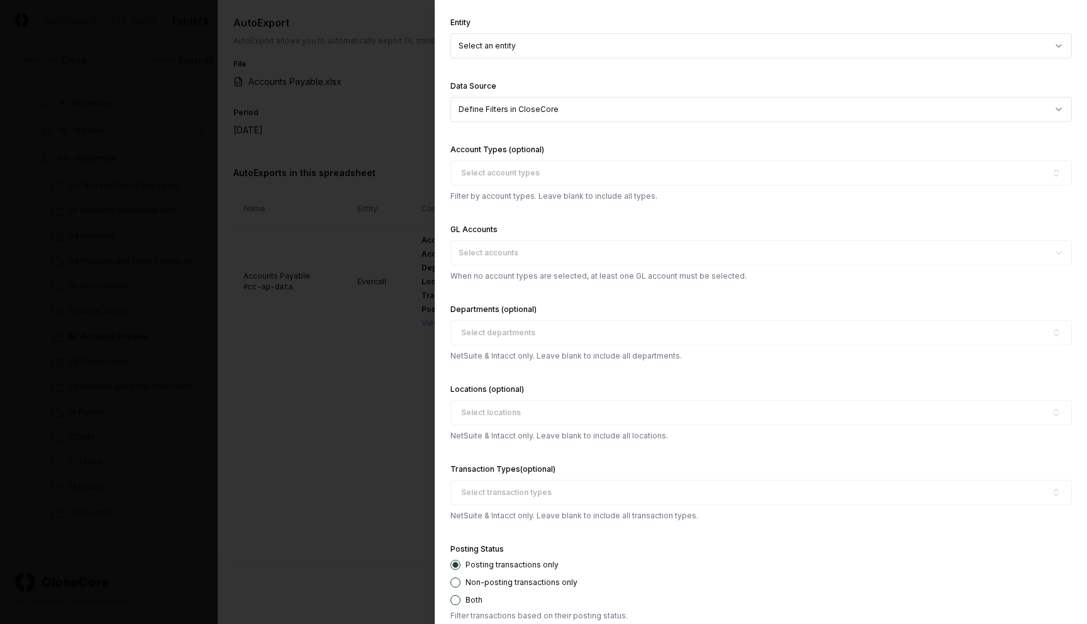
click at [532, 114] on body "CloseCore Dashboard My Tasks Folders Checklist Reconciliations Notes Documents …" at bounding box center [539, 24] width 1078 height 1205
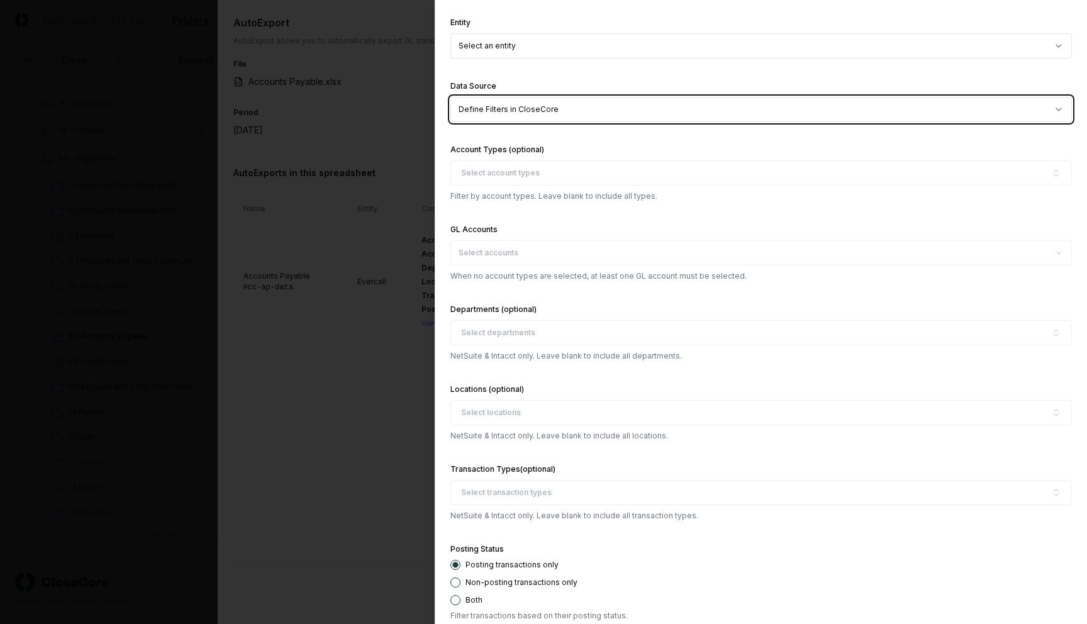
click at [572, 82] on body "CloseCore Dashboard My Tasks Folders Checklist Reconciliations Notes Documents …" at bounding box center [539, 24] width 1078 height 1205
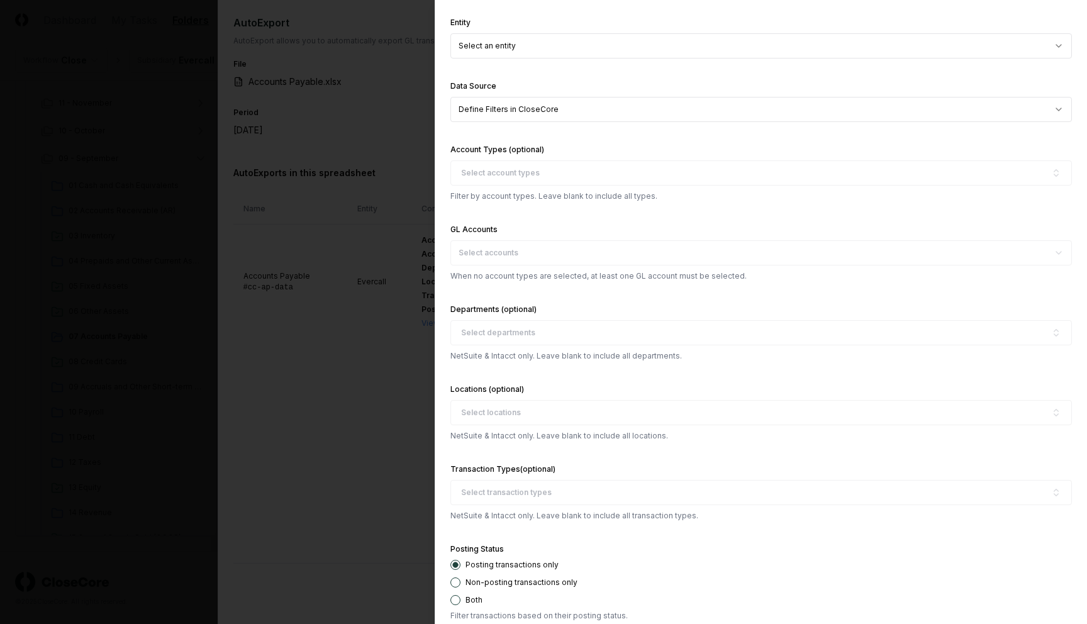
click at [579, 111] on body "CloseCore Dashboard My Tasks Folders Checklist Reconciliations Notes Documents …" at bounding box center [539, 24] width 1078 height 1205
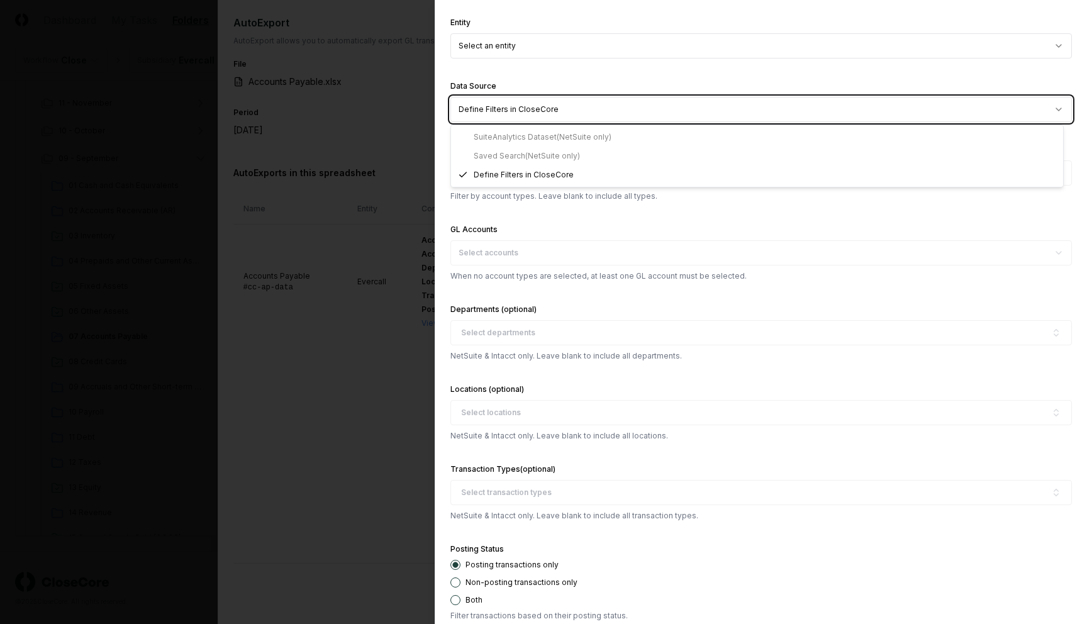
click at [576, 86] on body "CloseCore Dashboard My Tasks Folders Checklist Reconciliations Notes Documents …" at bounding box center [539, 24] width 1078 height 1205
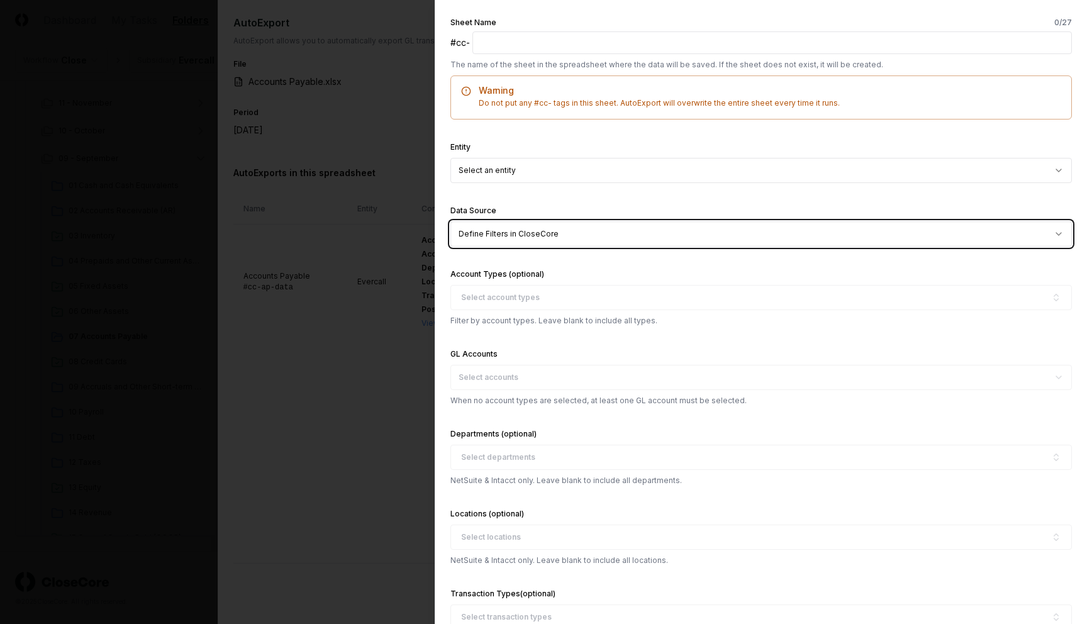
scroll to position [209, 0]
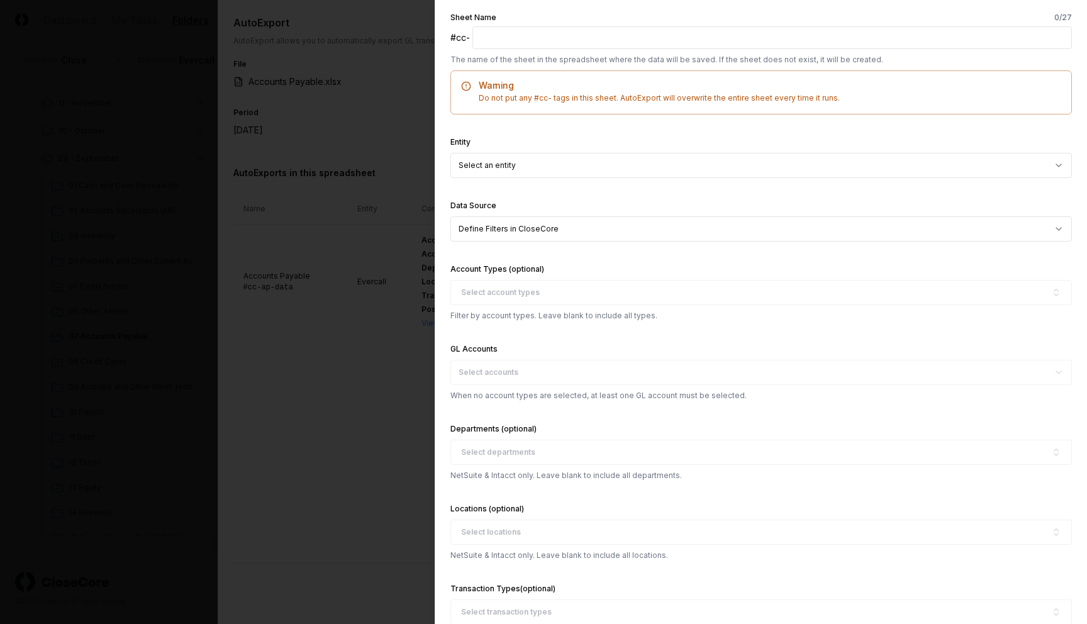
click at [606, 172] on body "CloseCore Dashboard My Tasks Folders Checklist Reconciliations Notes Documents …" at bounding box center [539, 24] width 1078 height 1205
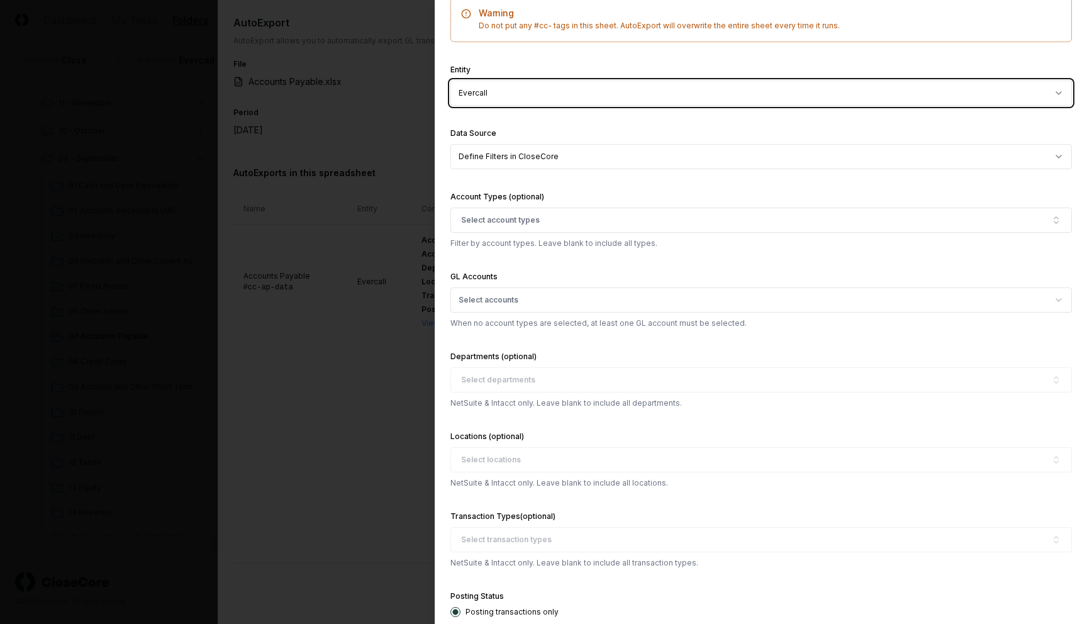
scroll to position [291, 0]
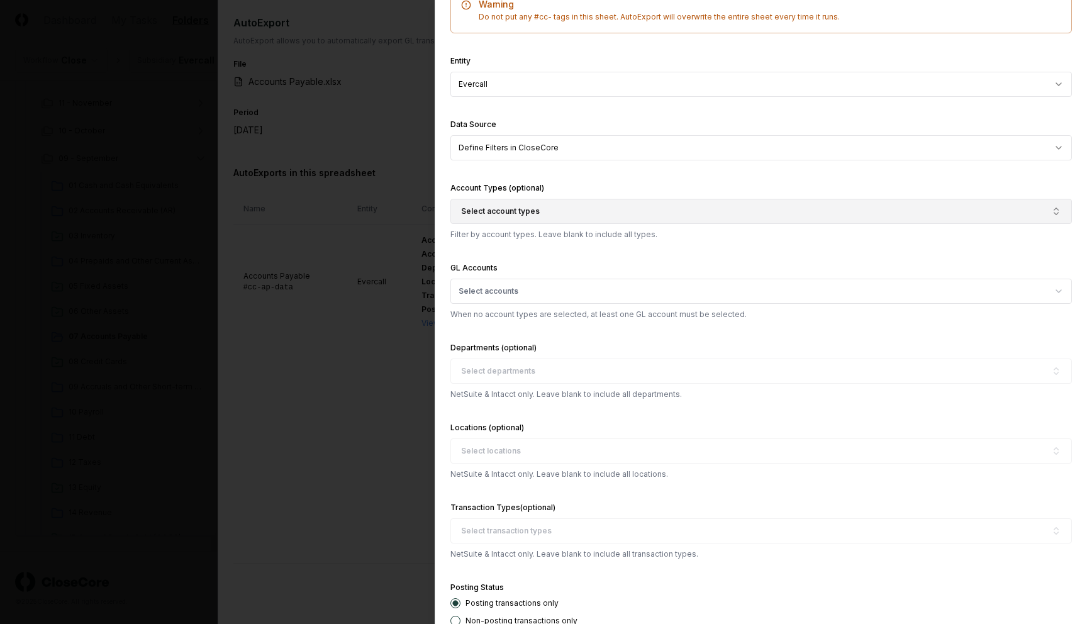
click at [649, 203] on button "Select account types" at bounding box center [761, 211] width 622 height 25
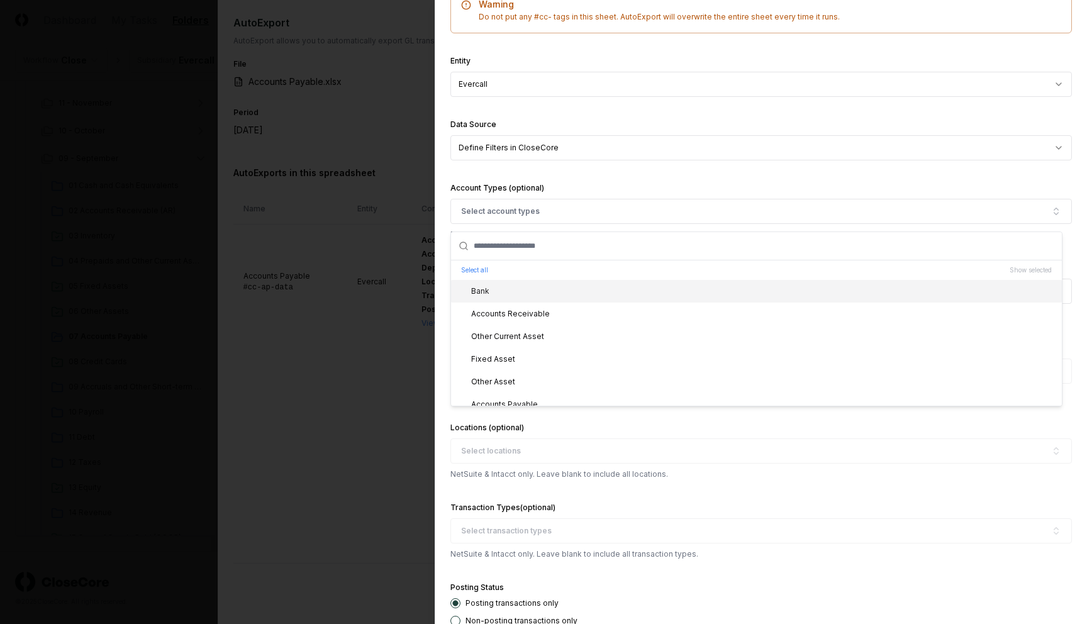
click at [627, 186] on div "Account Types (optional) Select account types Select all Show selected Bank Acc…" at bounding box center [761, 211] width 622 height 60
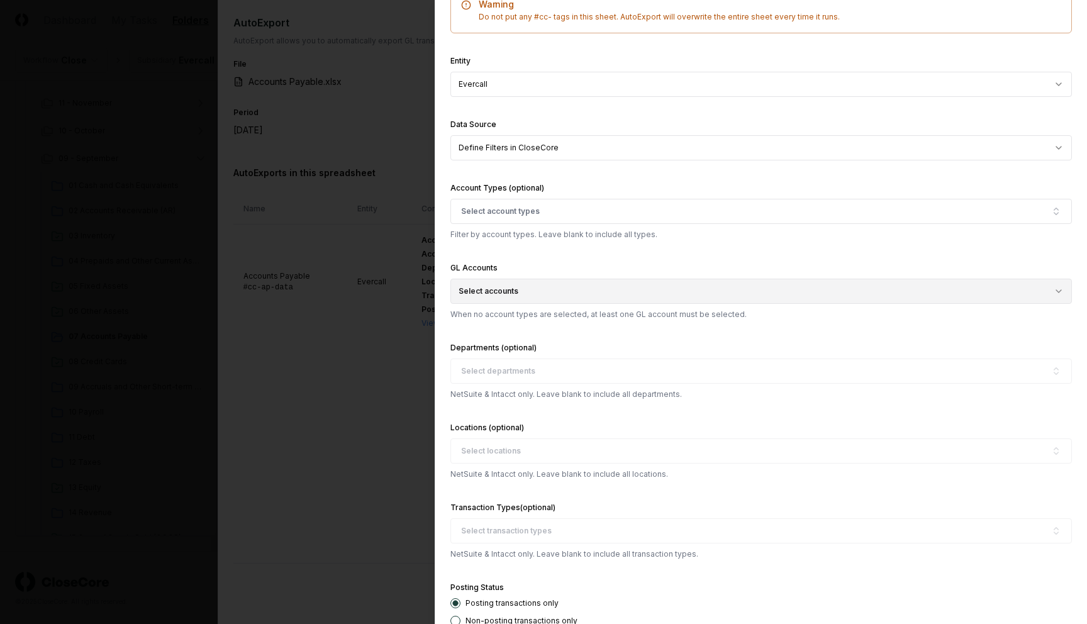
click at [588, 288] on button "Select accounts" at bounding box center [761, 291] width 622 height 25
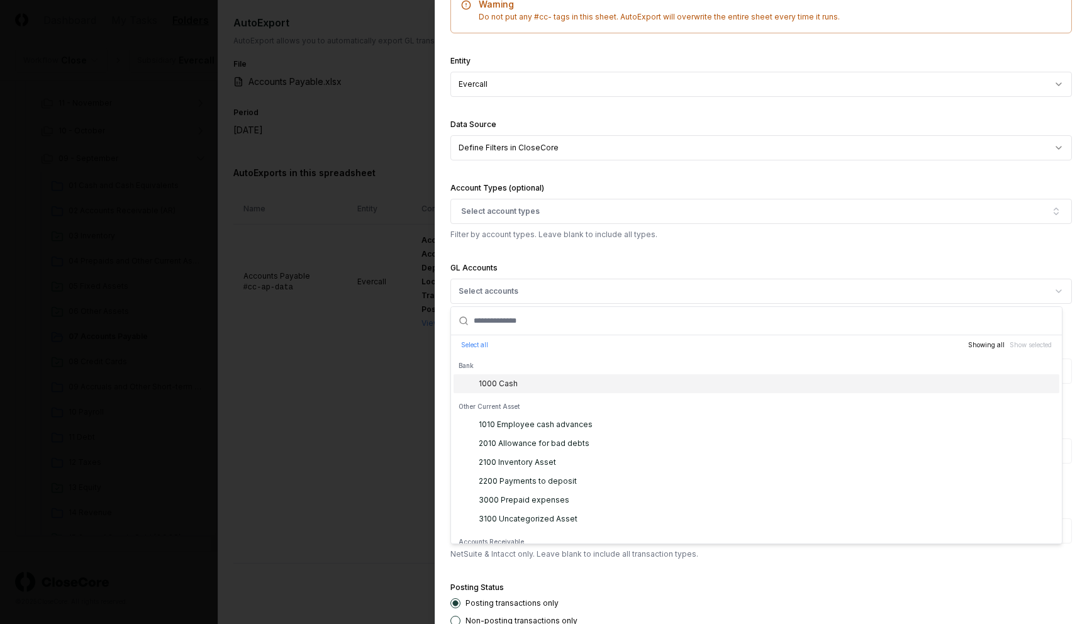
click at [645, 257] on form "**********" at bounding box center [761, 379] width 622 height 1037
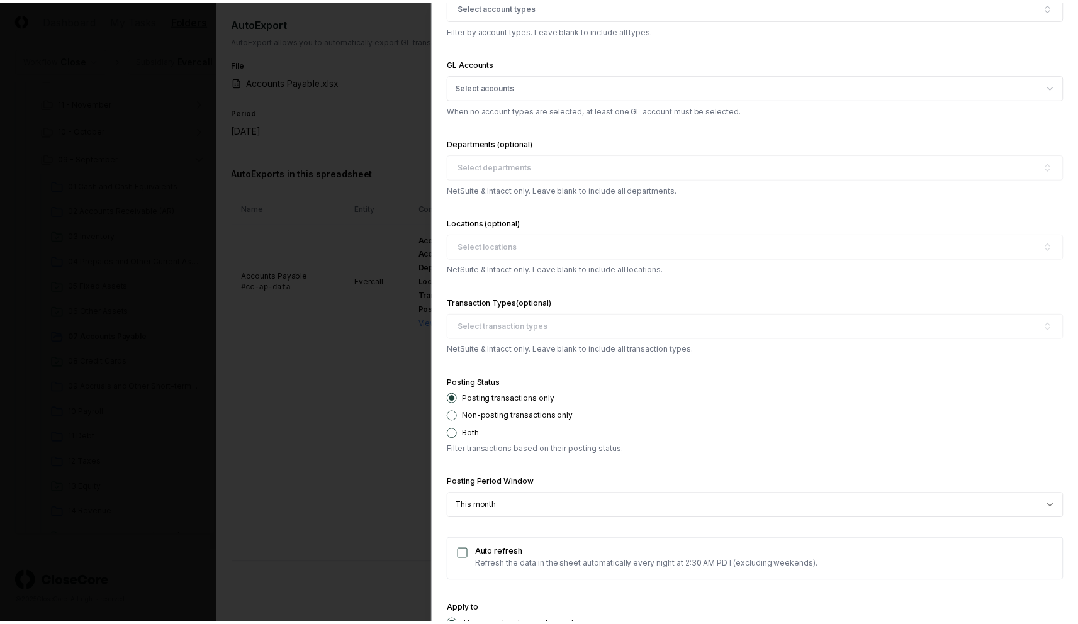
scroll to position [579, 0]
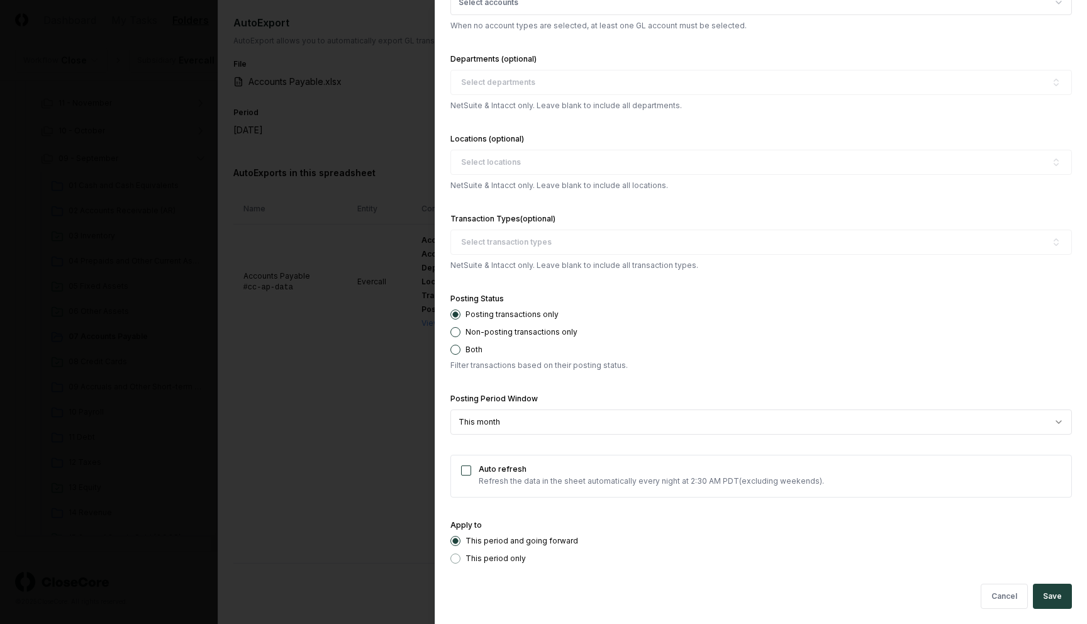
click at [320, 399] on body "CloseCore Dashboard My Tasks Folders Checklist Reconciliations Notes Documents …" at bounding box center [539, 24] width 1078 height 1205
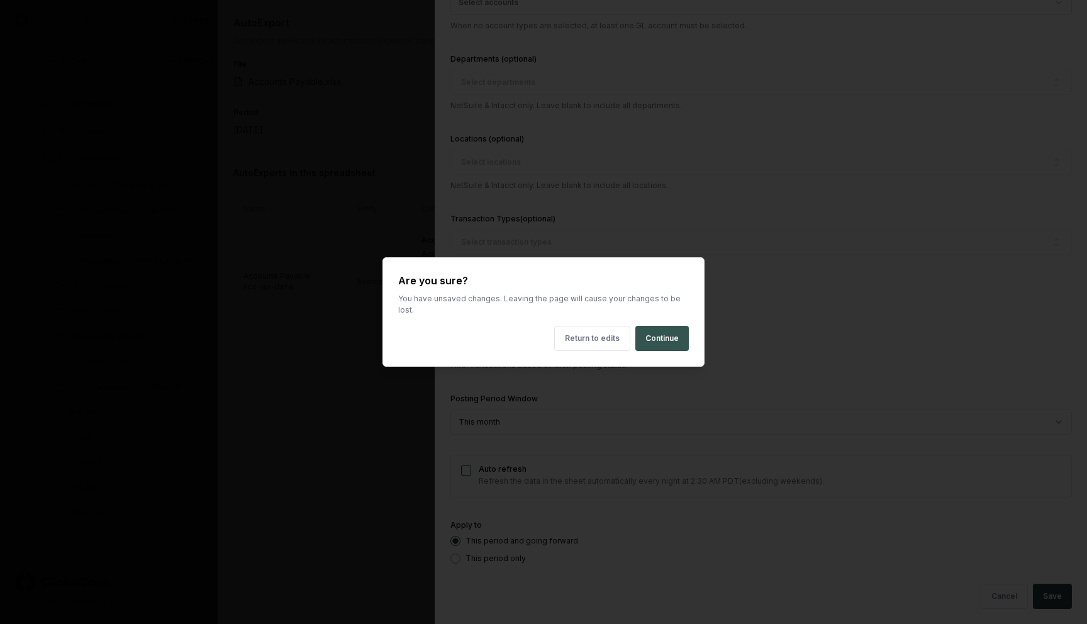
click at [667, 335] on button "Continue" at bounding box center [661, 338] width 53 height 25
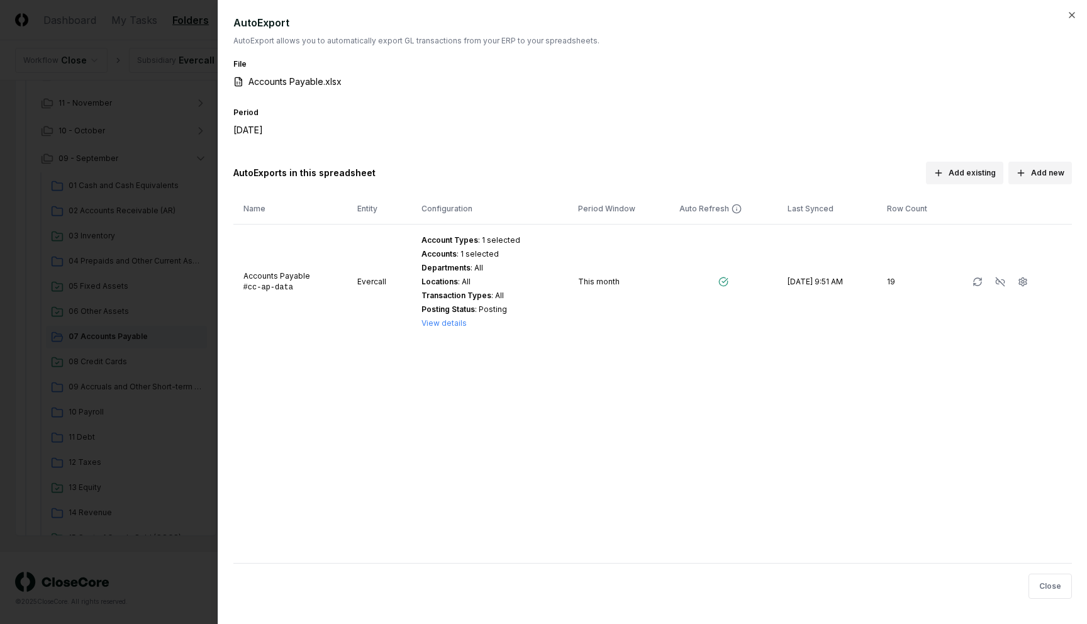
click at [819, 118] on div "Period September 2024" at bounding box center [652, 128] width 839 height 47
click at [145, 138] on div at bounding box center [543, 312] width 1087 height 624
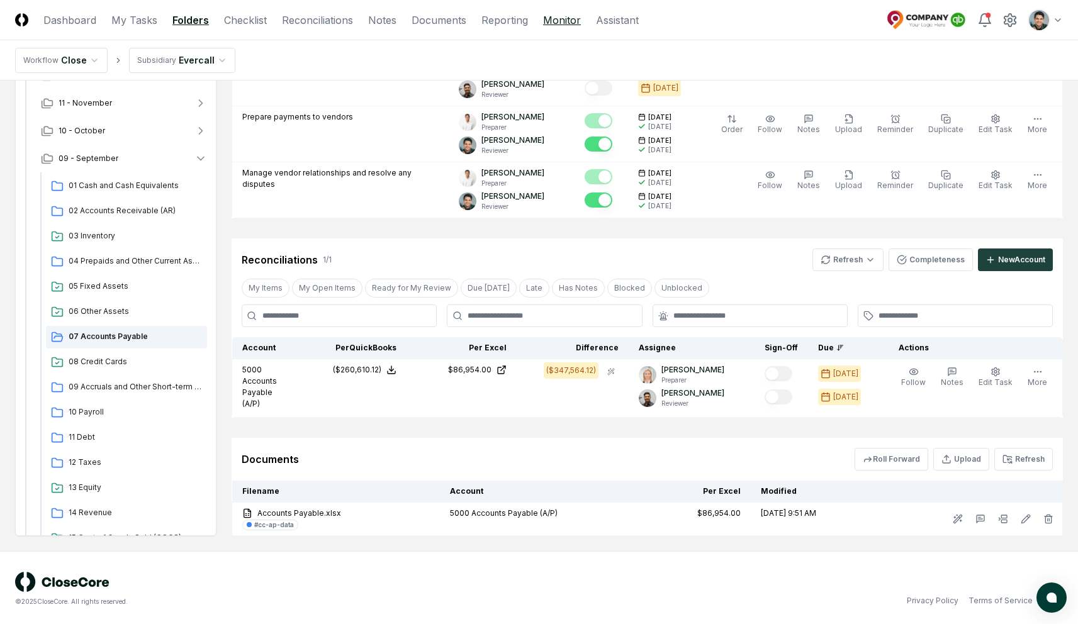
click at [562, 22] on link "Monitor" at bounding box center [562, 20] width 38 height 15
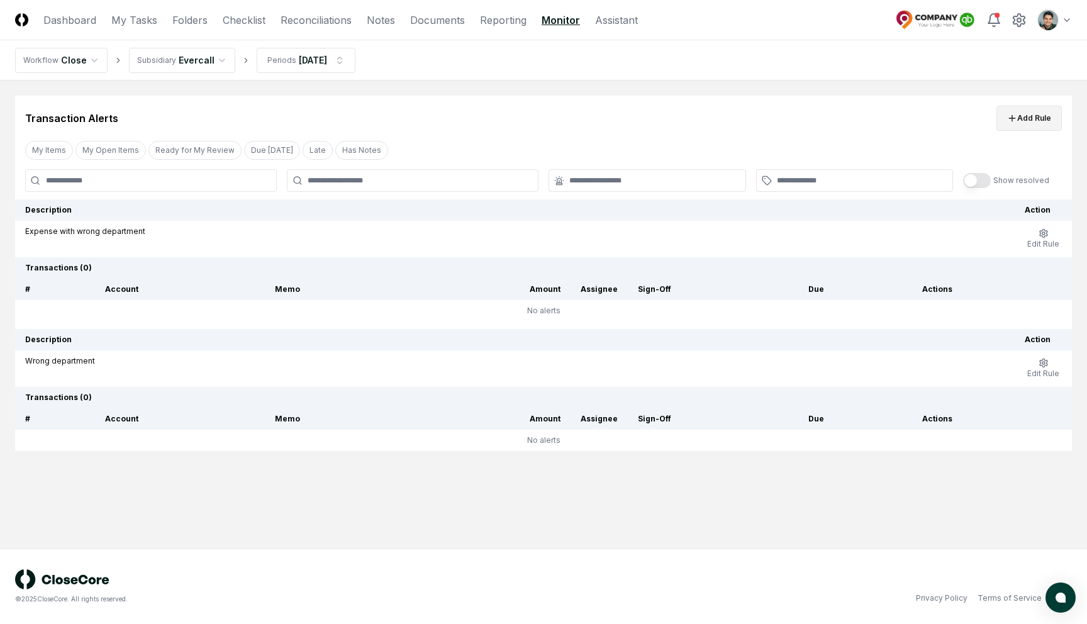
click at [1032, 114] on button "Add Rule" at bounding box center [1028, 118] width 65 height 25
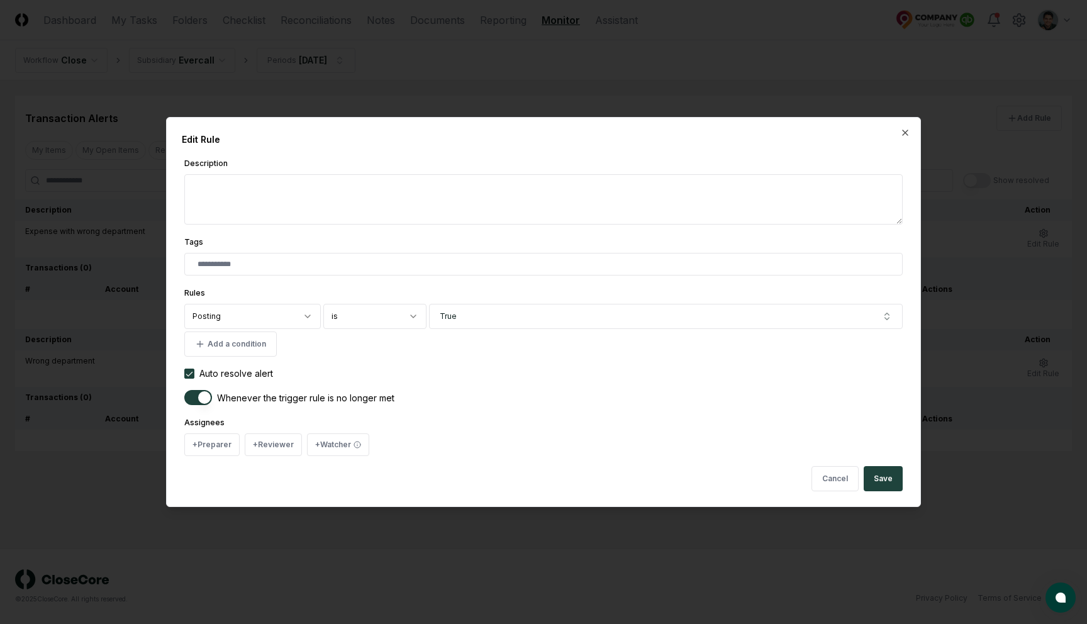
click at [225, 311] on body "**********" at bounding box center [543, 312] width 1087 height 624
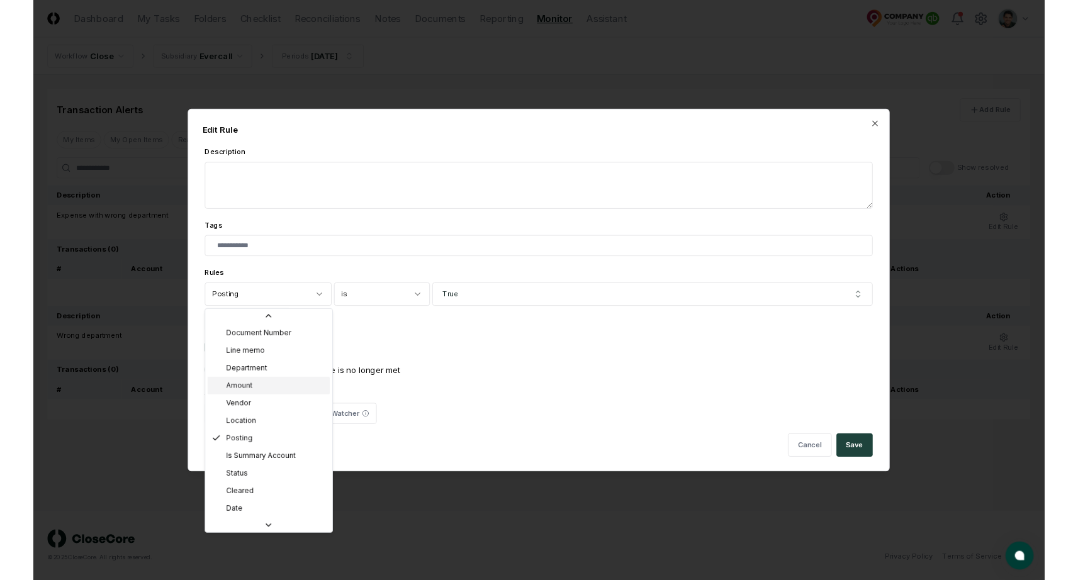
scroll to position [48, 0]
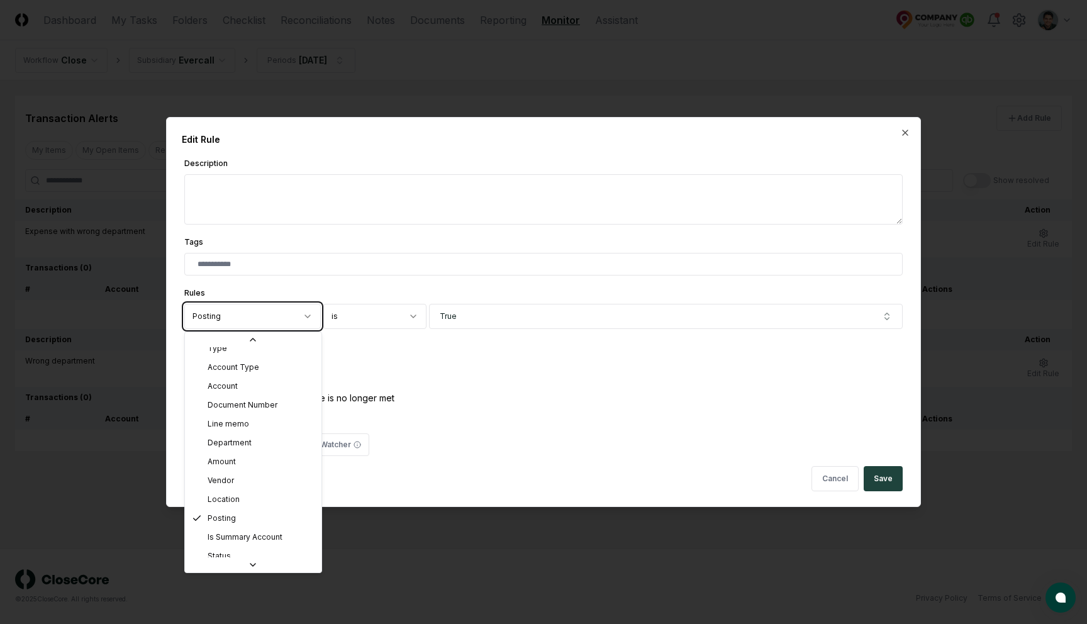
click at [581, 151] on body "**********" at bounding box center [543, 312] width 1087 height 624
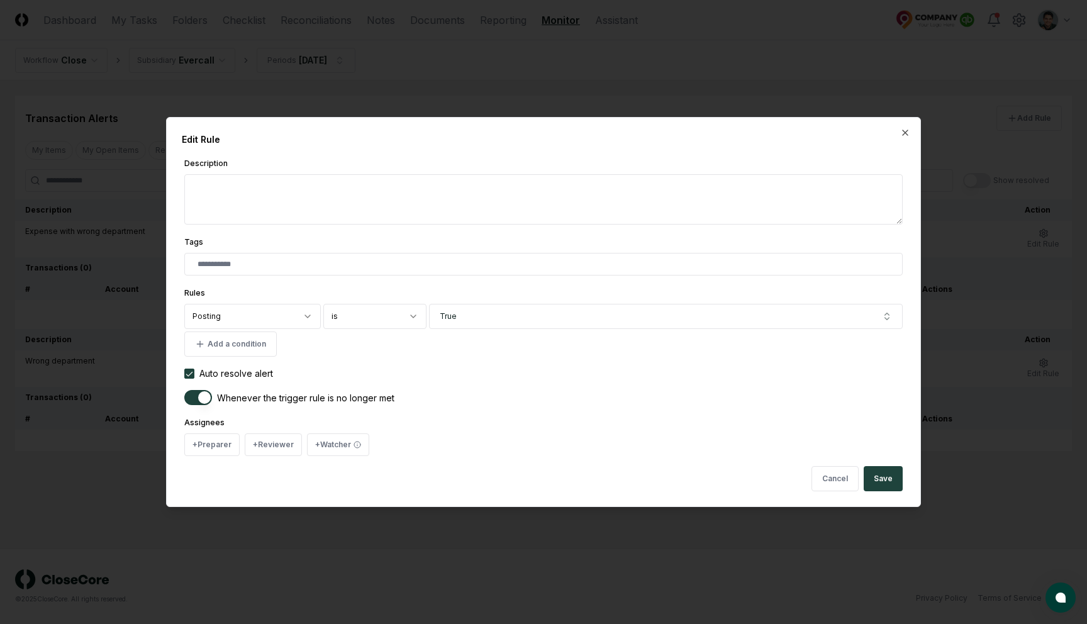
click at [646, 72] on div at bounding box center [543, 312] width 1087 height 624
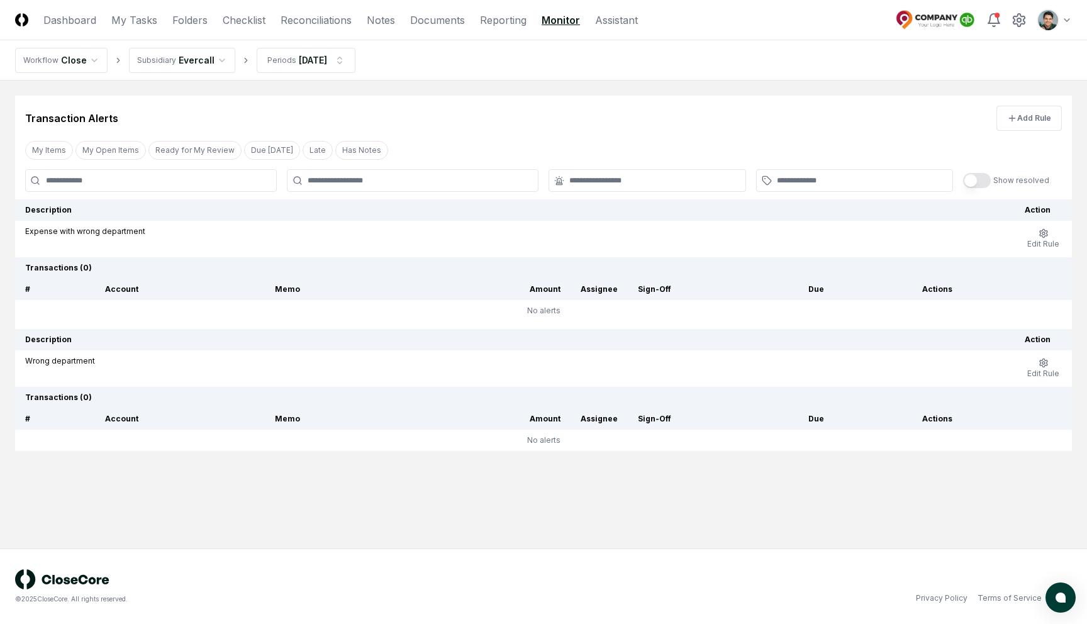
click at [516, 99] on div "Transaction Alerts Add Rule" at bounding box center [543, 113] width 1057 height 35
click at [494, 110] on div "Transaction Alerts Add Rule" at bounding box center [543, 113] width 1057 height 35
click at [243, 25] on link "Checklist" at bounding box center [244, 20] width 43 height 15
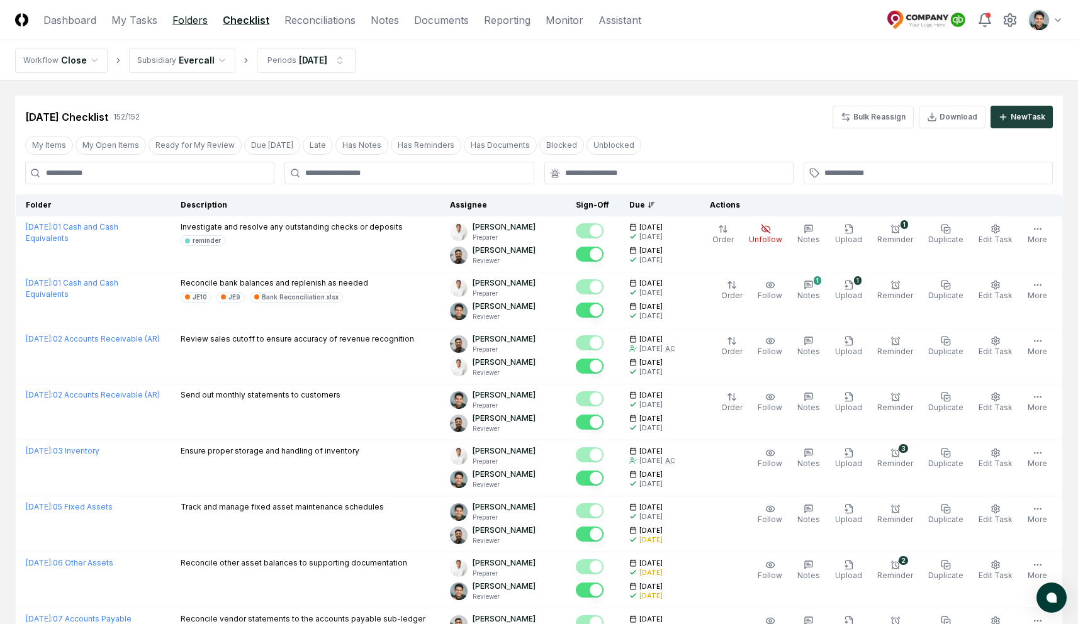
click at [200, 15] on link "Folders" at bounding box center [189, 20] width 35 height 15
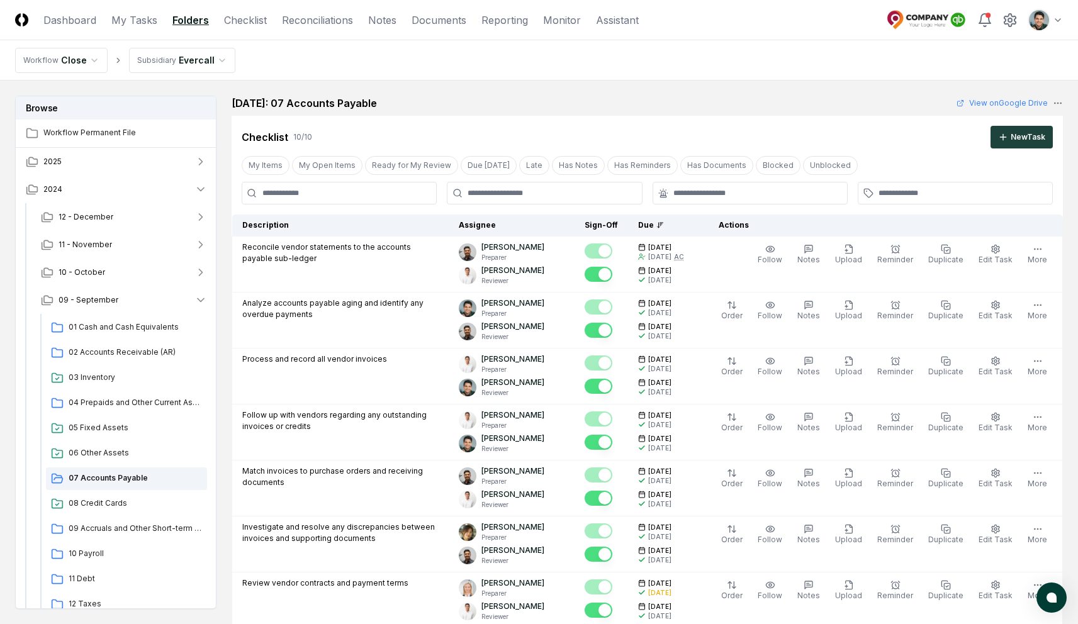
click at [702, 80] on nav "Workflow Close Subsidiary Evercall" at bounding box center [539, 60] width 1078 height 40
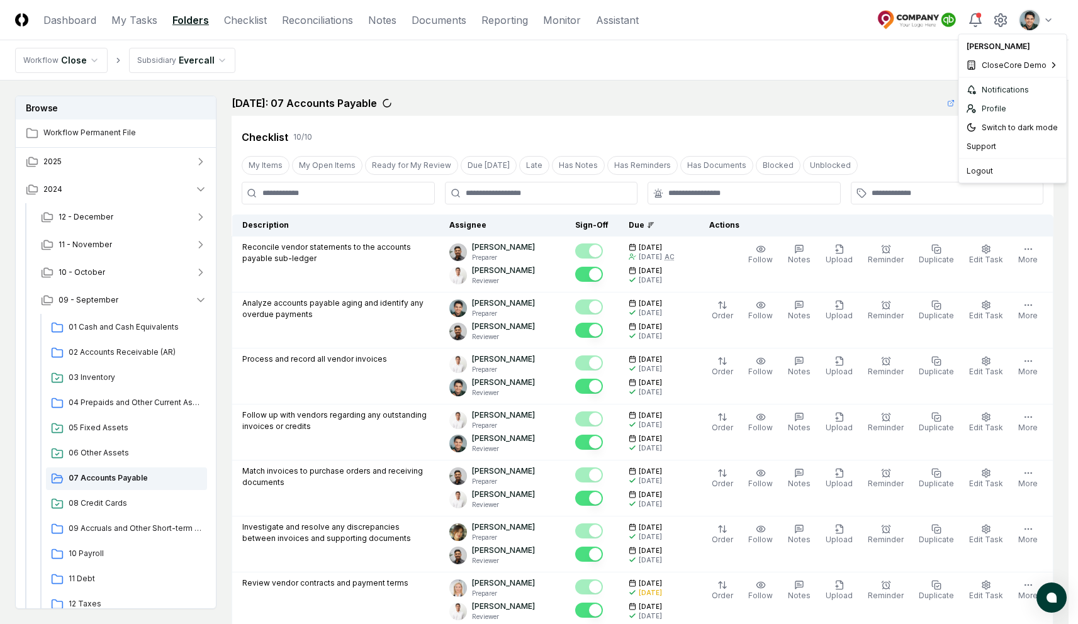
click at [1049, 16] on html "CloseCore Dashboard My Tasks Folders Checklist Reconciliations Notes Documents …" at bounding box center [539, 602] width 1078 height 1205
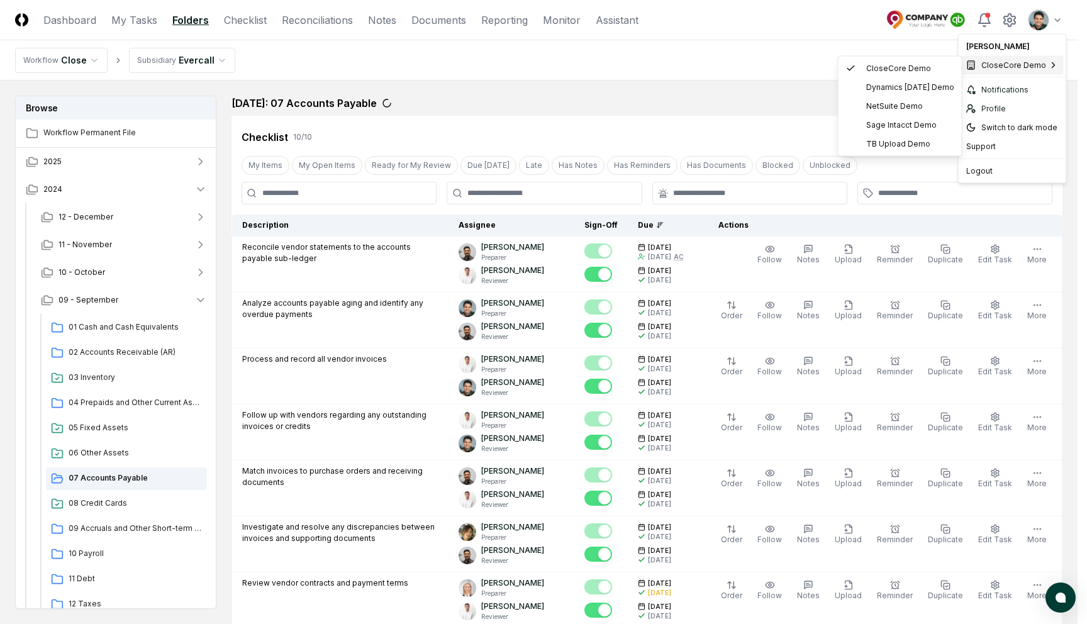
click at [758, 57] on html "CloseCore Dashboard My Tasks Folders Checklist Reconciliations Notes Documents …" at bounding box center [543, 602] width 1087 height 1205
